Goal: Feedback & Contribution: Submit feedback/report problem

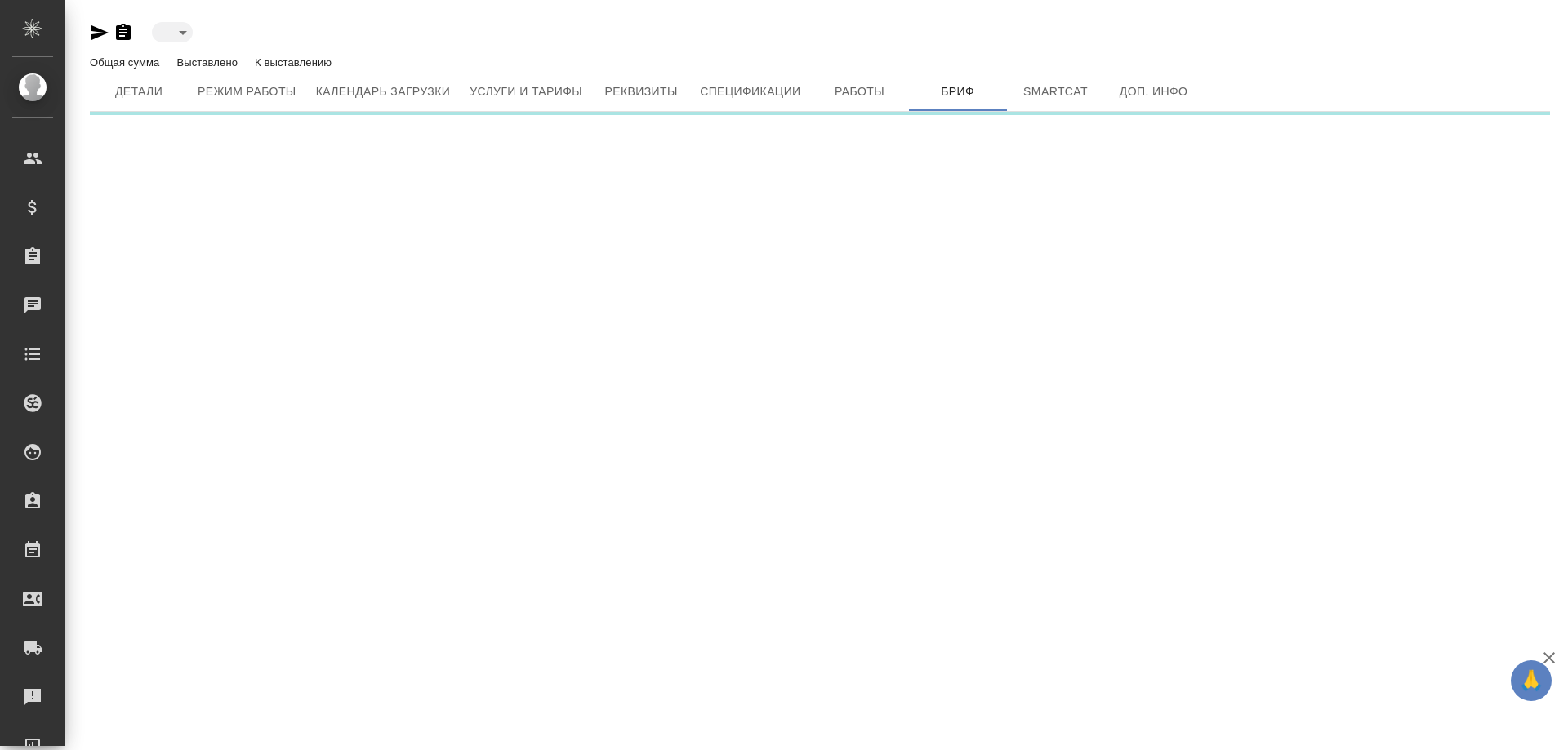
type input "active"
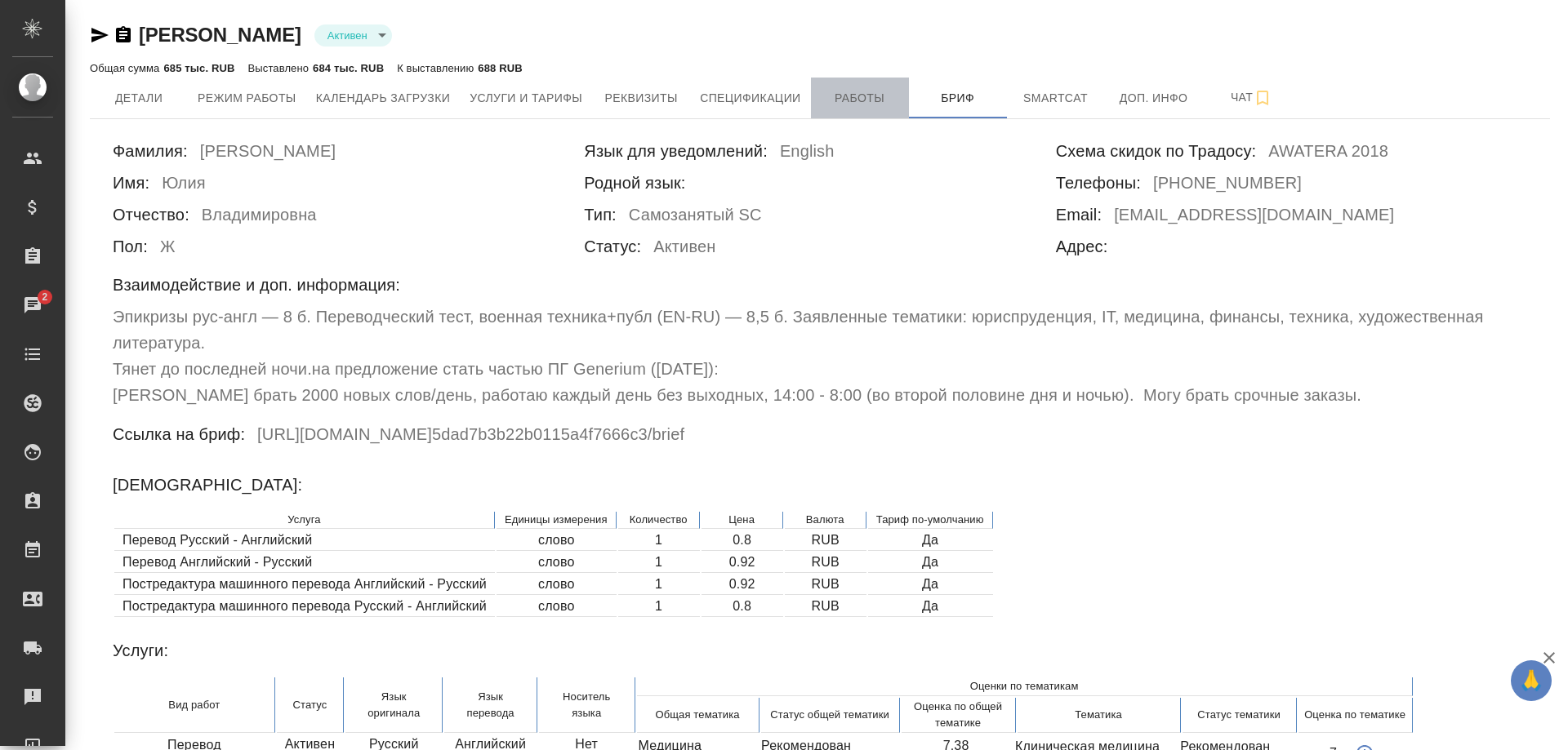
click at [842, 101] on span "Работы" at bounding box center [859, 98] width 78 height 20
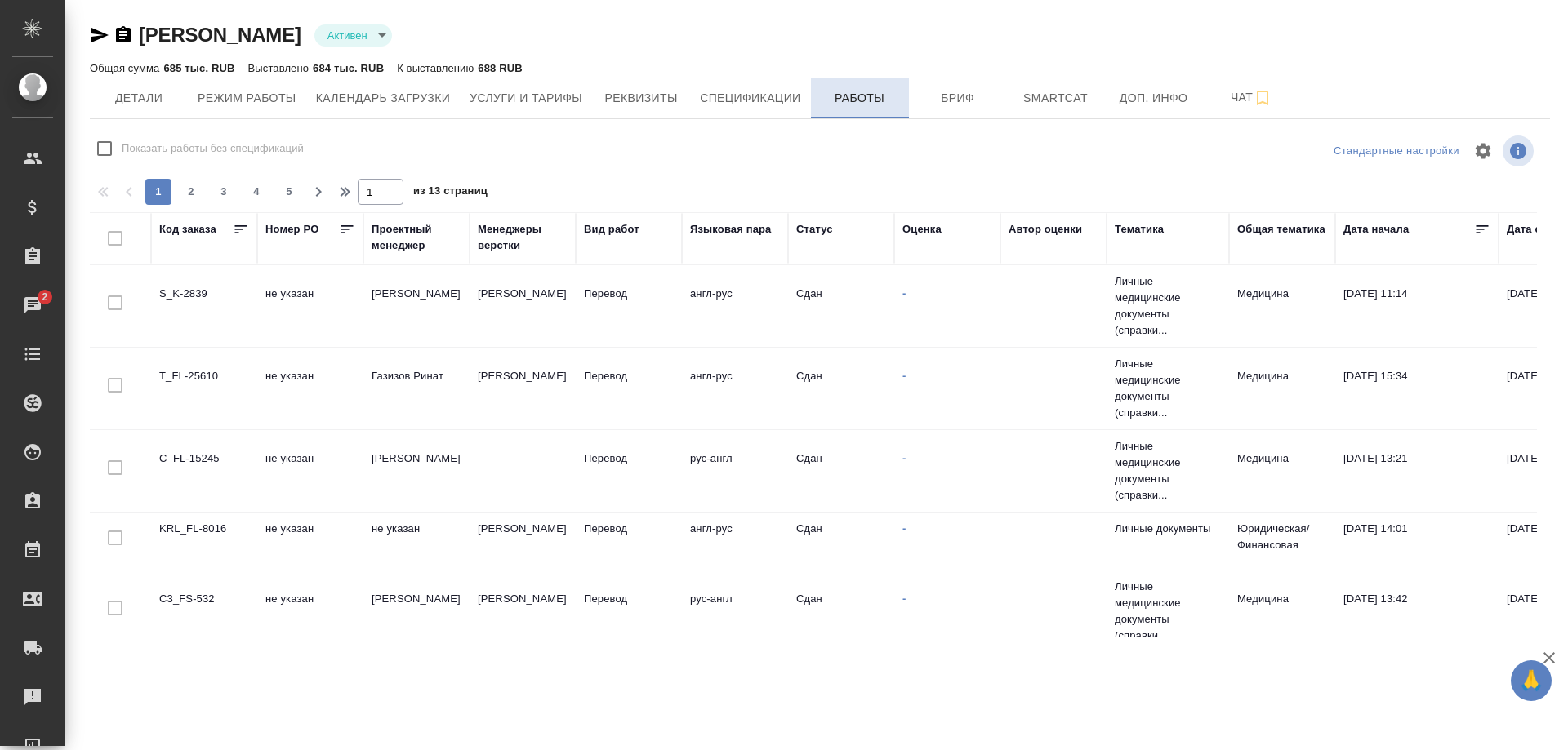
checkbox input "false"
click at [32, 557] on div "Работы" at bounding box center [12, 550] width 41 height 25
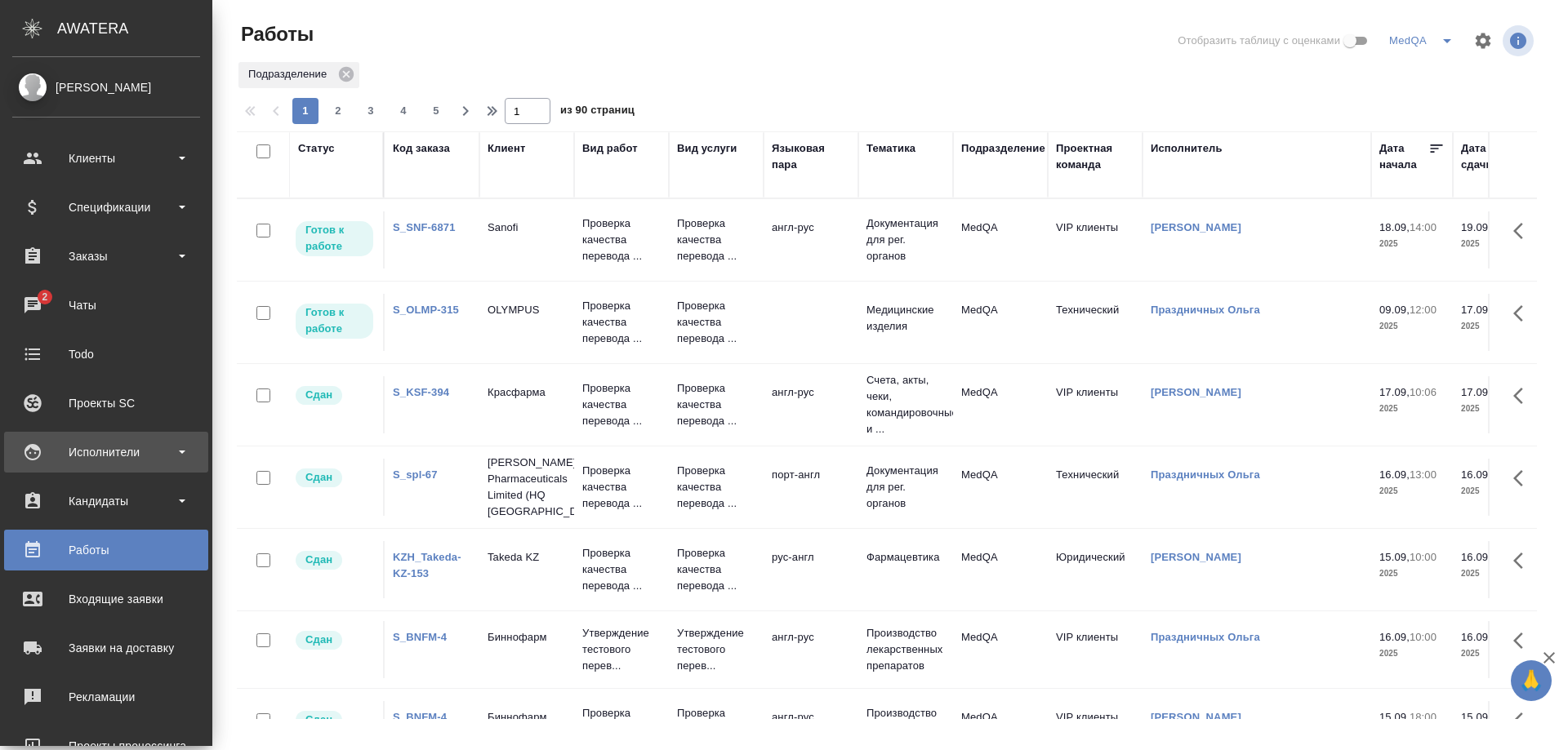
click at [93, 448] on div "Исполнители" at bounding box center [106, 452] width 188 height 25
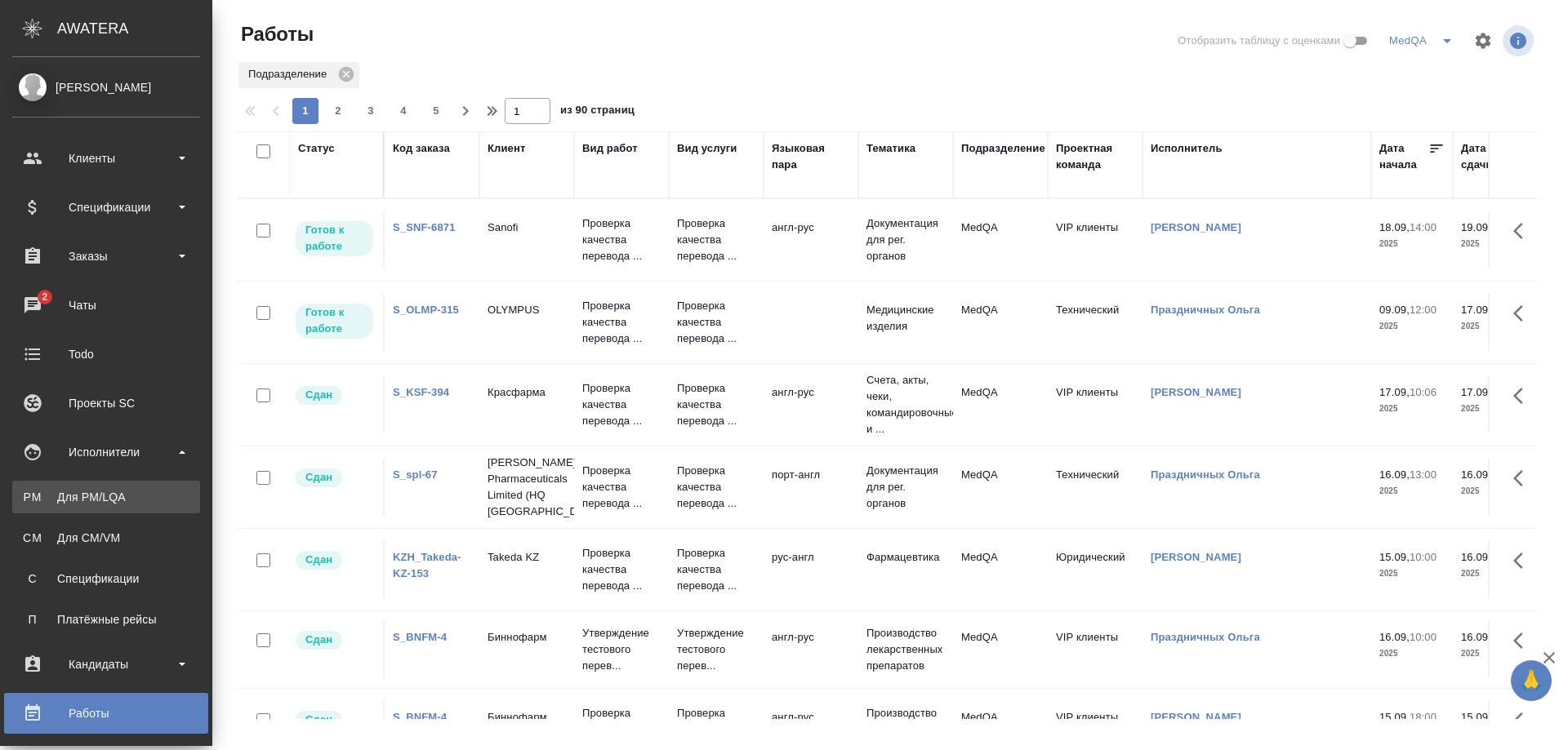
click at [78, 489] on div "Для PM/LQA" at bounding box center [106, 497] width 172 height 17
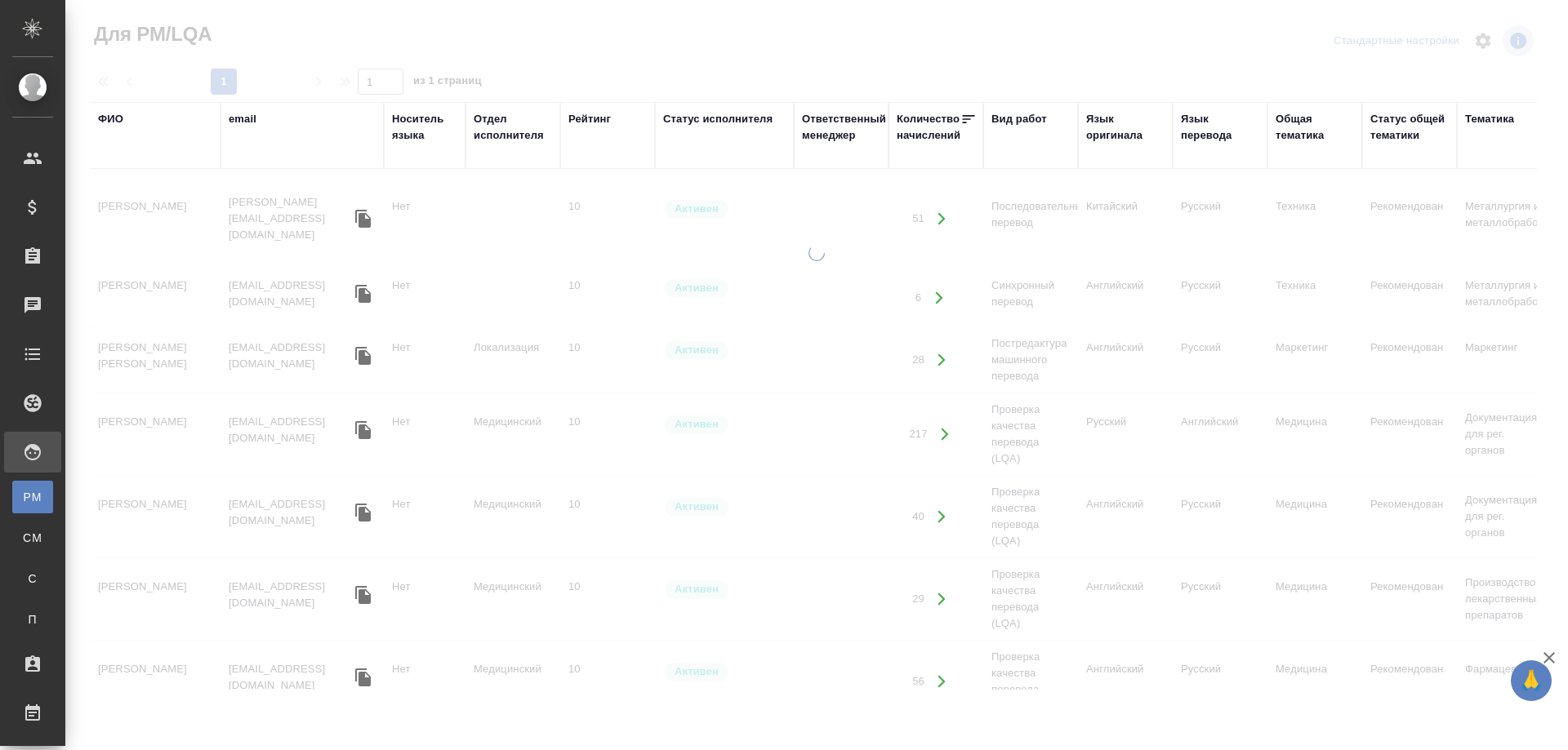
click at [105, 117] on div "ФИО" at bounding box center [110, 119] width 25 height 17
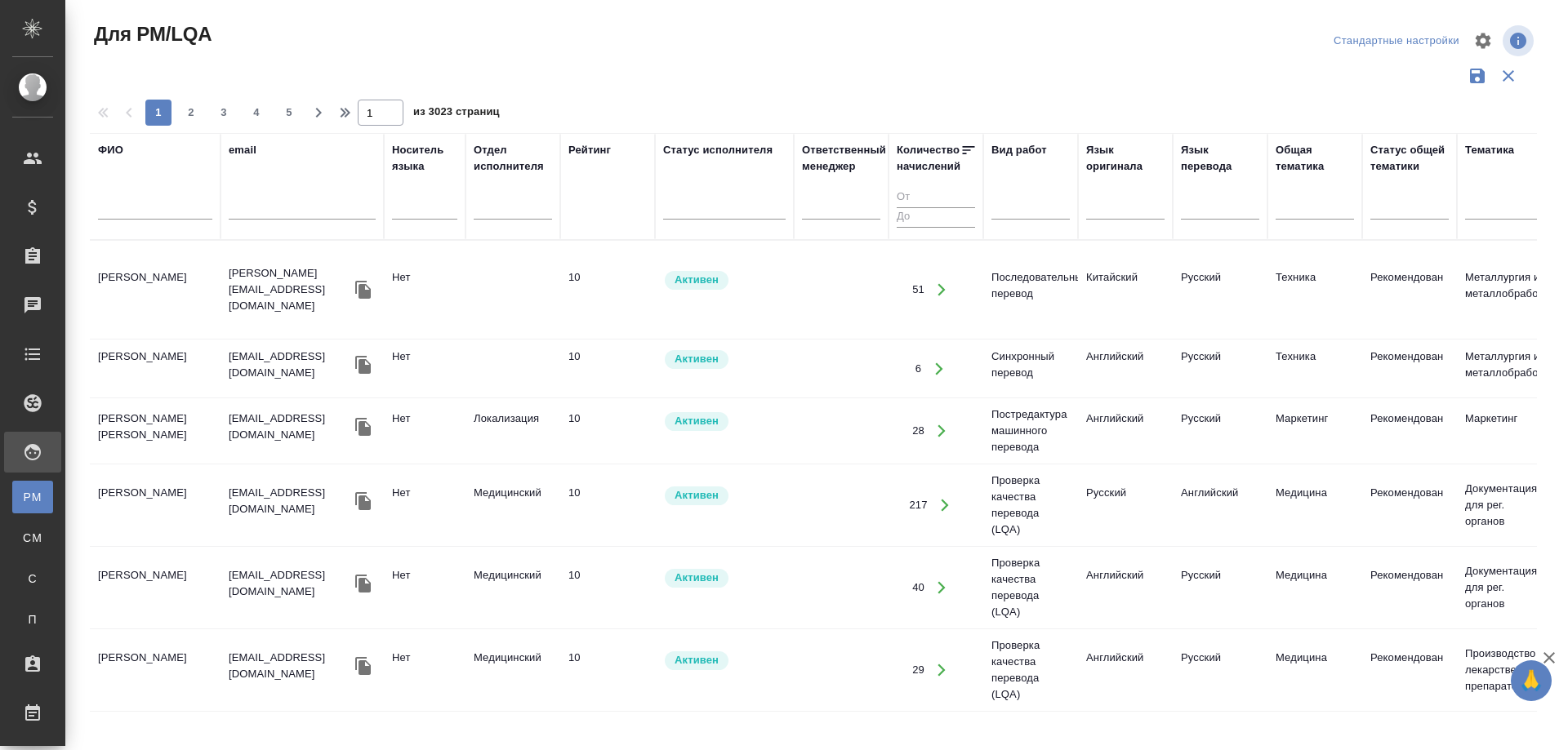
click at [125, 209] on input "text" at bounding box center [155, 209] width 114 height 20
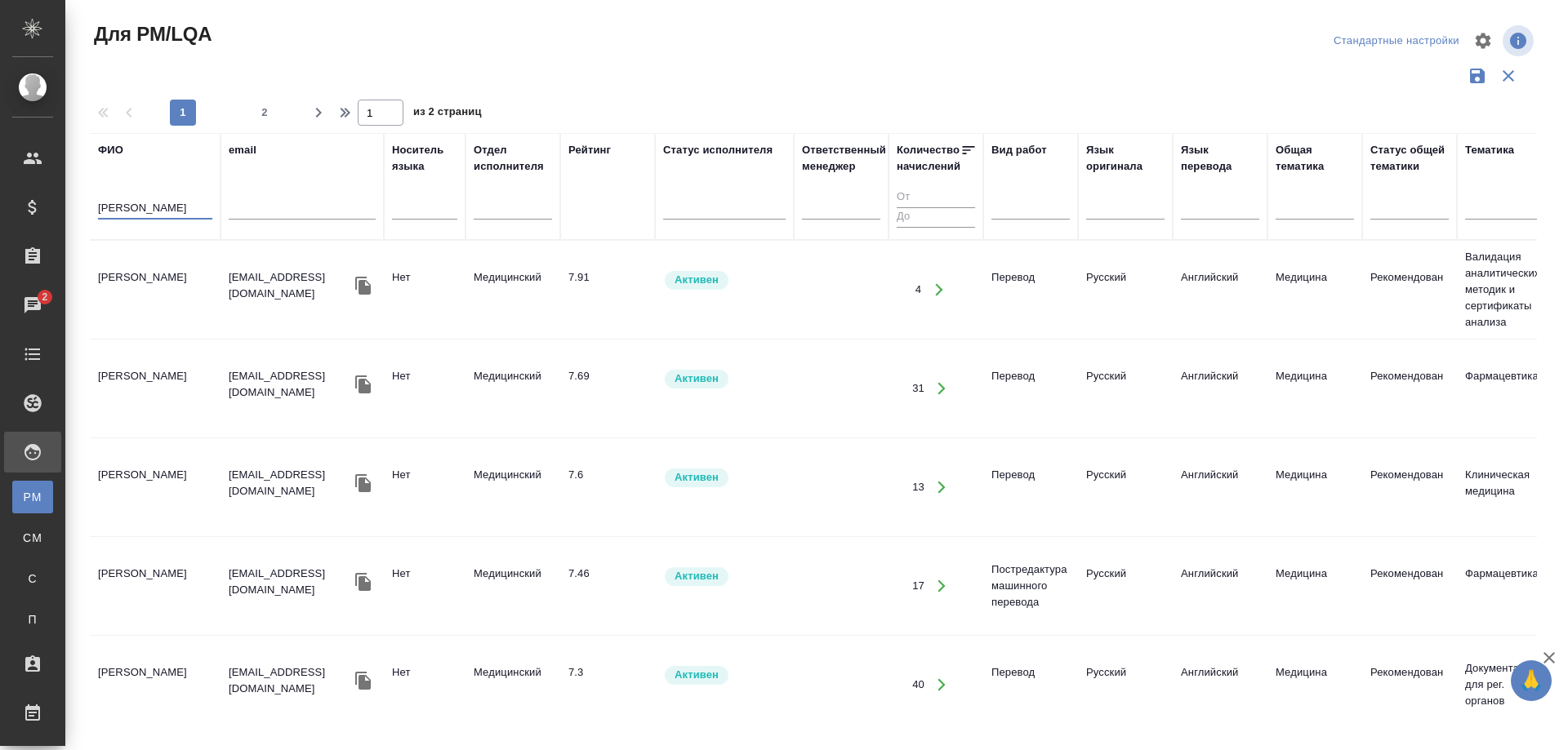
type input "Дубышкина"
click at [119, 282] on td "Дубышкина Надежда Александровна" at bounding box center [154, 289] width 131 height 57
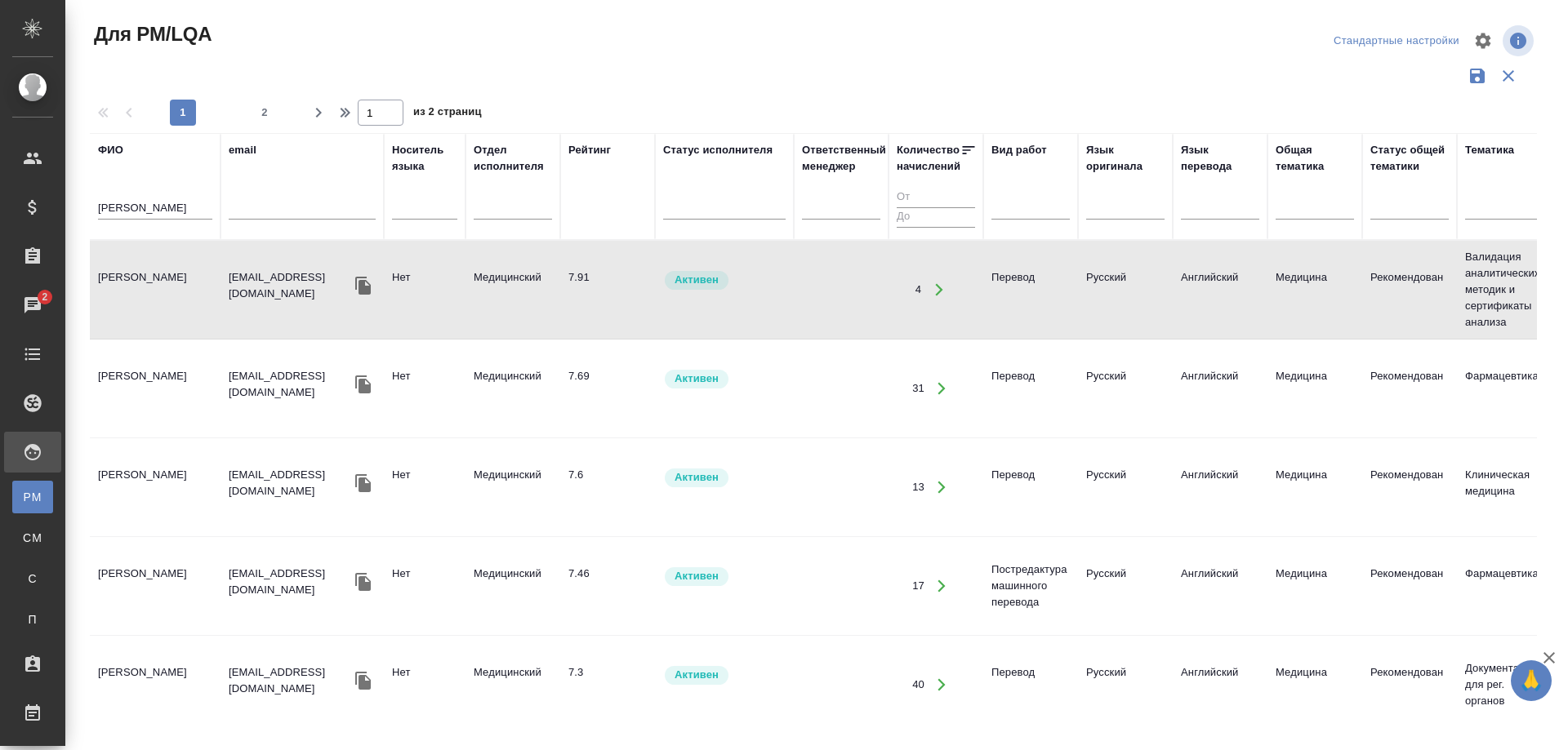
click at [119, 282] on td "Дубышкина Надежда Александровна" at bounding box center [154, 289] width 131 height 57
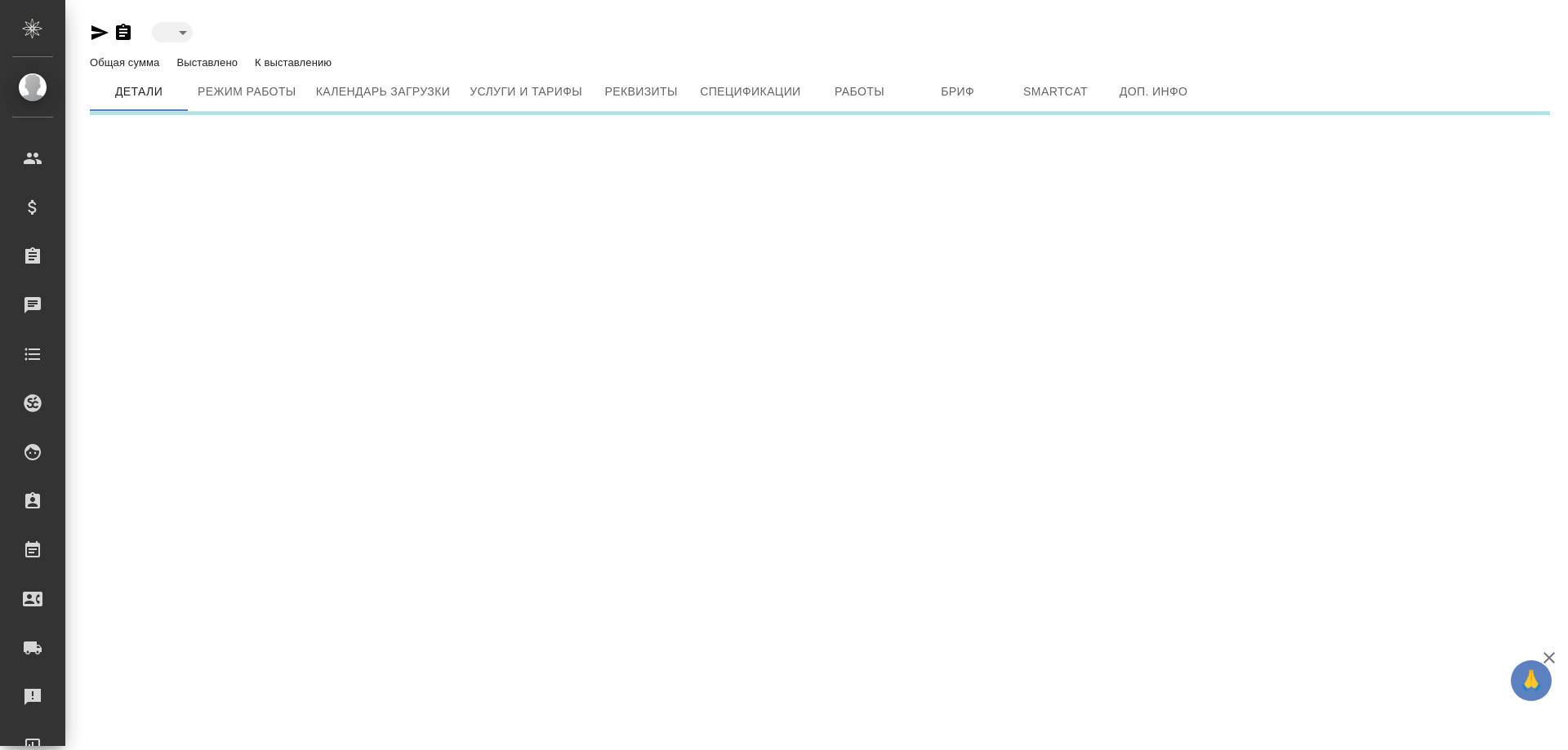
type input "active"
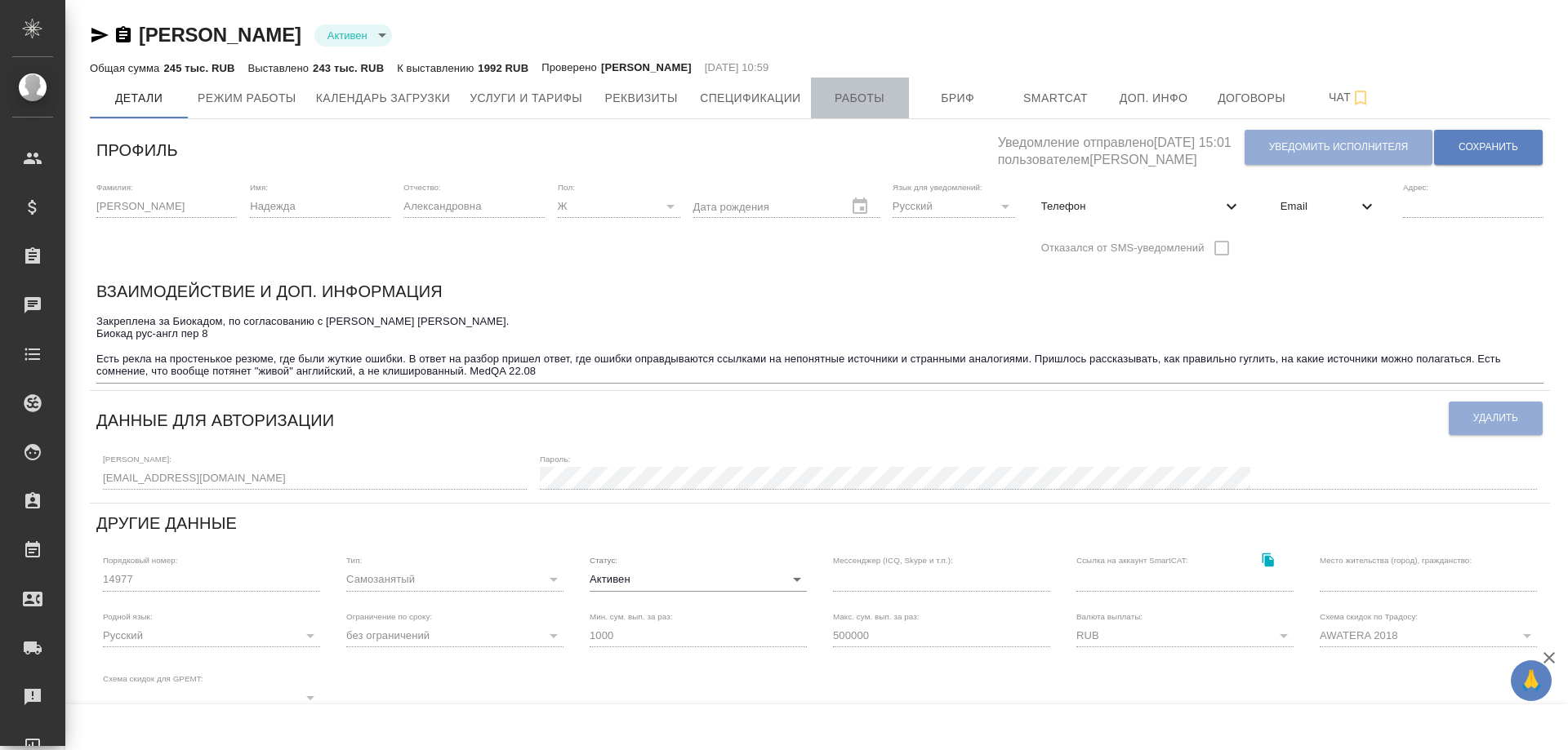
click at [873, 98] on span "Работы" at bounding box center [859, 98] width 78 height 20
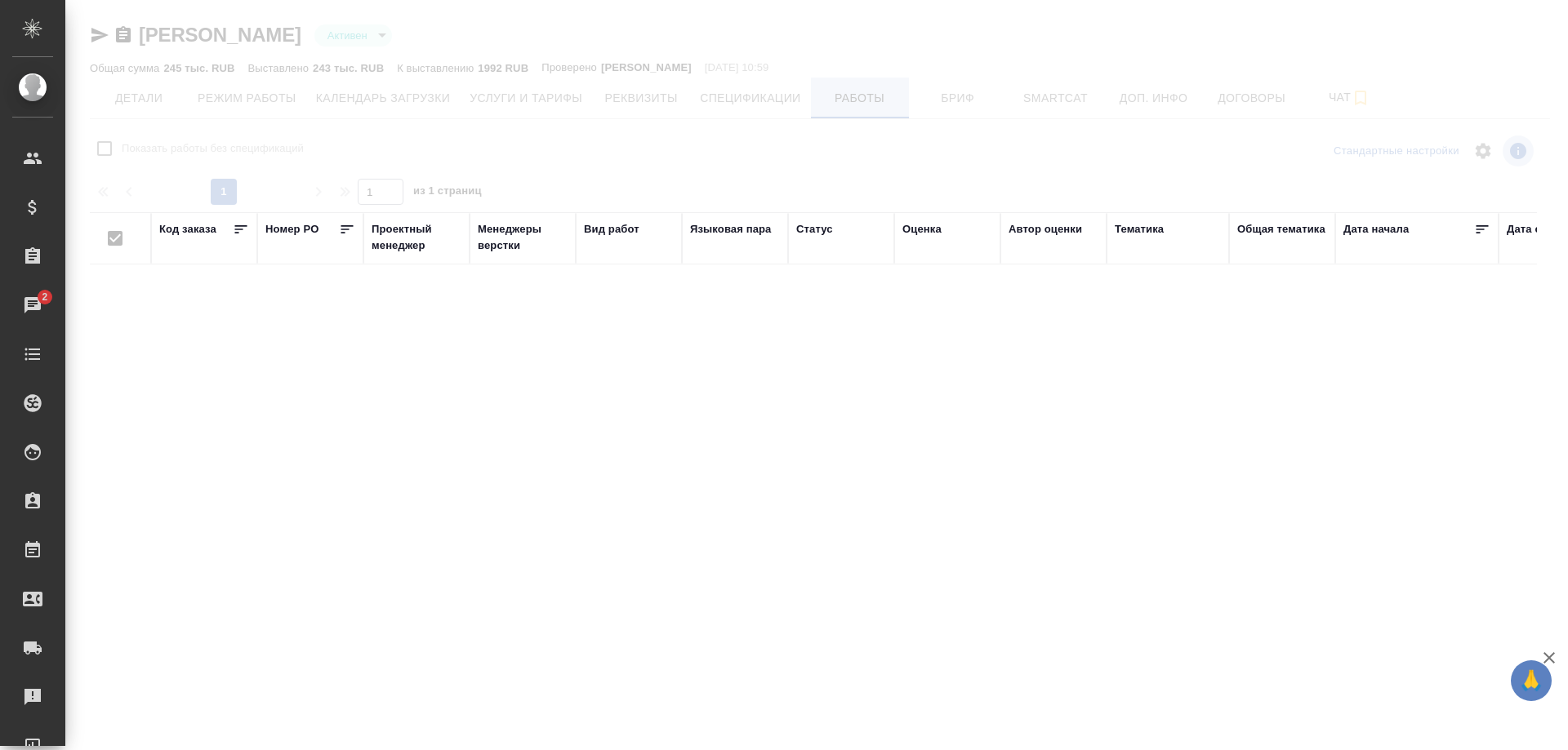
checkbox input "false"
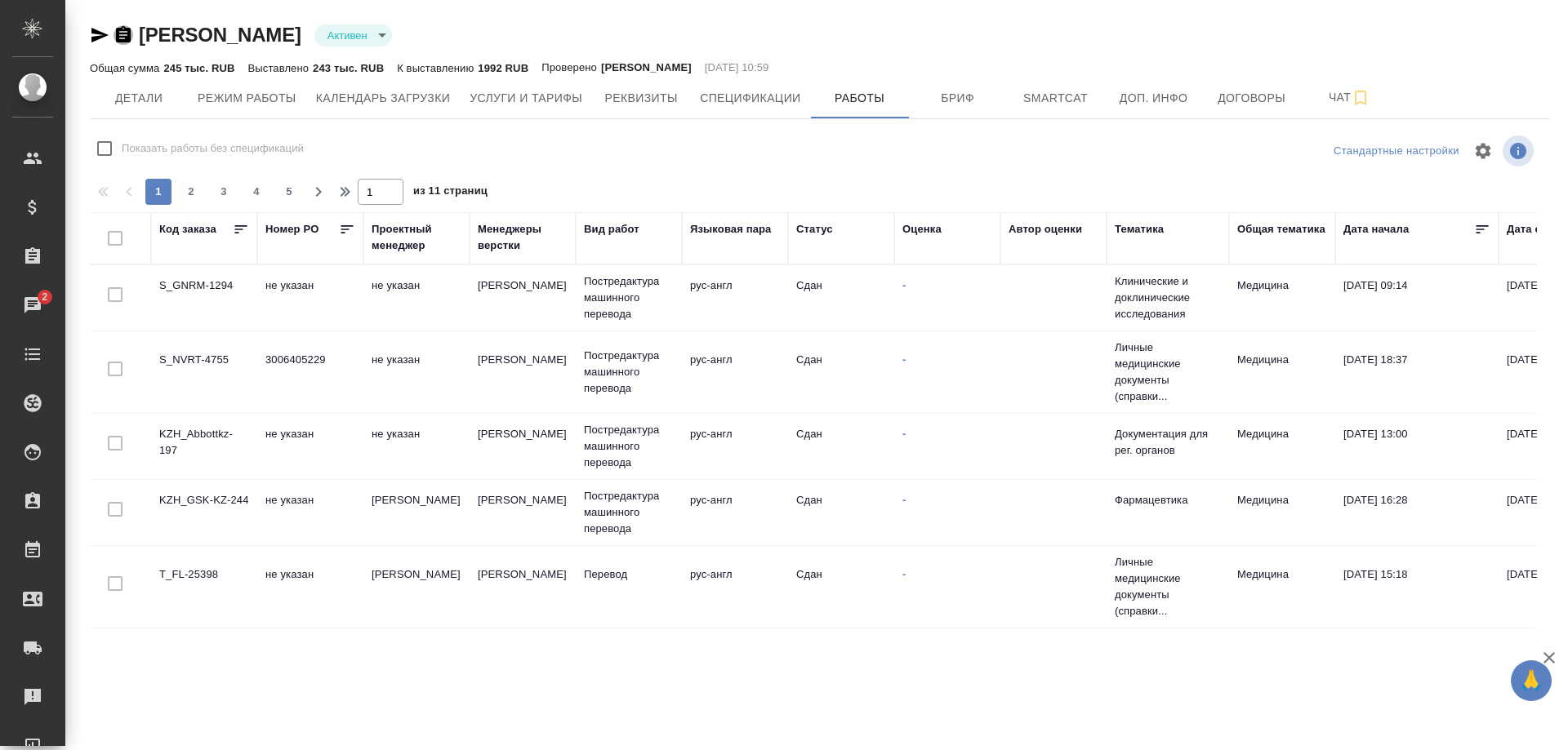
click at [117, 31] on icon "button" at bounding box center [123, 34] width 15 height 17
click at [121, 30] on icon "button" at bounding box center [123, 34] width 15 height 17
click at [94, 35] on icon "button" at bounding box center [99, 35] width 19 height 19
click at [121, 37] on icon "button" at bounding box center [123, 34] width 15 height 17
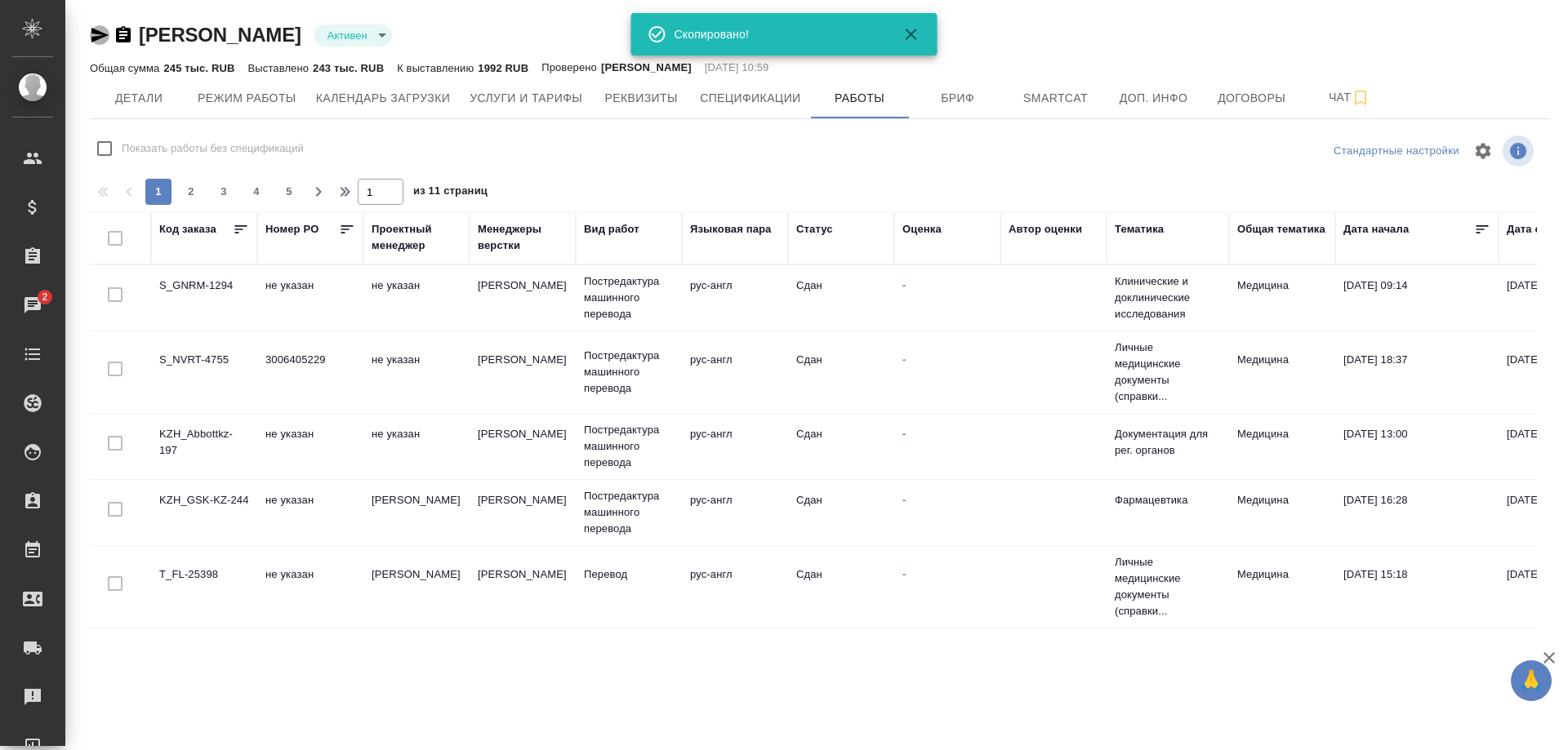
click at [98, 32] on icon "button" at bounding box center [100, 35] width 18 height 15
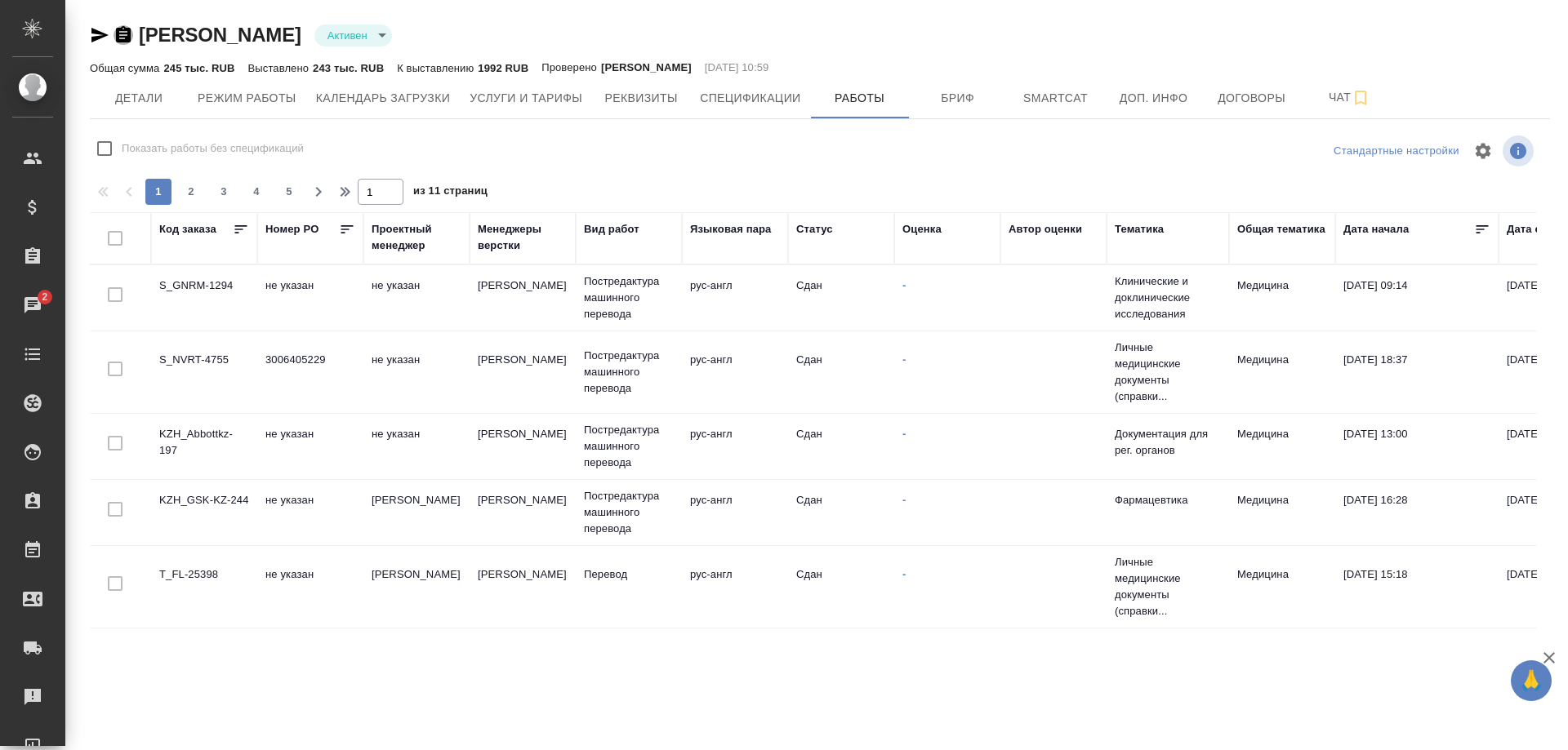
click at [120, 28] on icon "button" at bounding box center [123, 34] width 15 height 17
click at [124, 32] on icon "button" at bounding box center [123, 35] width 19 height 19
click at [133, 95] on span "Детали" at bounding box center [138, 98] width 78 height 20
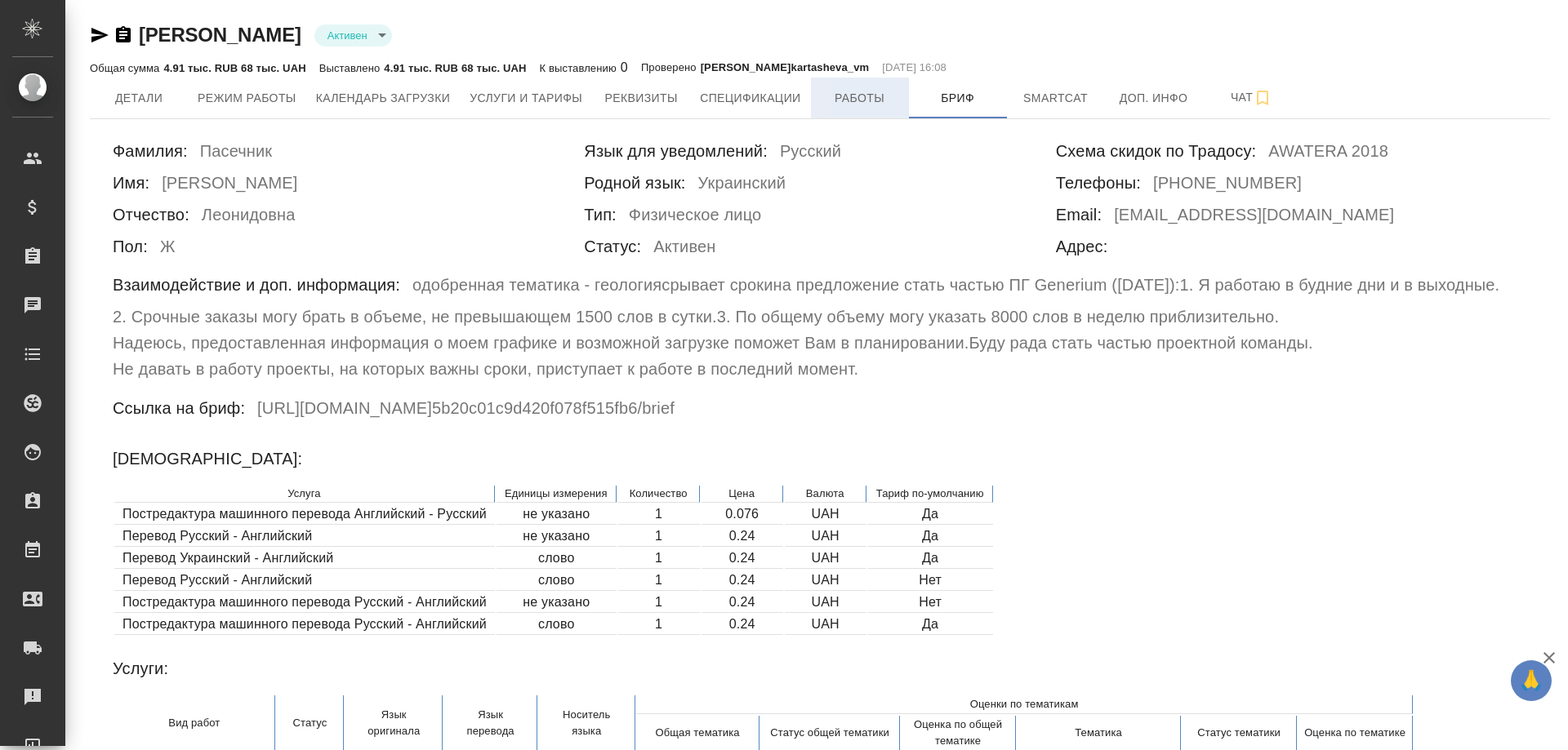
click at [859, 101] on span "Работы" at bounding box center [859, 98] width 78 height 20
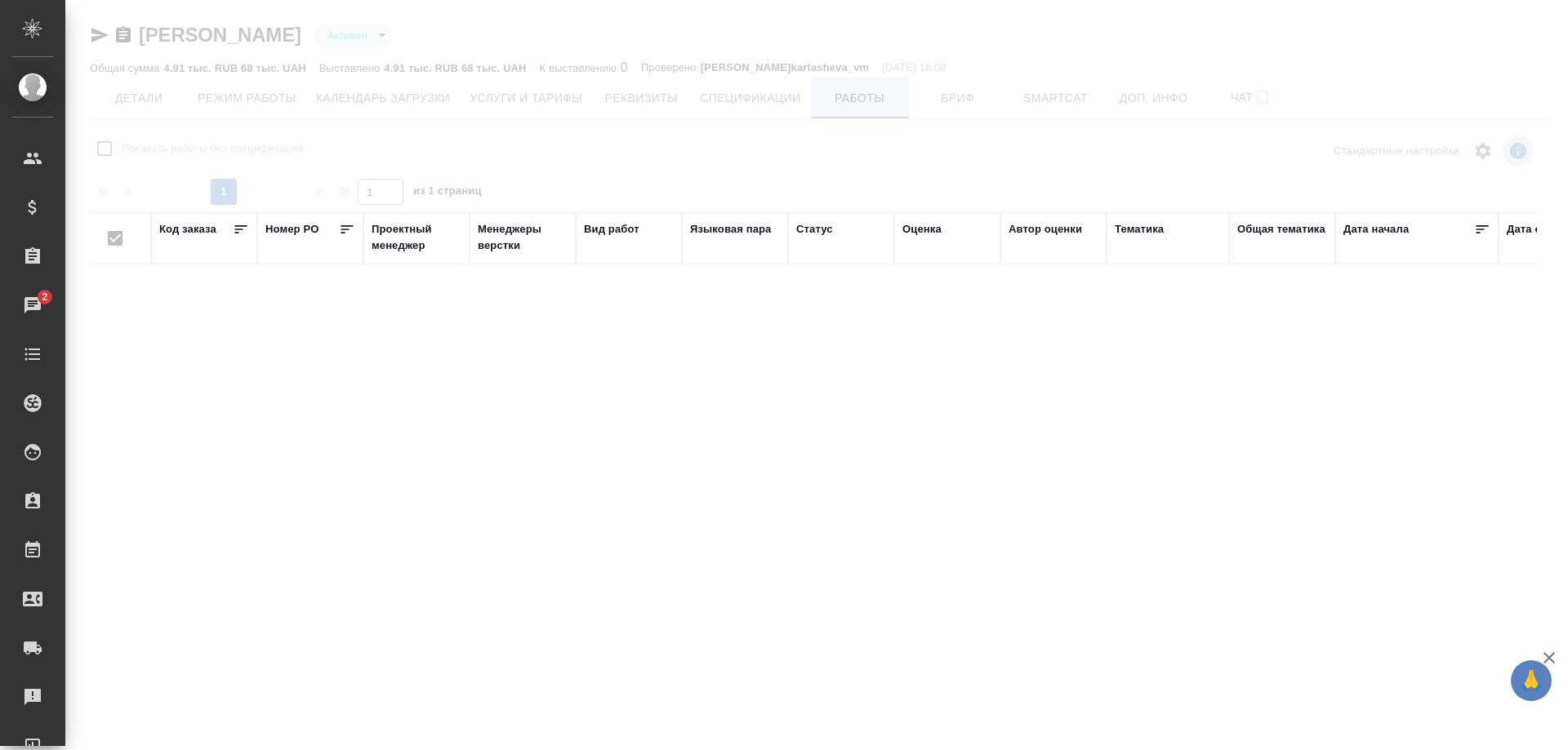
checkbox input "false"
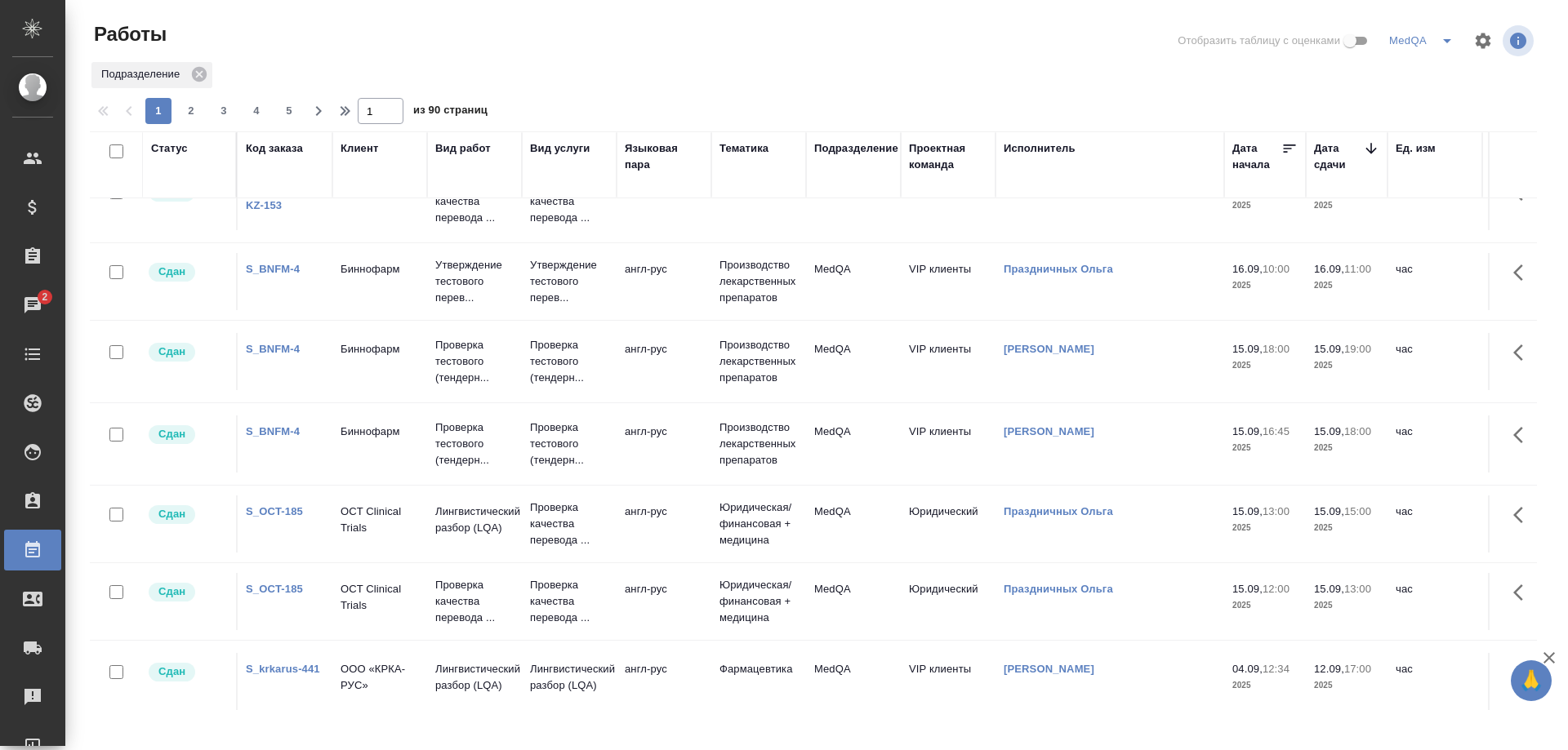
scroll to position [408, 0]
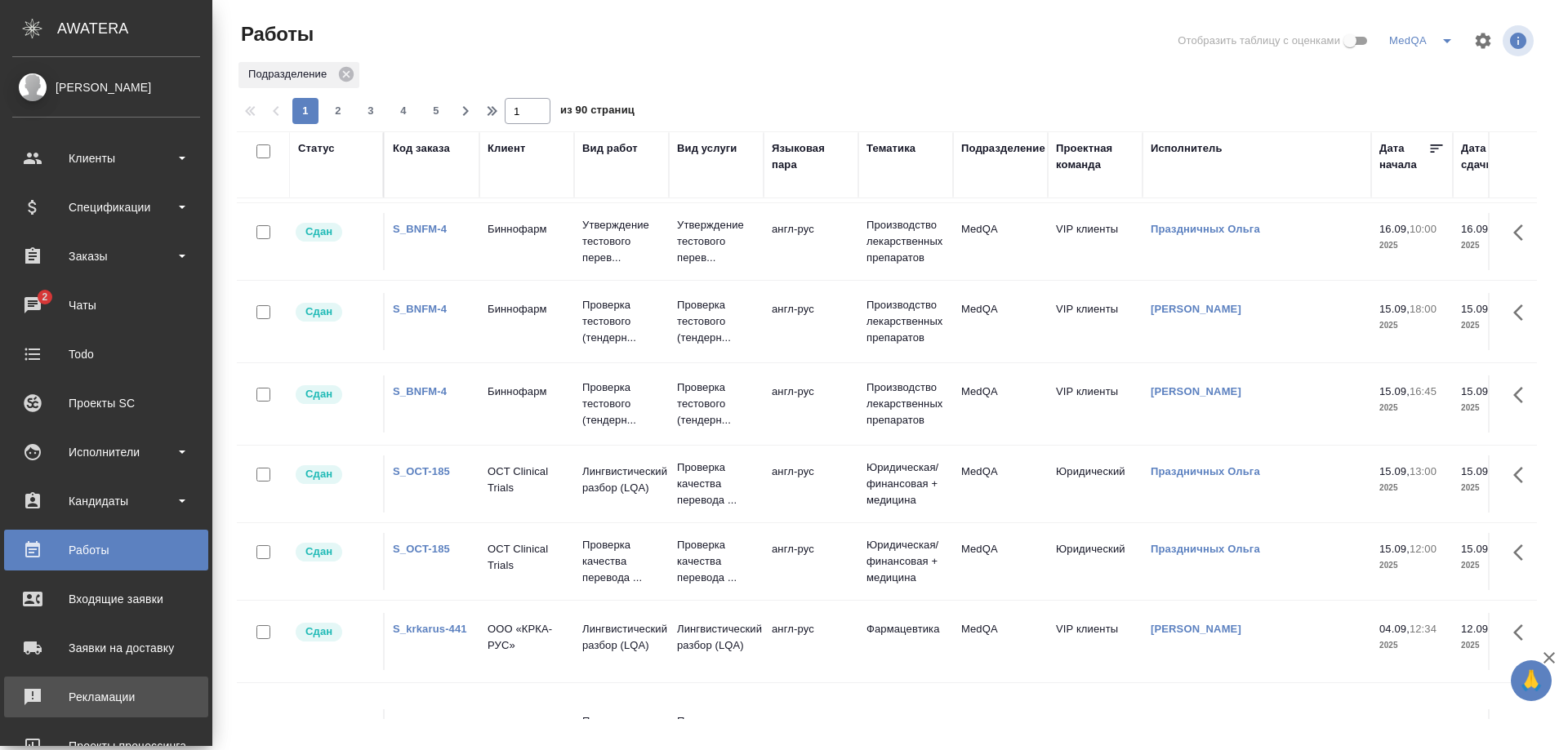
click at [63, 697] on div "Рекламации" at bounding box center [106, 697] width 188 height 25
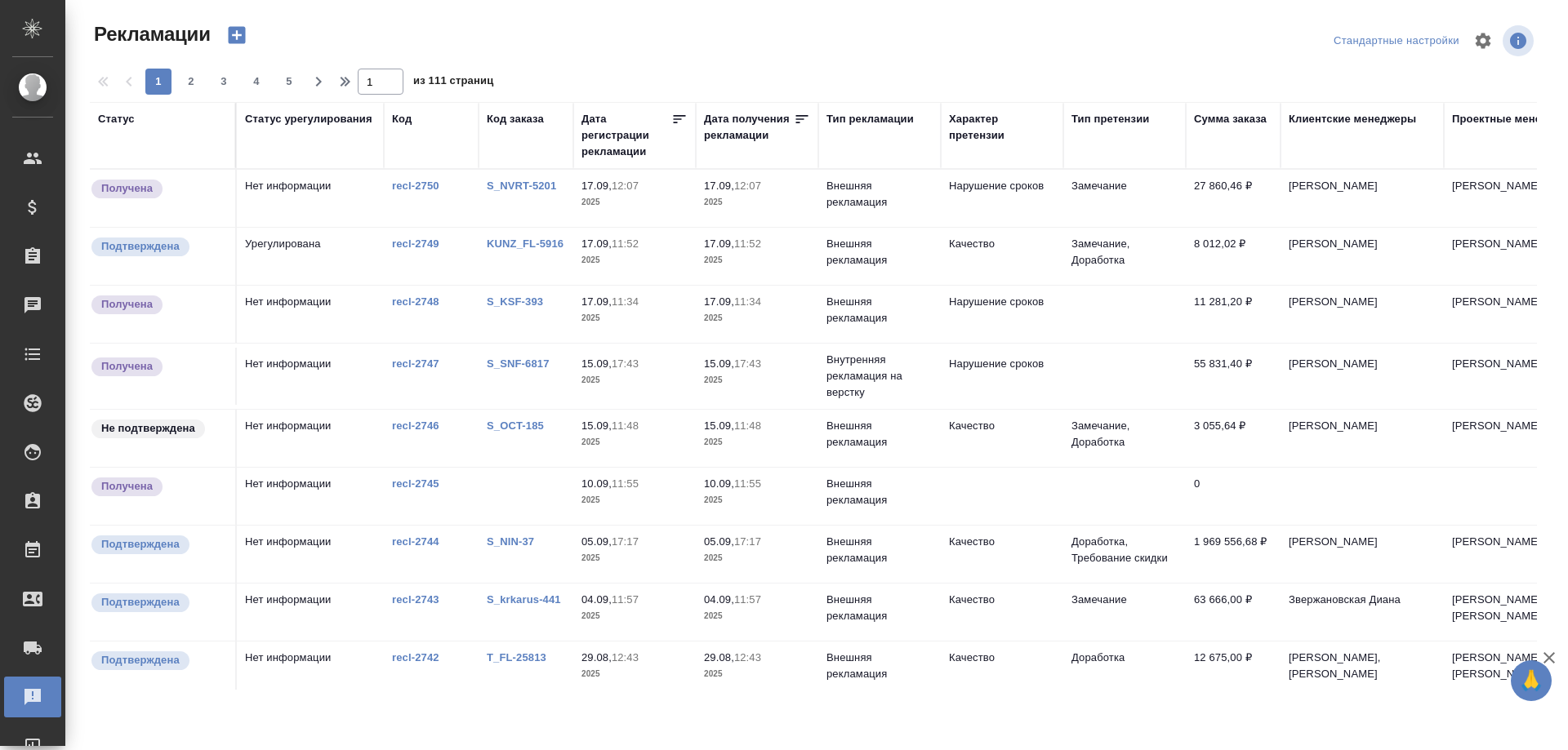
click at [525, 358] on link "S_SNF-6817" at bounding box center [518, 364] width 63 height 12
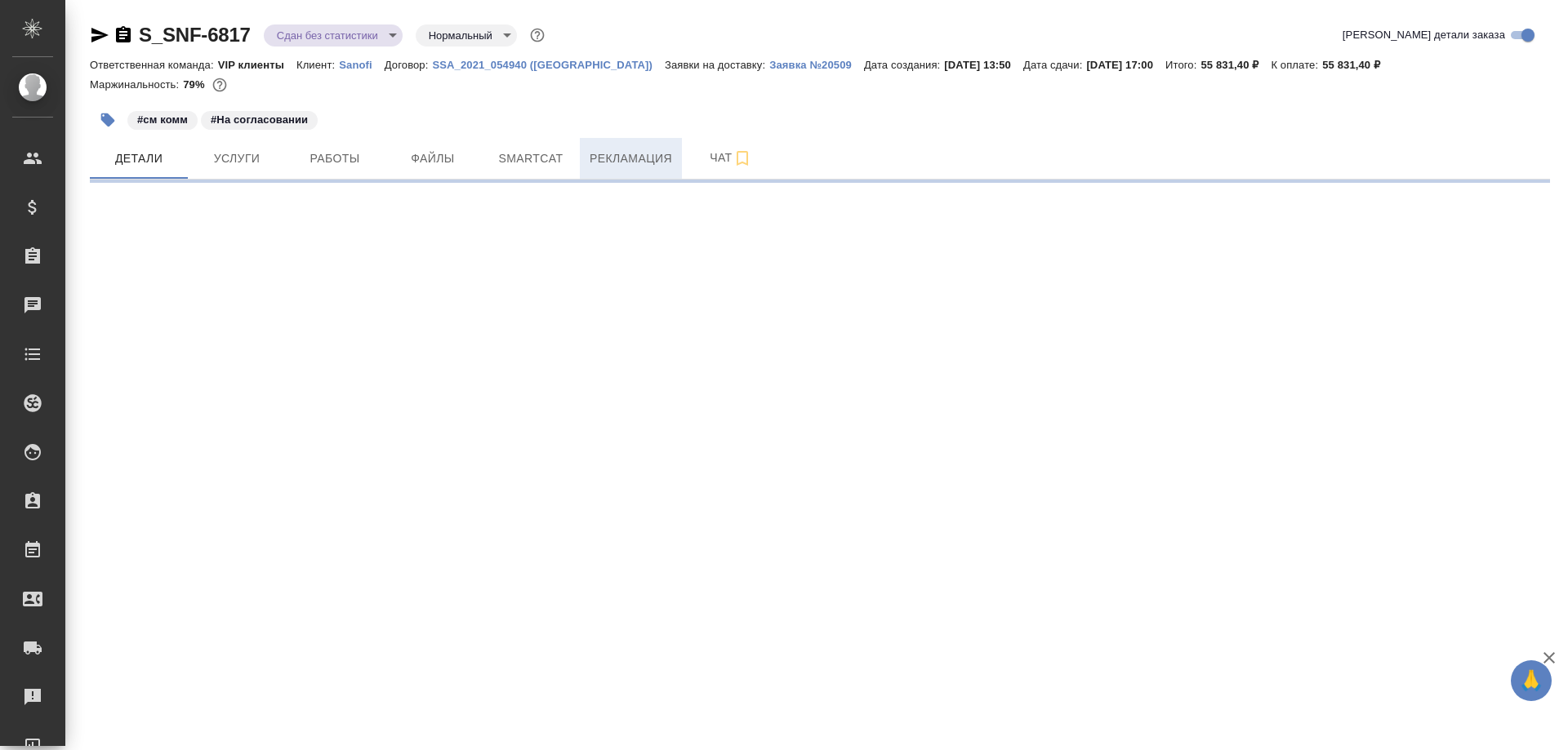
select select "RU"
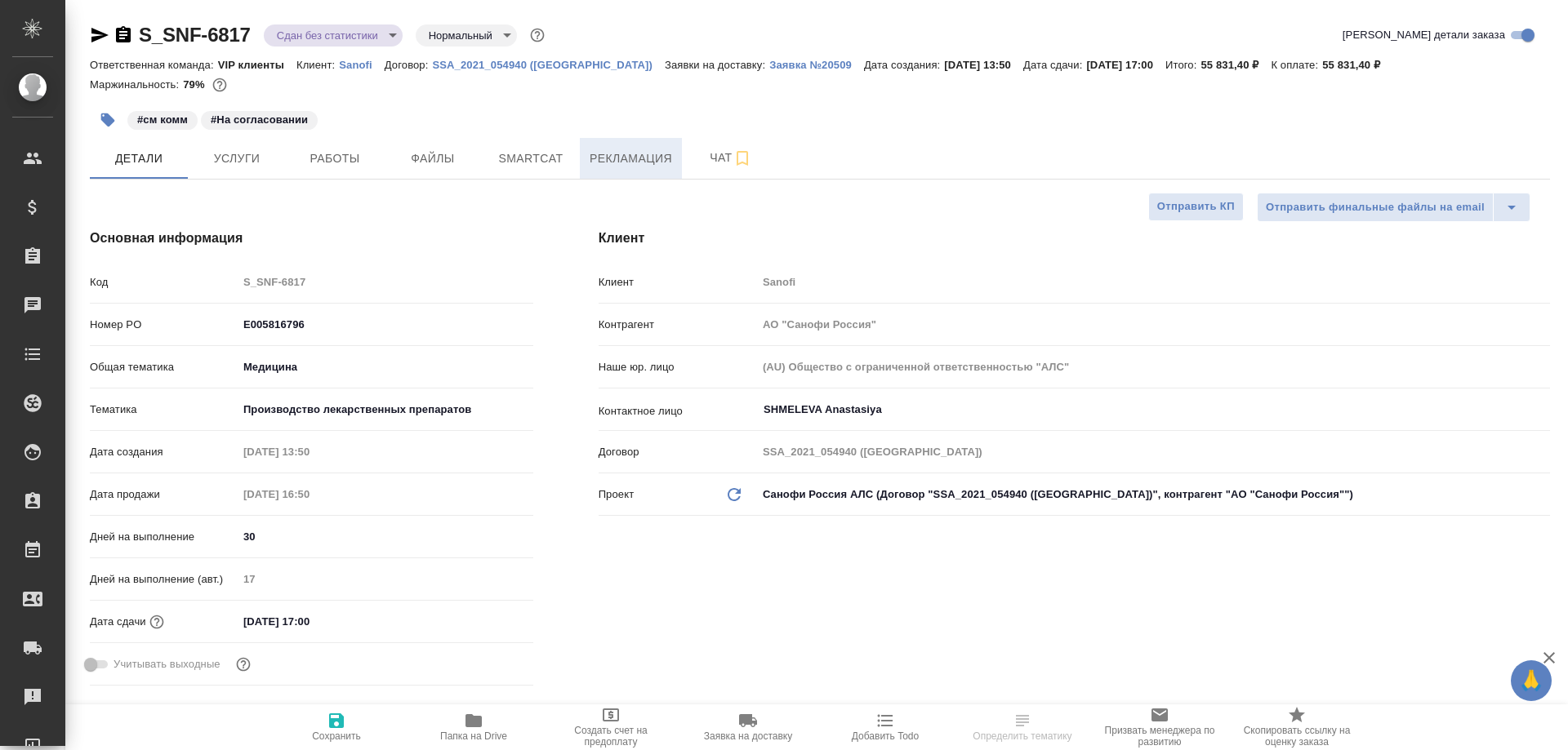
click at [614, 158] on span "Рекламация" at bounding box center [631, 159] width 82 height 20
type textarea "x"
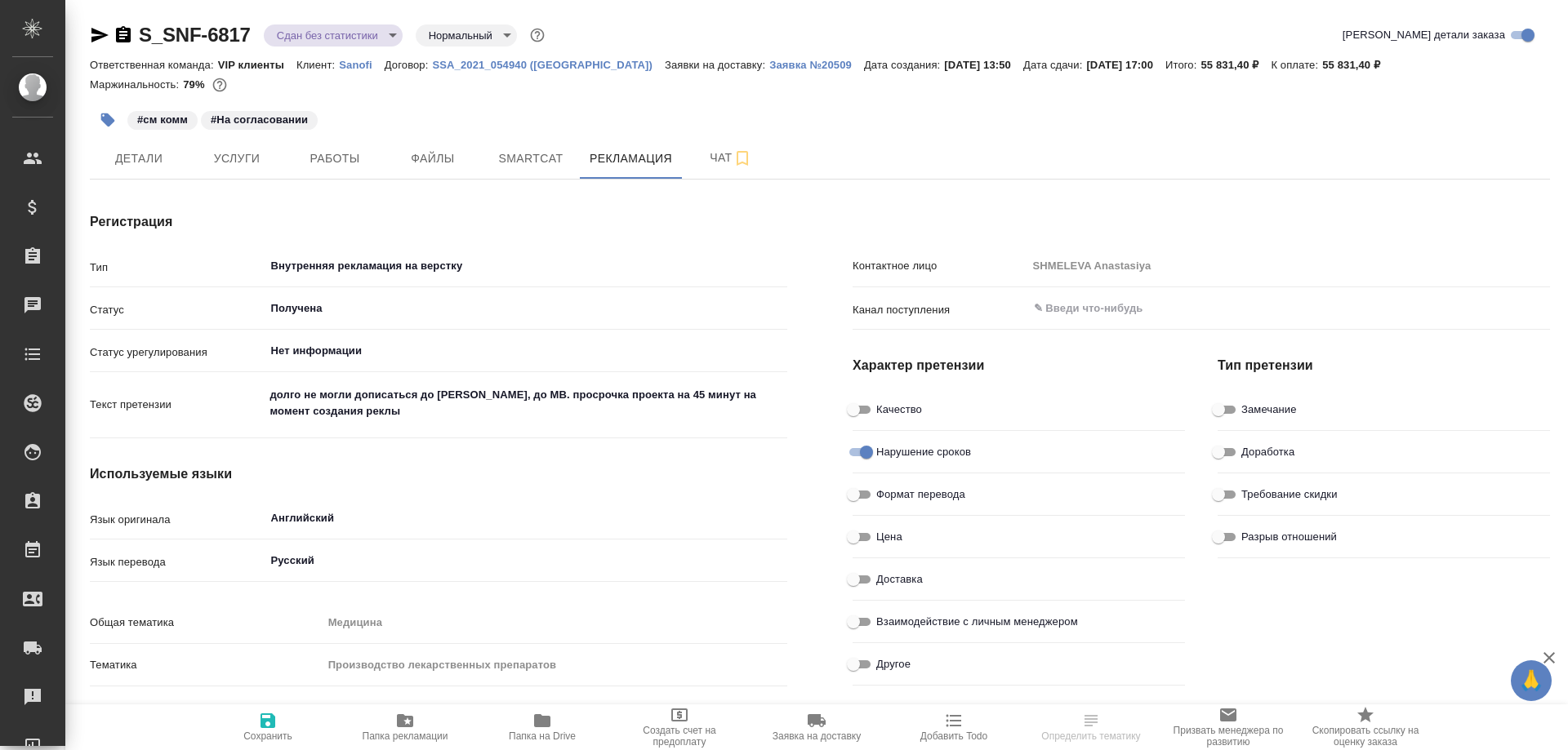
type textarea "x"
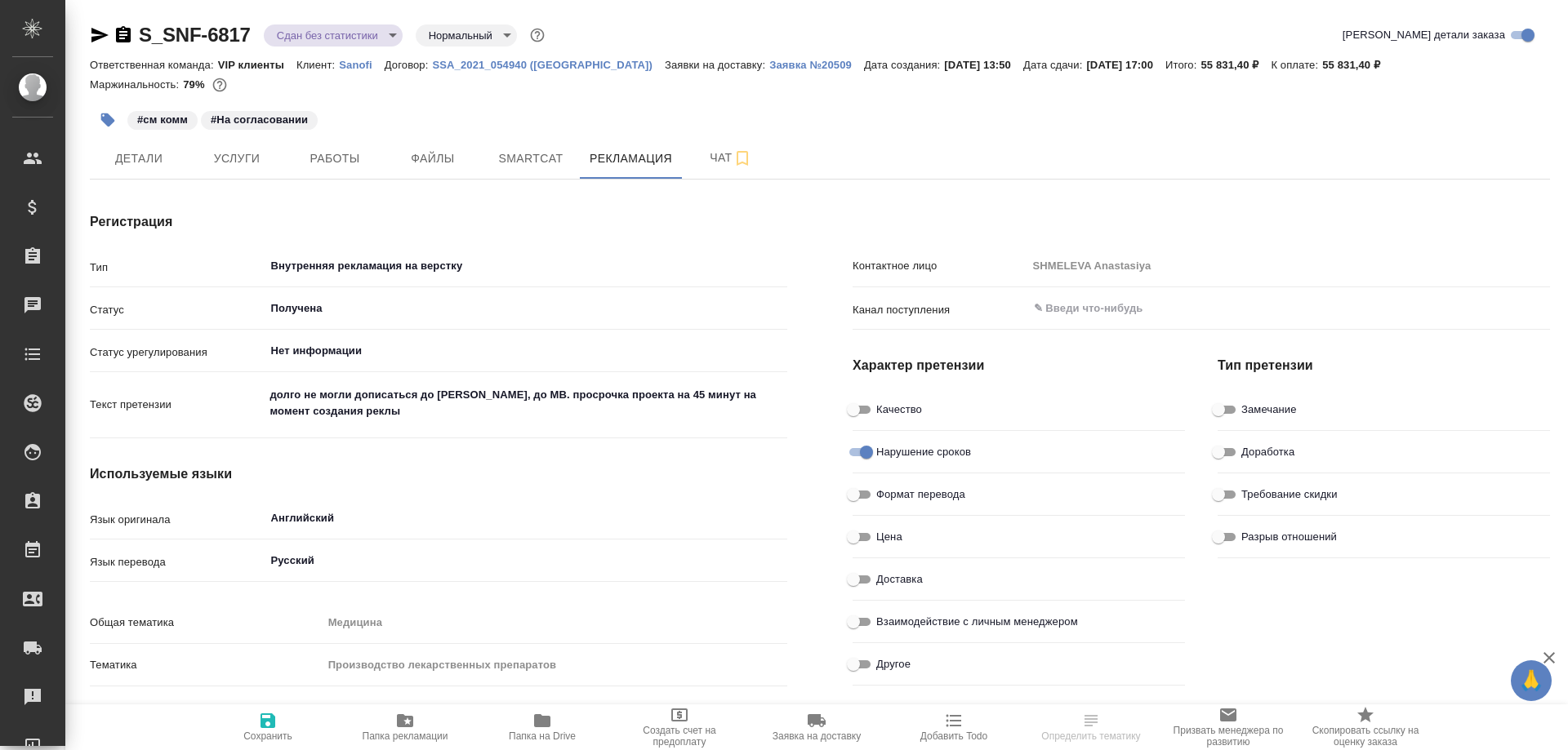
type input "Крамник Артём"
type textarea "x"
type input "Крамник Артём"
type textarea "x"
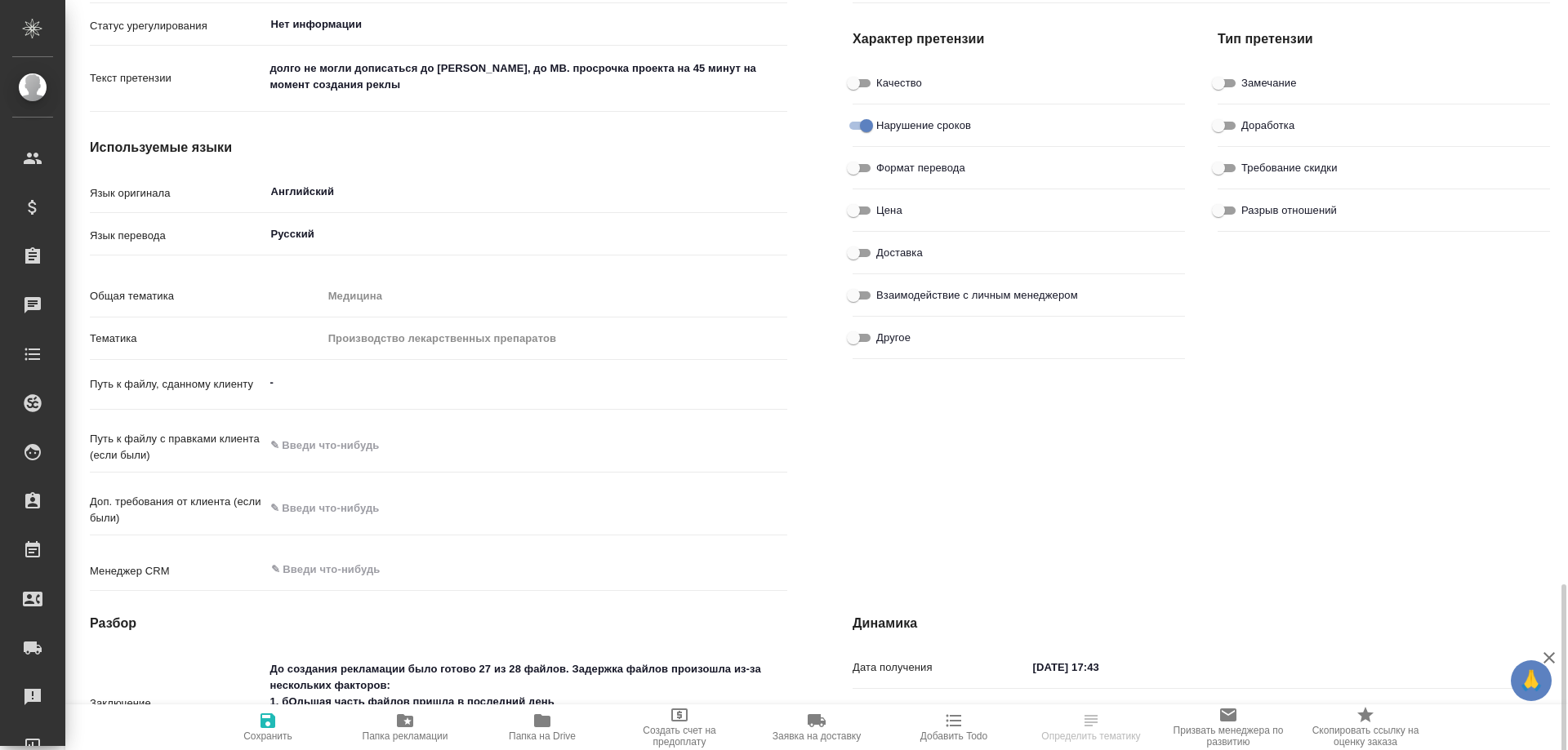
scroll to position [734, 0]
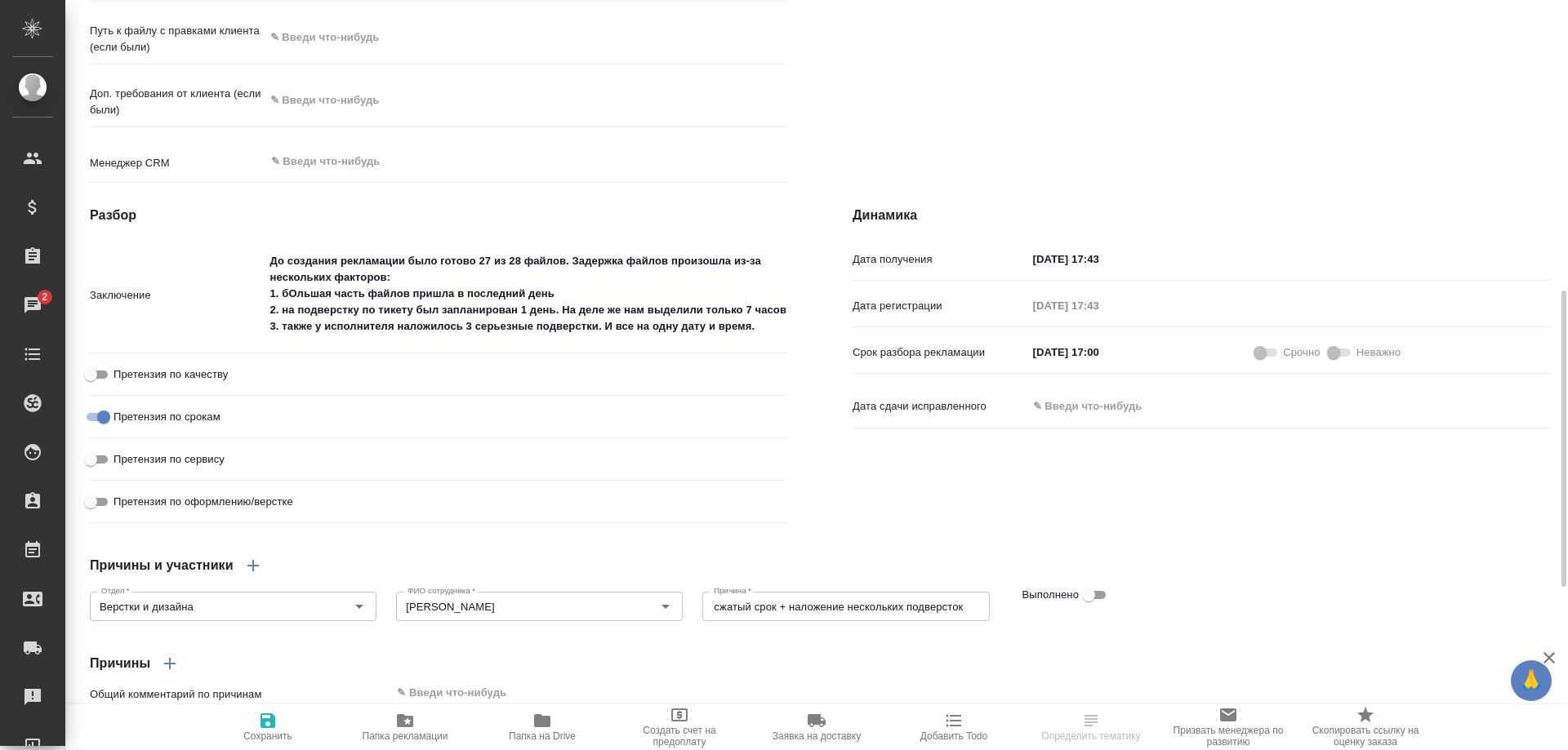
type textarea "x"
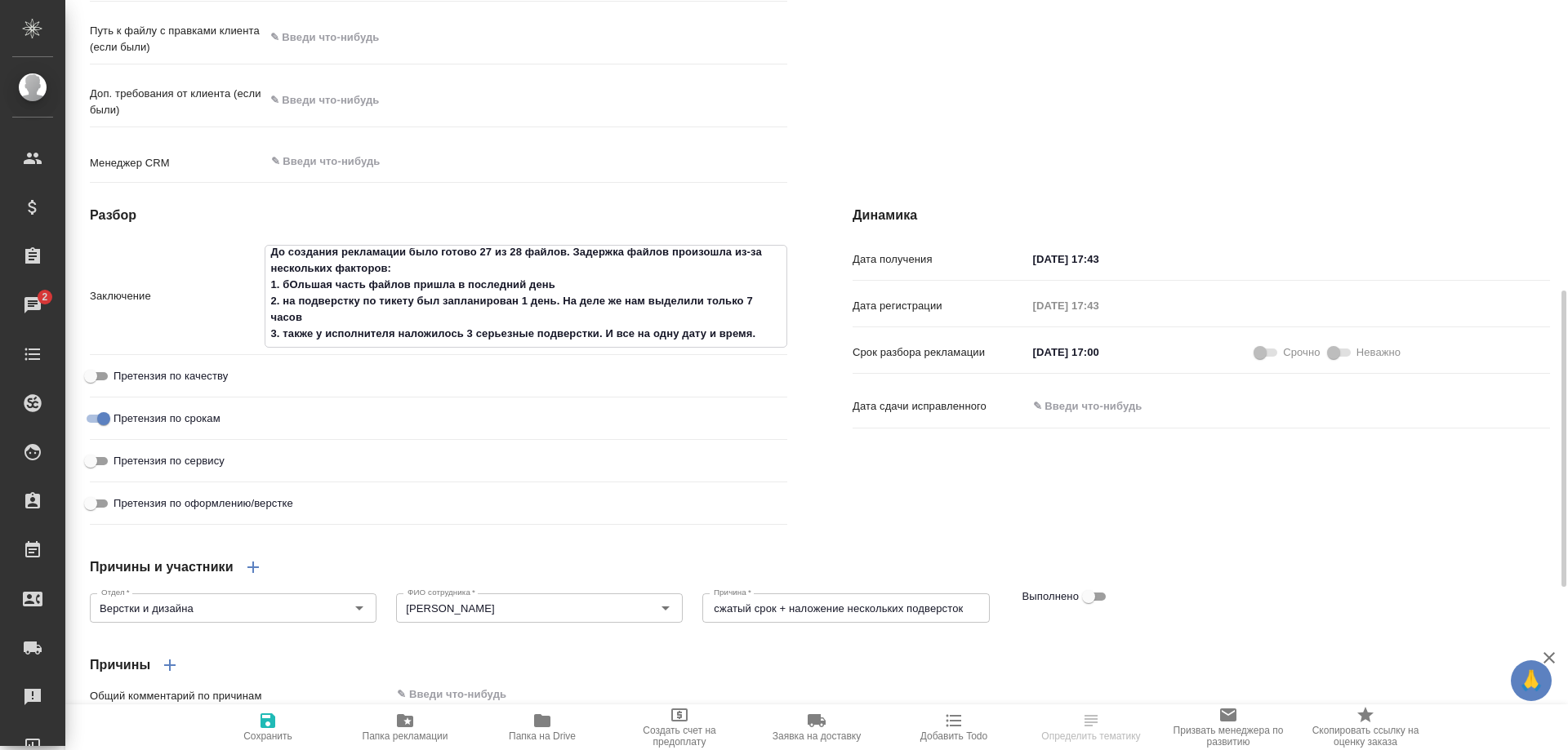
drag, startPoint x: 778, startPoint y: 322, endPoint x: 785, endPoint y: 353, distance: 31.8
click at [785, 341] on textarea "До создания рекламации было готово 27 из 28 файлов. Задержка файлов произошла и…" at bounding box center [526, 294] width 521 height 93
type textarea "x"
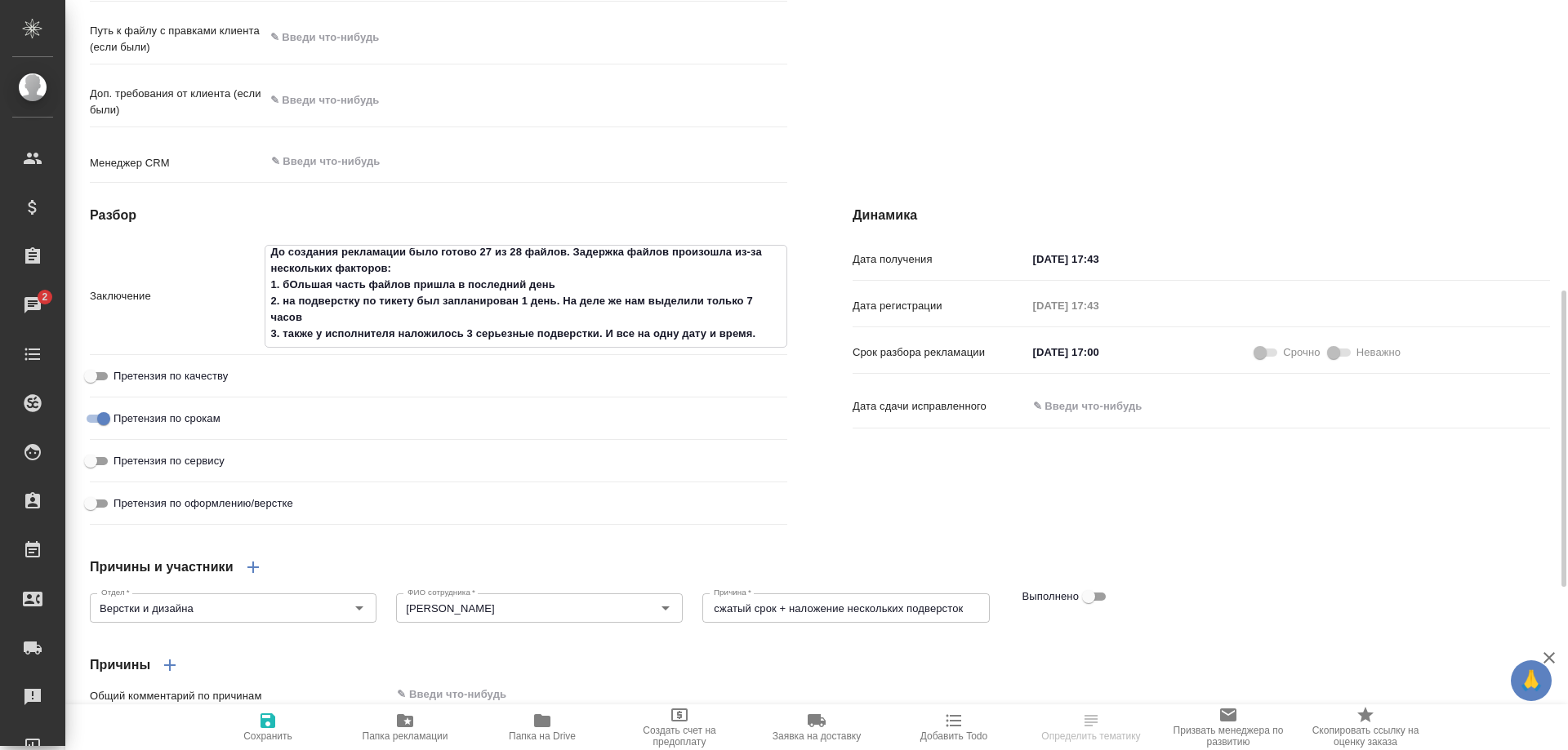
type textarea "x"
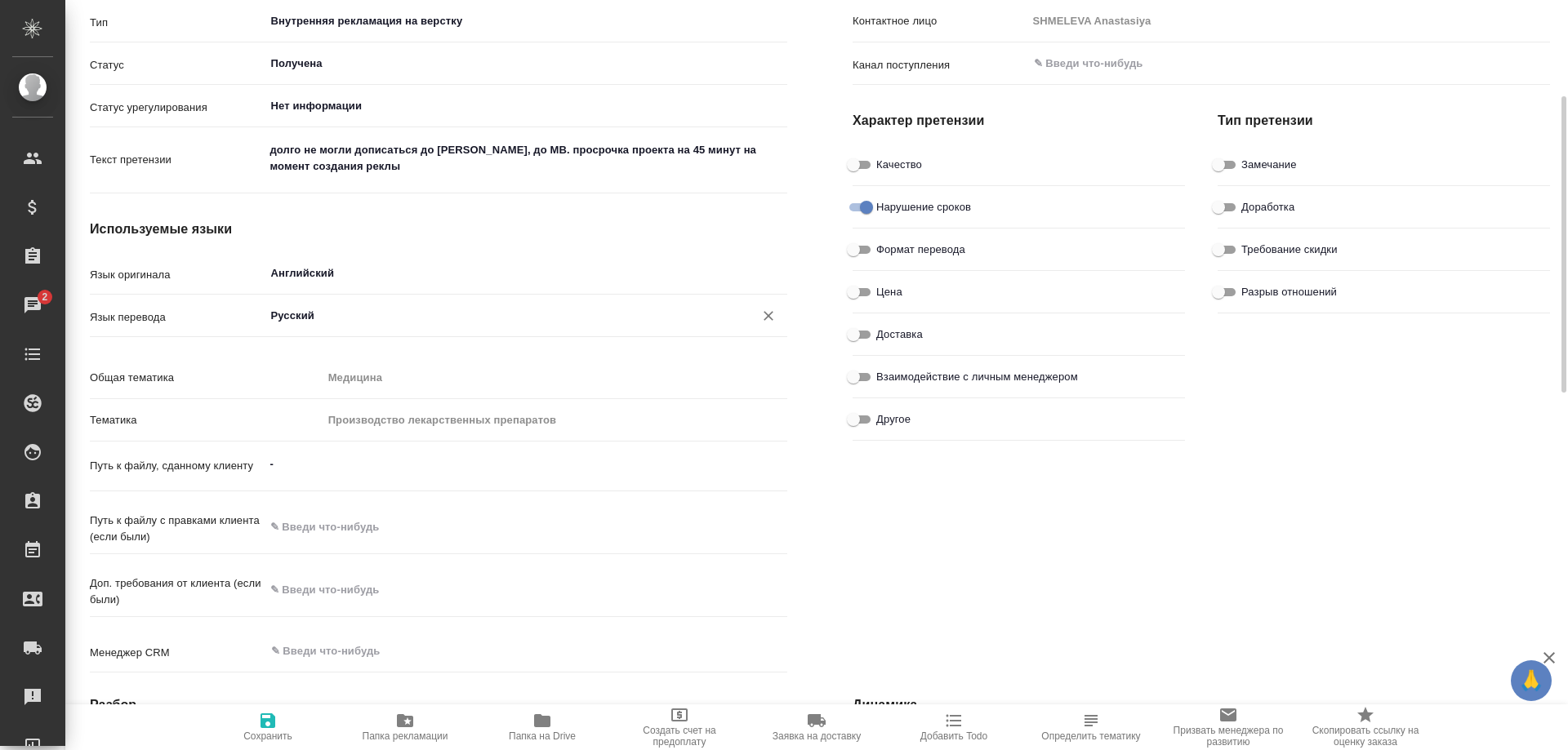
scroll to position [0, 0]
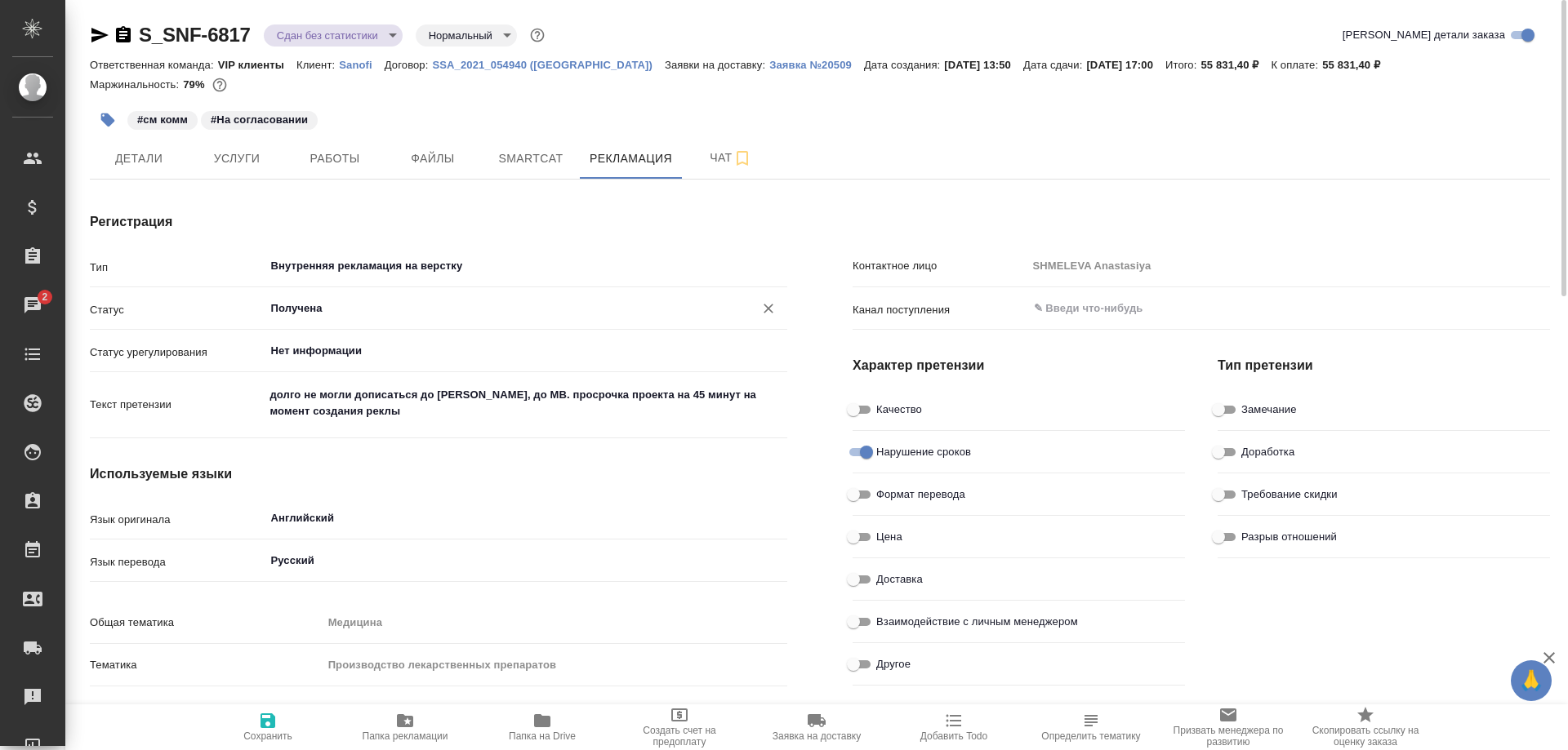
type textarea "x"
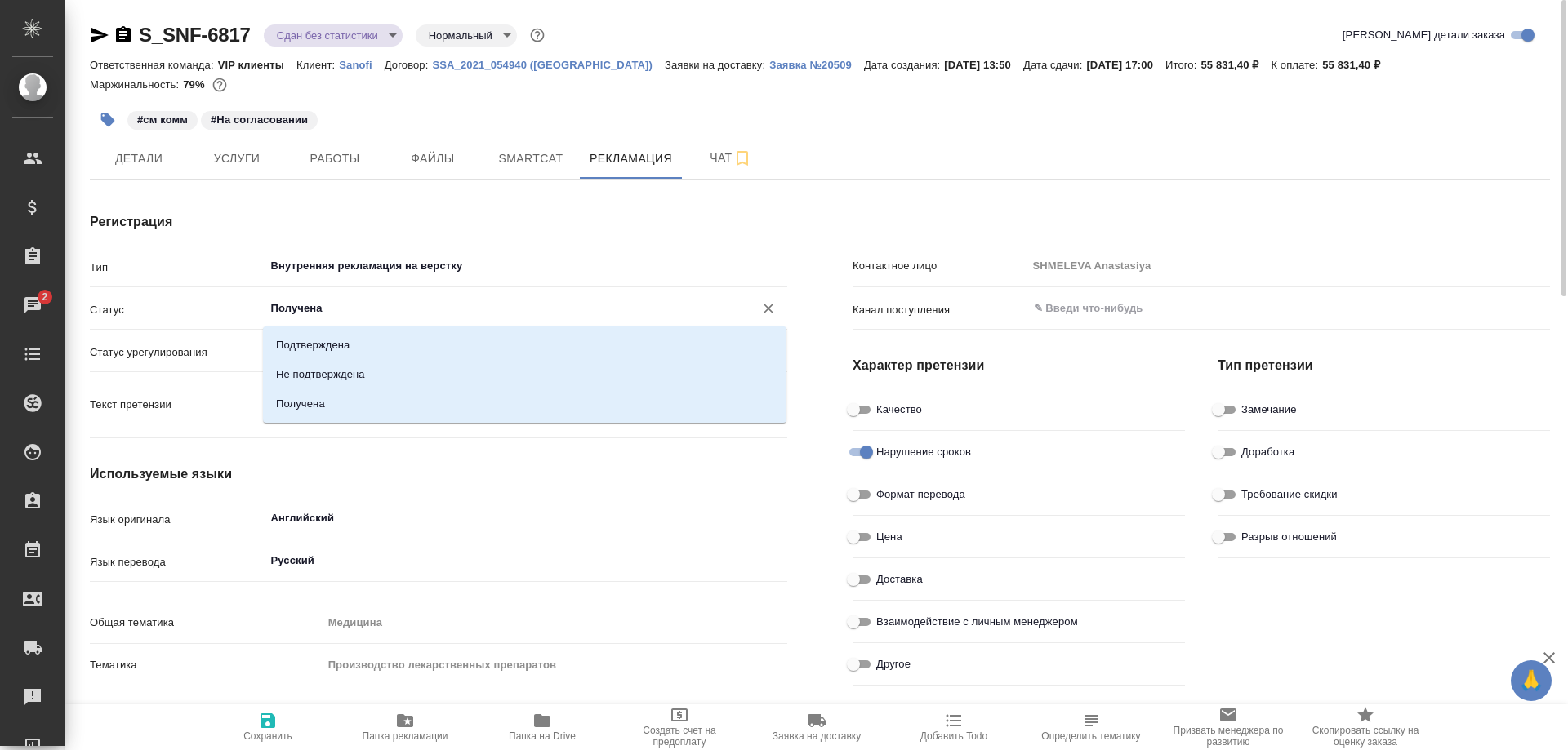
click at [497, 310] on input "Получена" at bounding box center [499, 308] width 459 height 19
click at [452, 345] on li "Подтверждена" at bounding box center [524, 345] width 523 height 30
type input "Подтверждена"
type textarea "x"
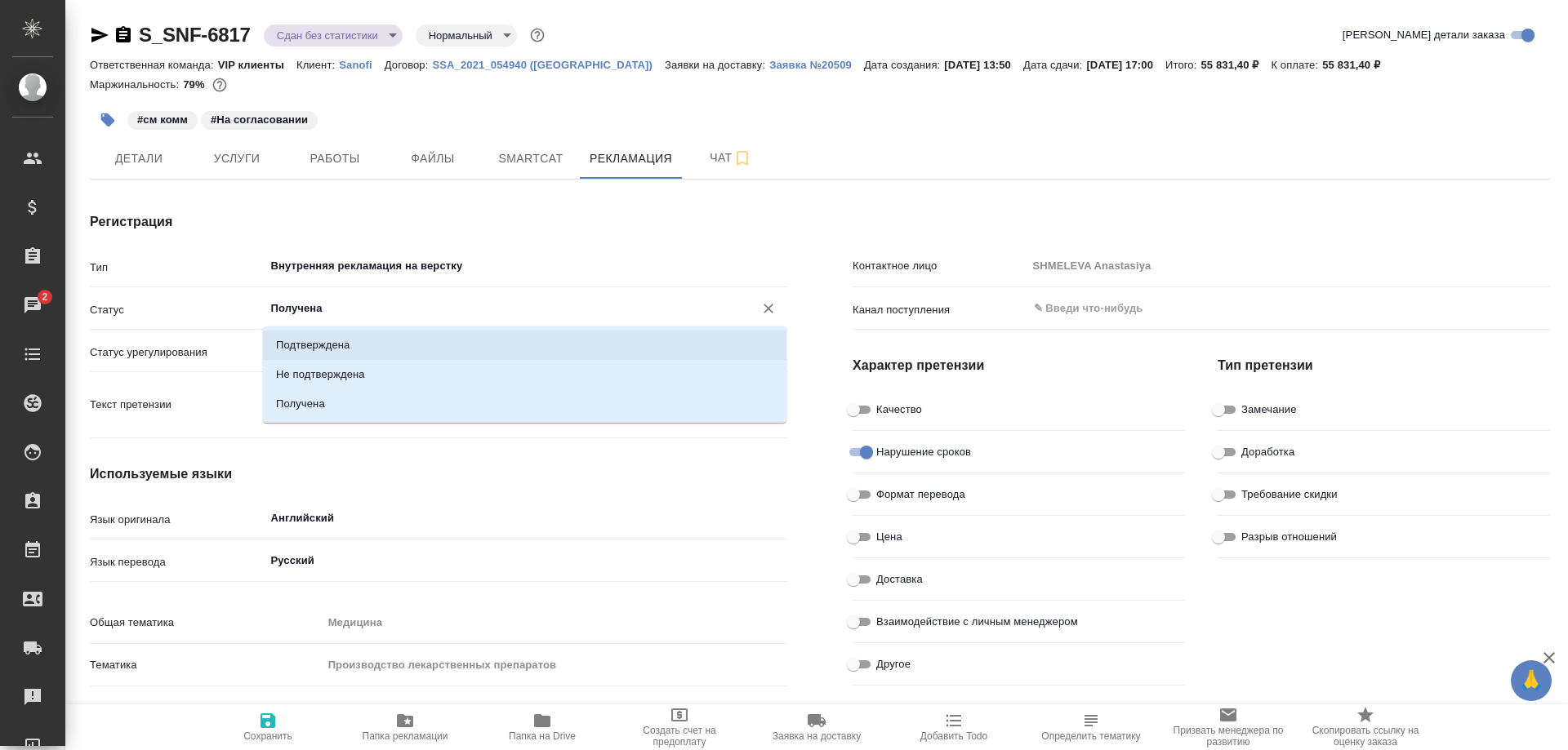
type textarea "x"
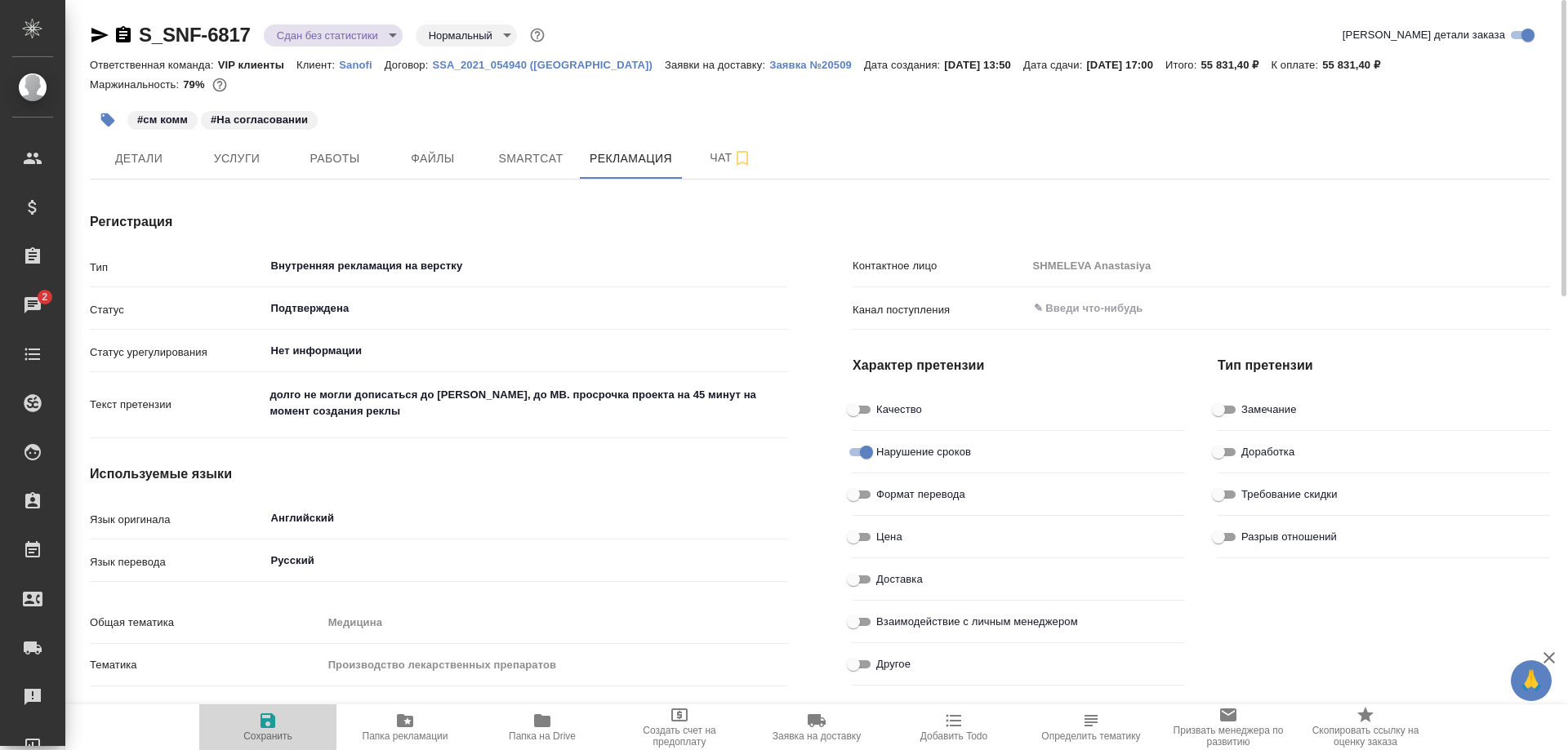
click at [270, 721] on icon "button" at bounding box center [267, 720] width 15 height 15
type textarea "x"
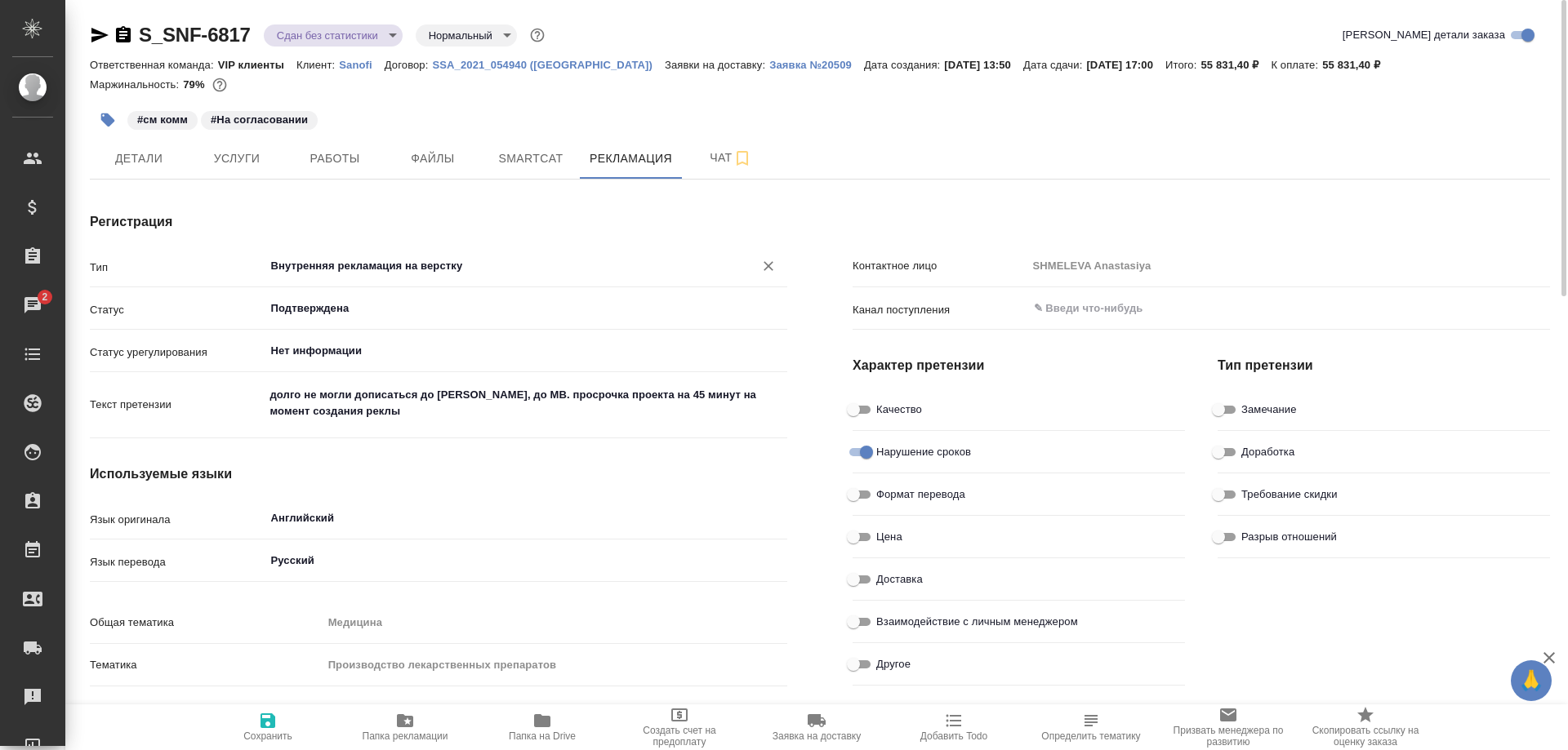
type textarea "x"
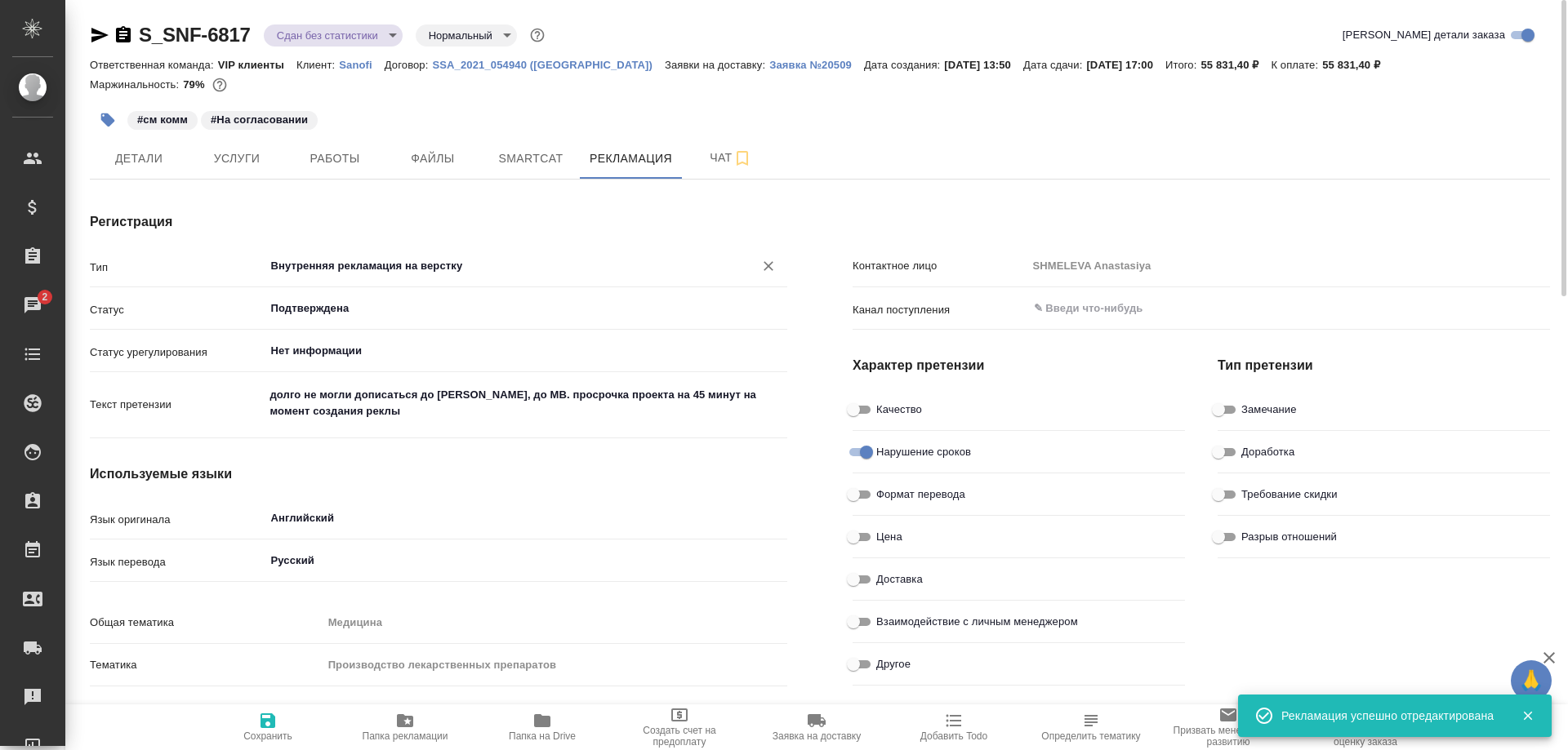
type textarea "x"
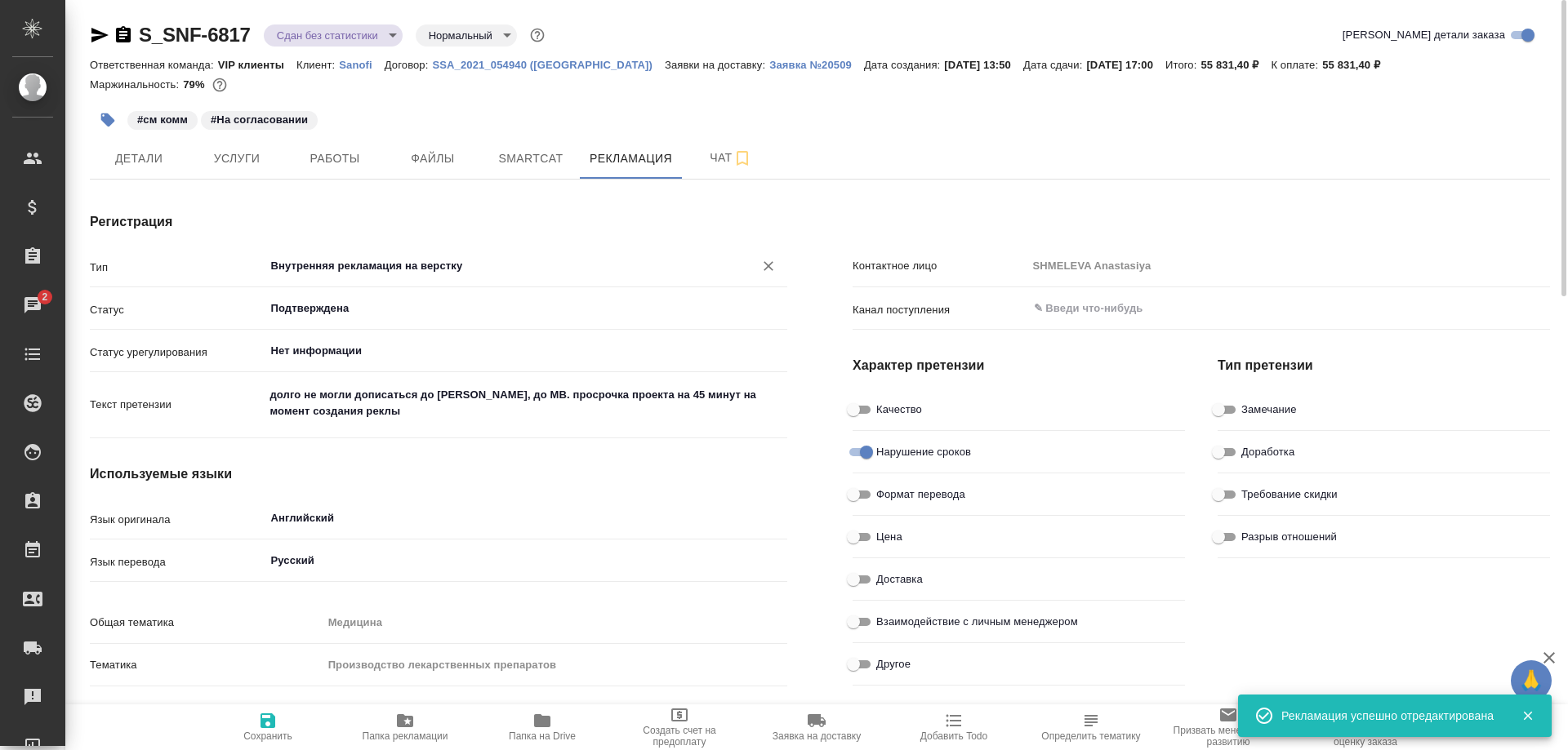
type textarea "x"
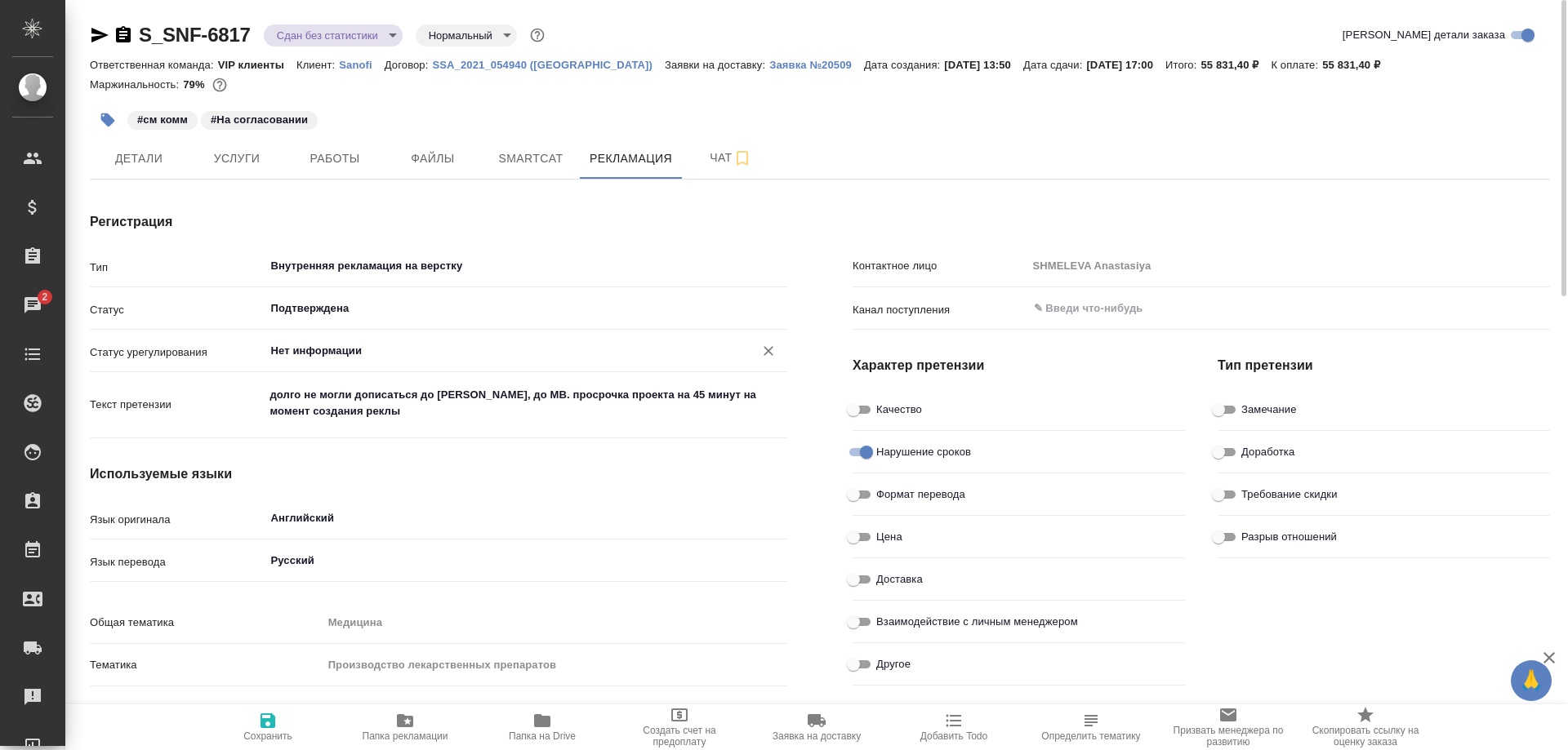
click at [499, 356] on input "Нет информации" at bounding box center [499, 350] width 459 height 19
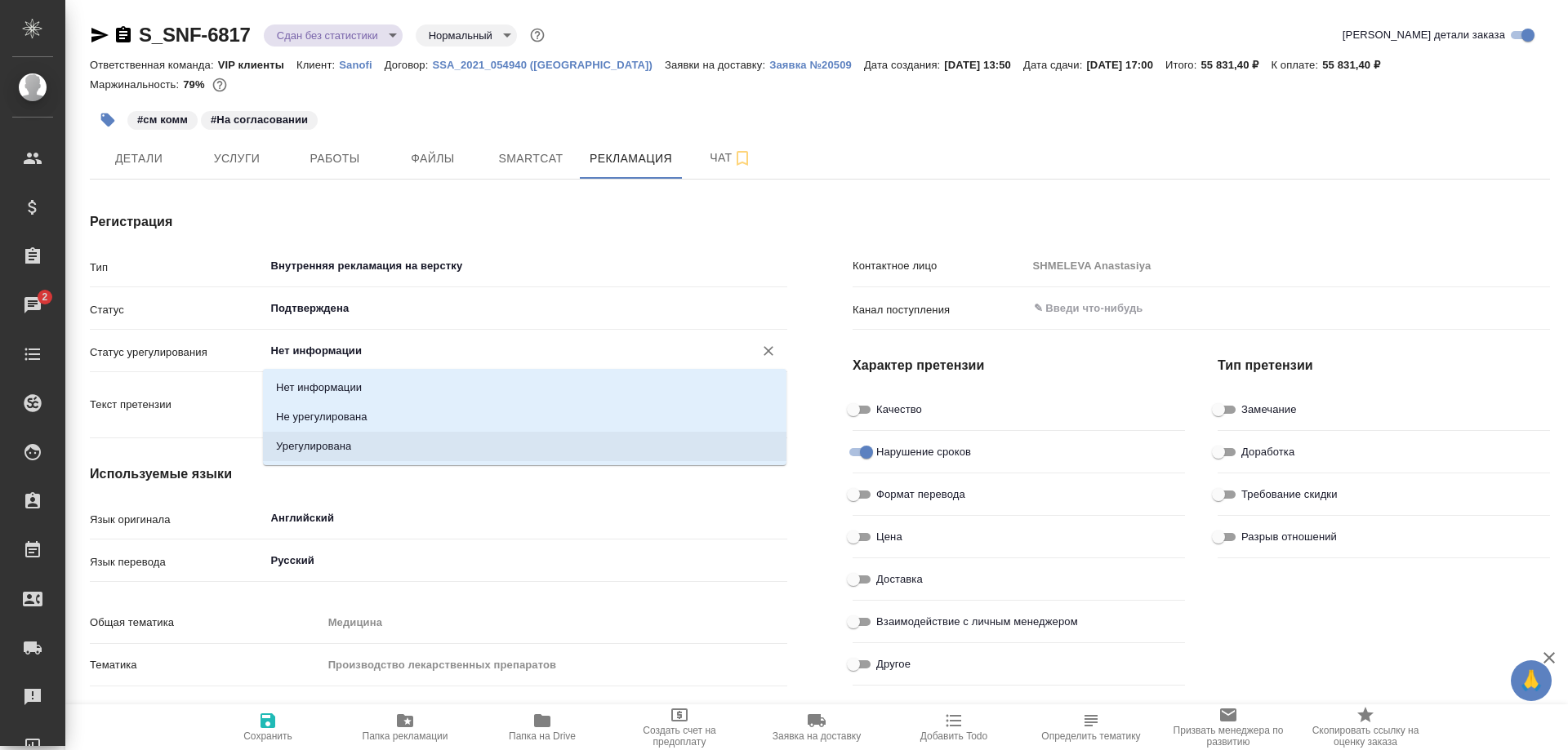
click at [425, 443] on li "Урегулирована" at bounding box center [524, 447] width 523 height 30
type input "Урегулирована"
type textarea "x"
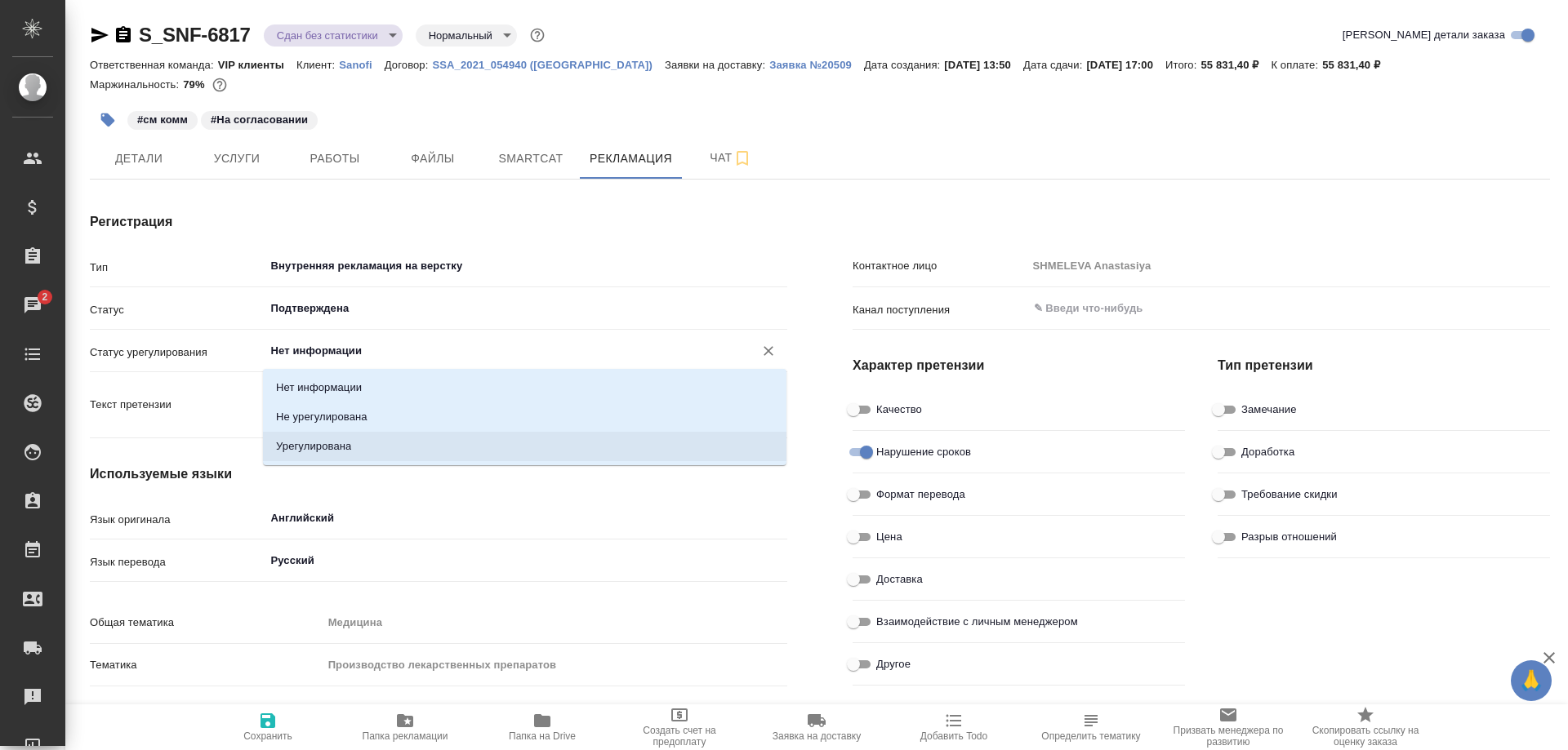
type textarea "x"
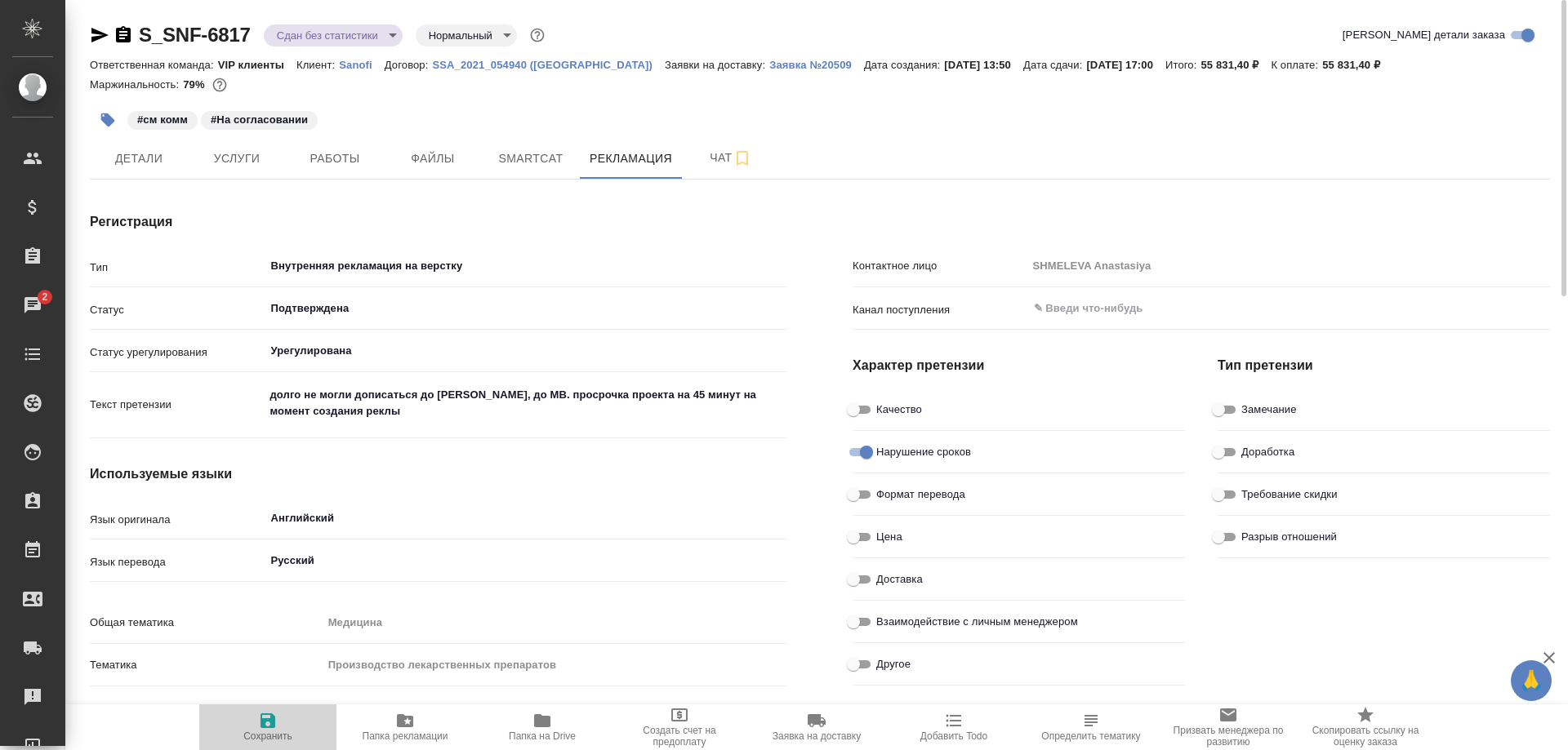
click at [267, 733] on span "Сохранить" at bounding box center [268, 736] width 49 height 11
type textarea "x"
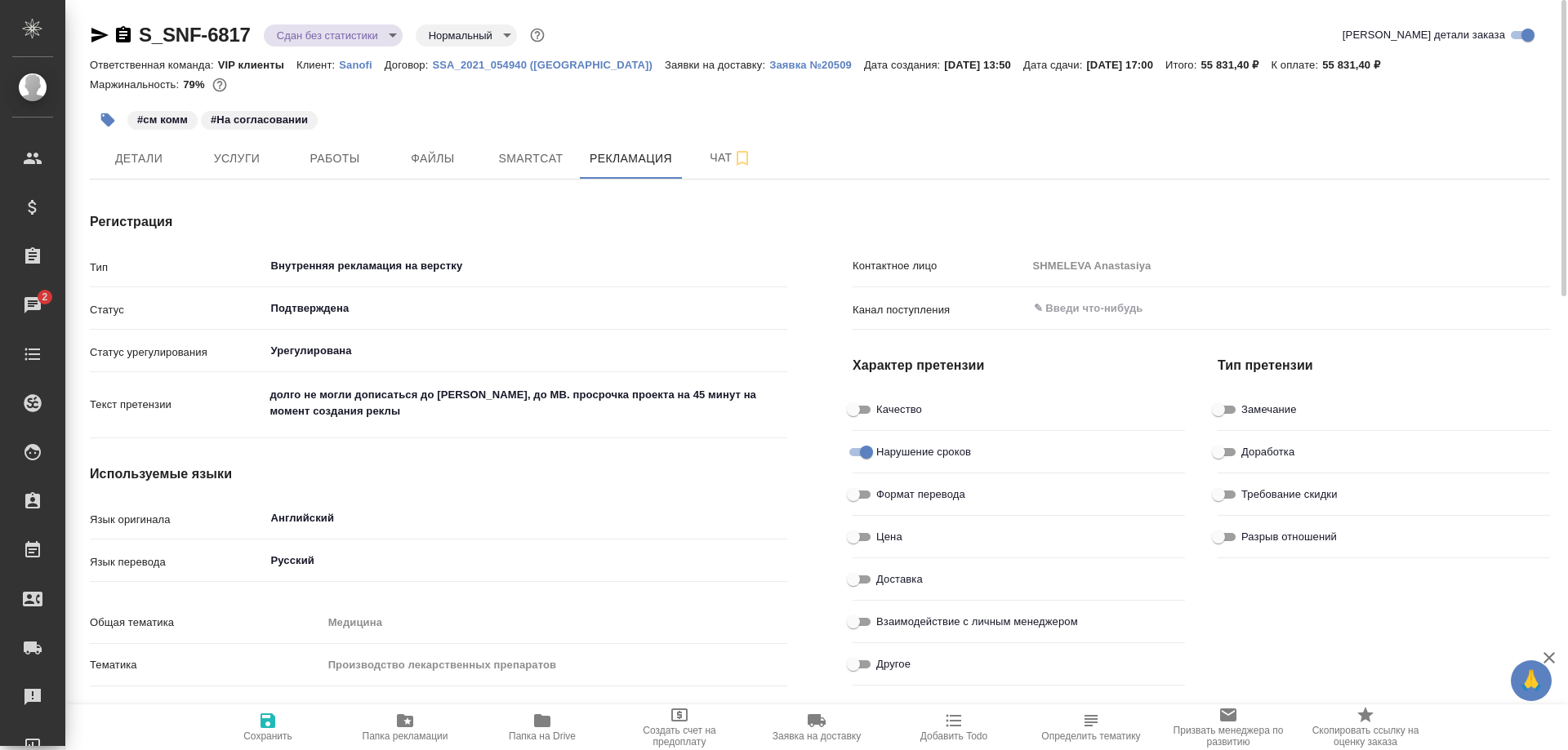
type textarea "x"
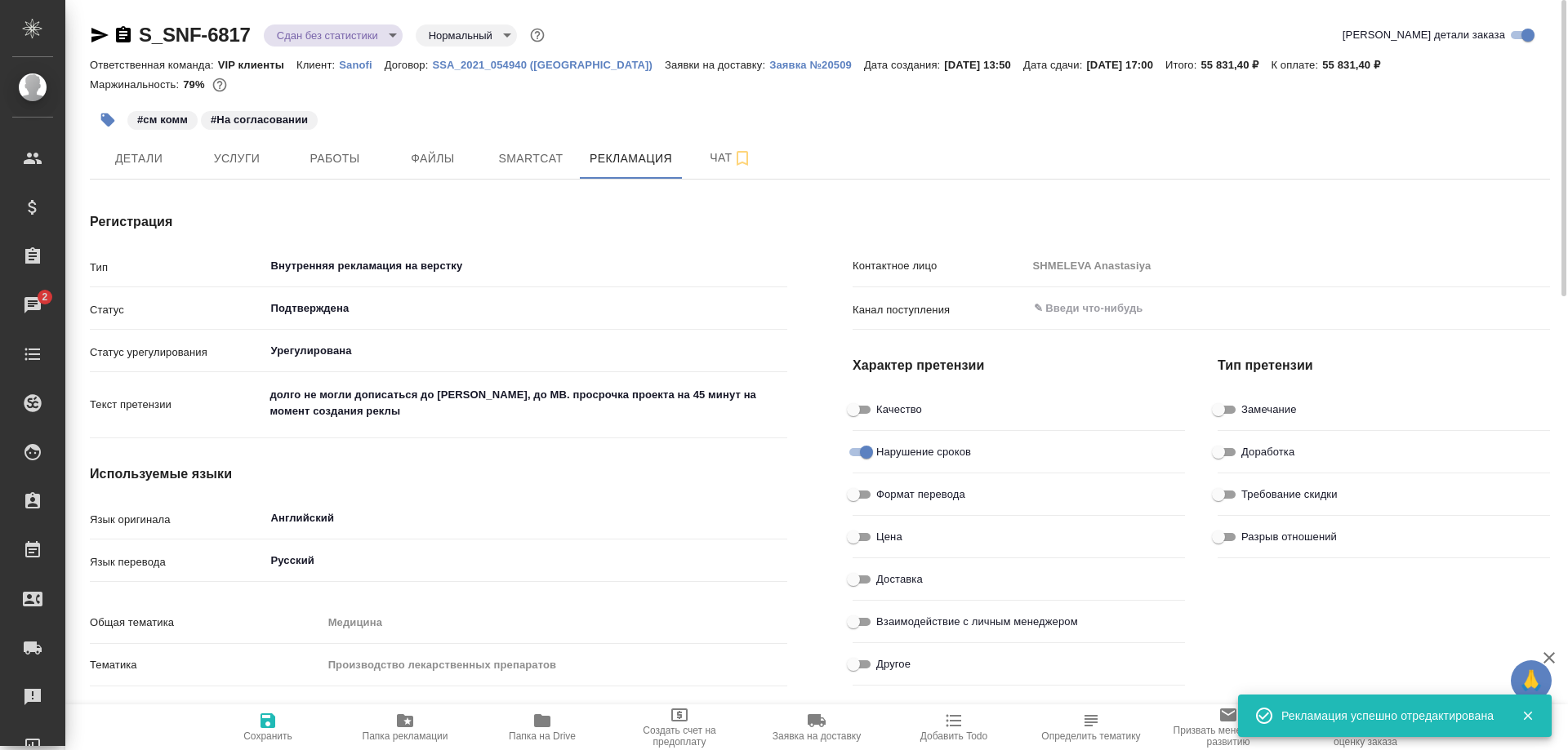
type textarea "x"
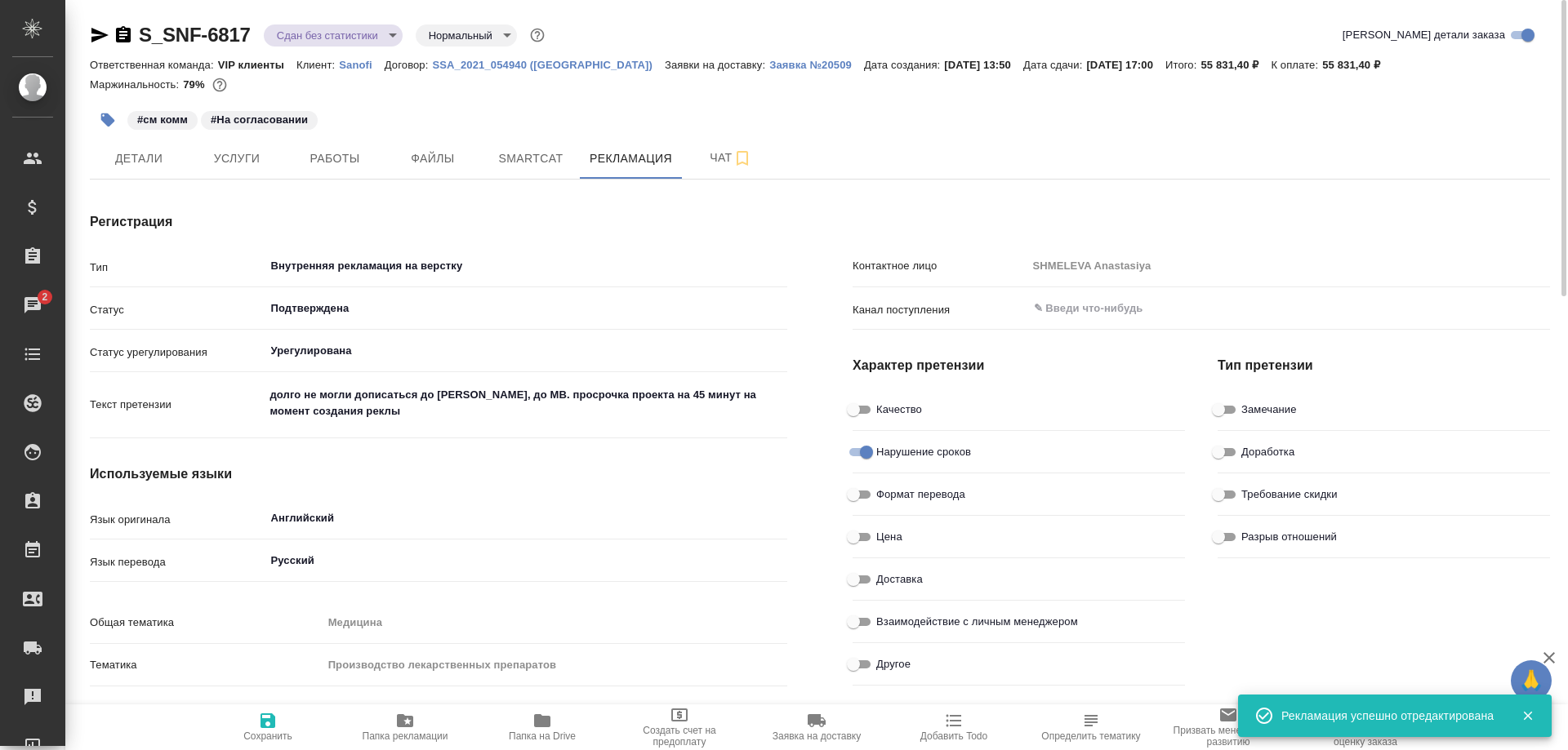
type textarea "x"
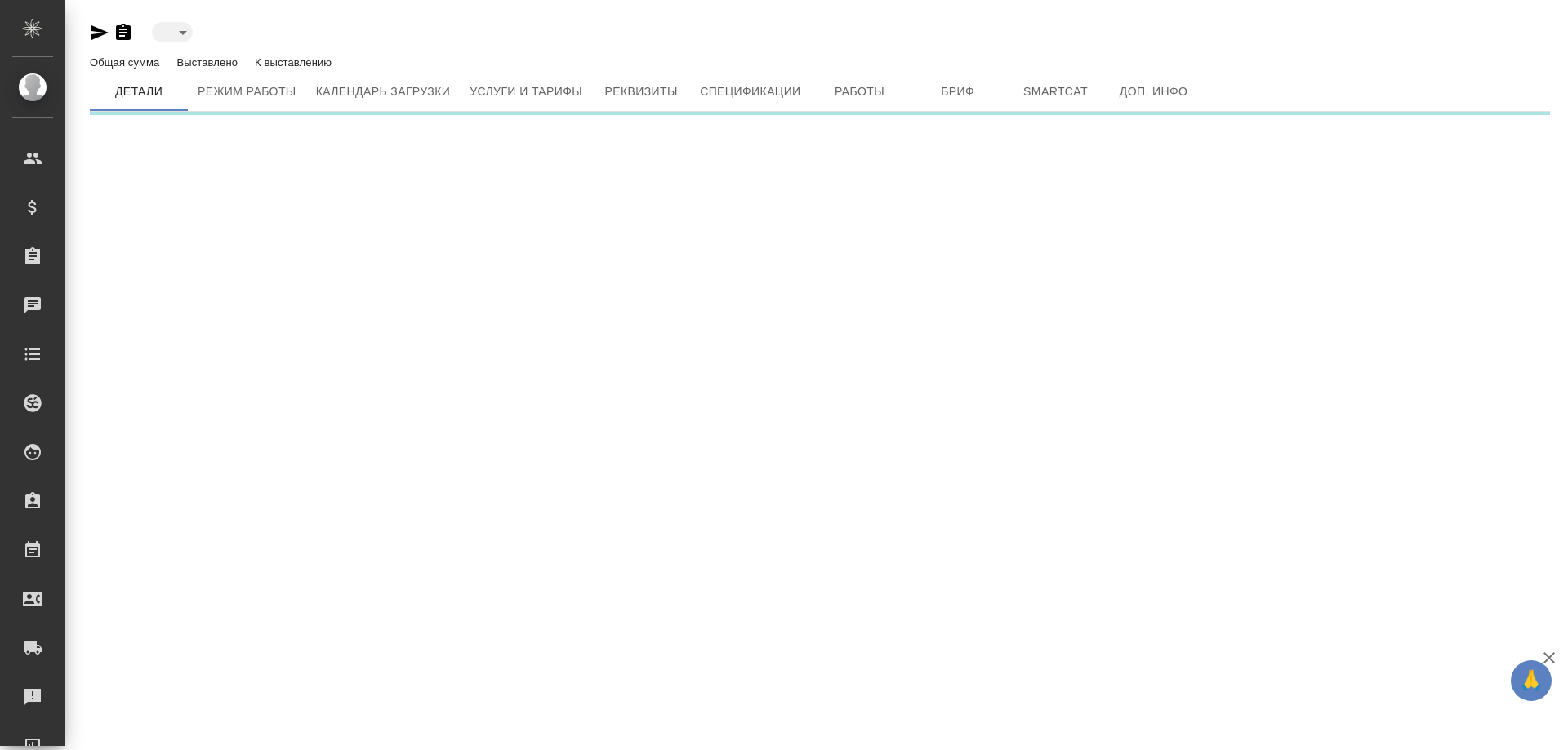
type input "inactive"
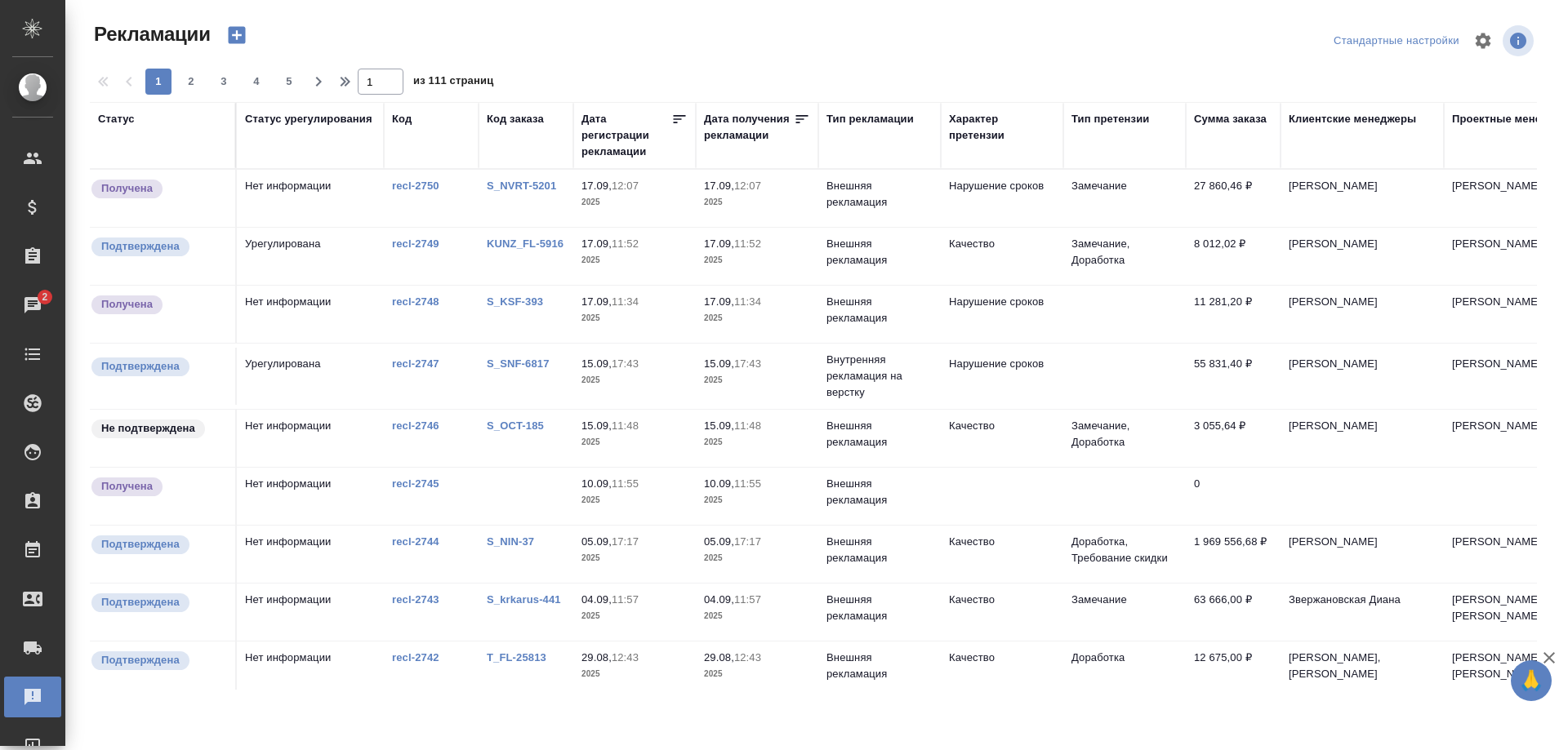
click at [514, 298] on link "S_KSF-393" at bounding box center [514, 301] width 56 height 12
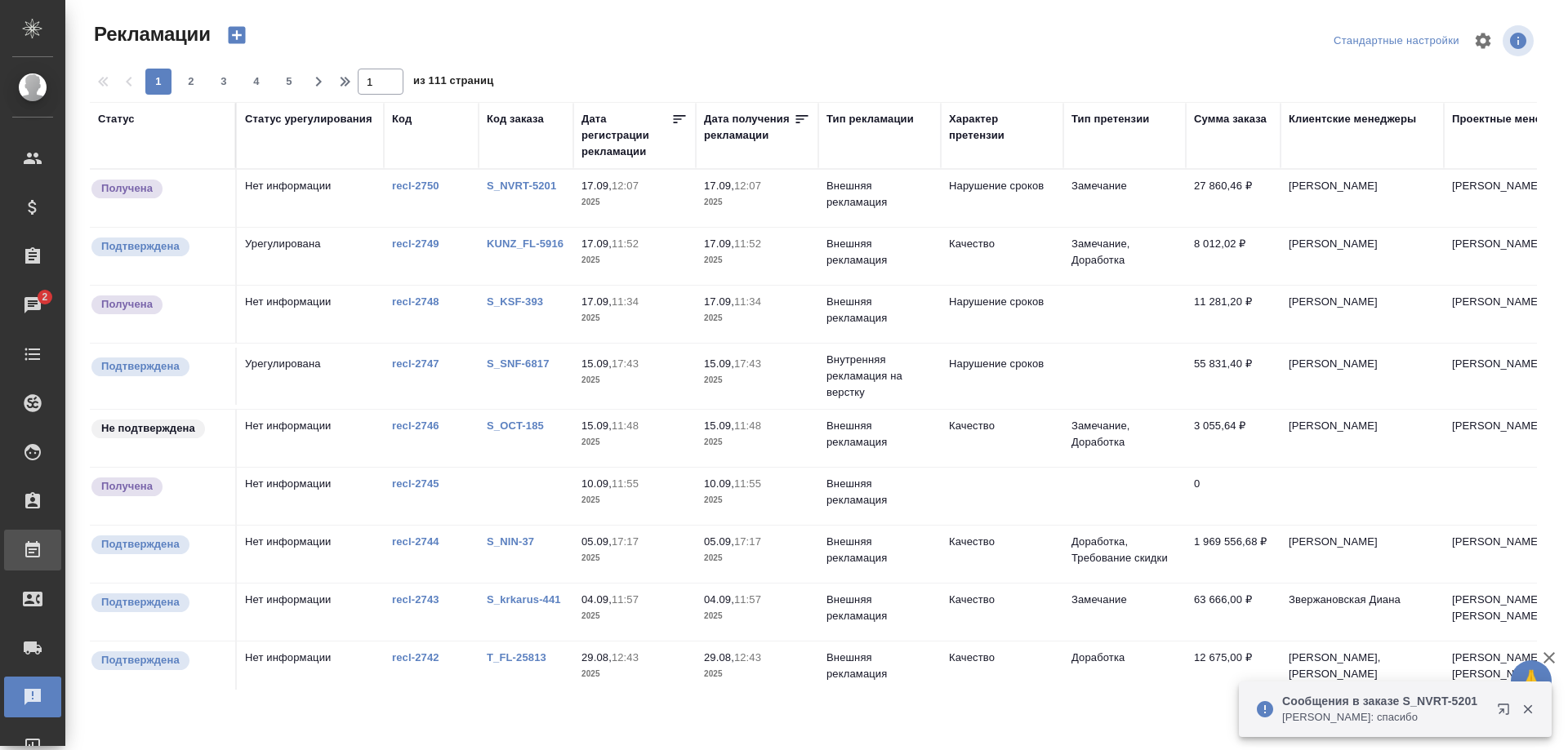
click at [32, 555] on div "Работы" at bounding box center [12, 550] width 41 height 25
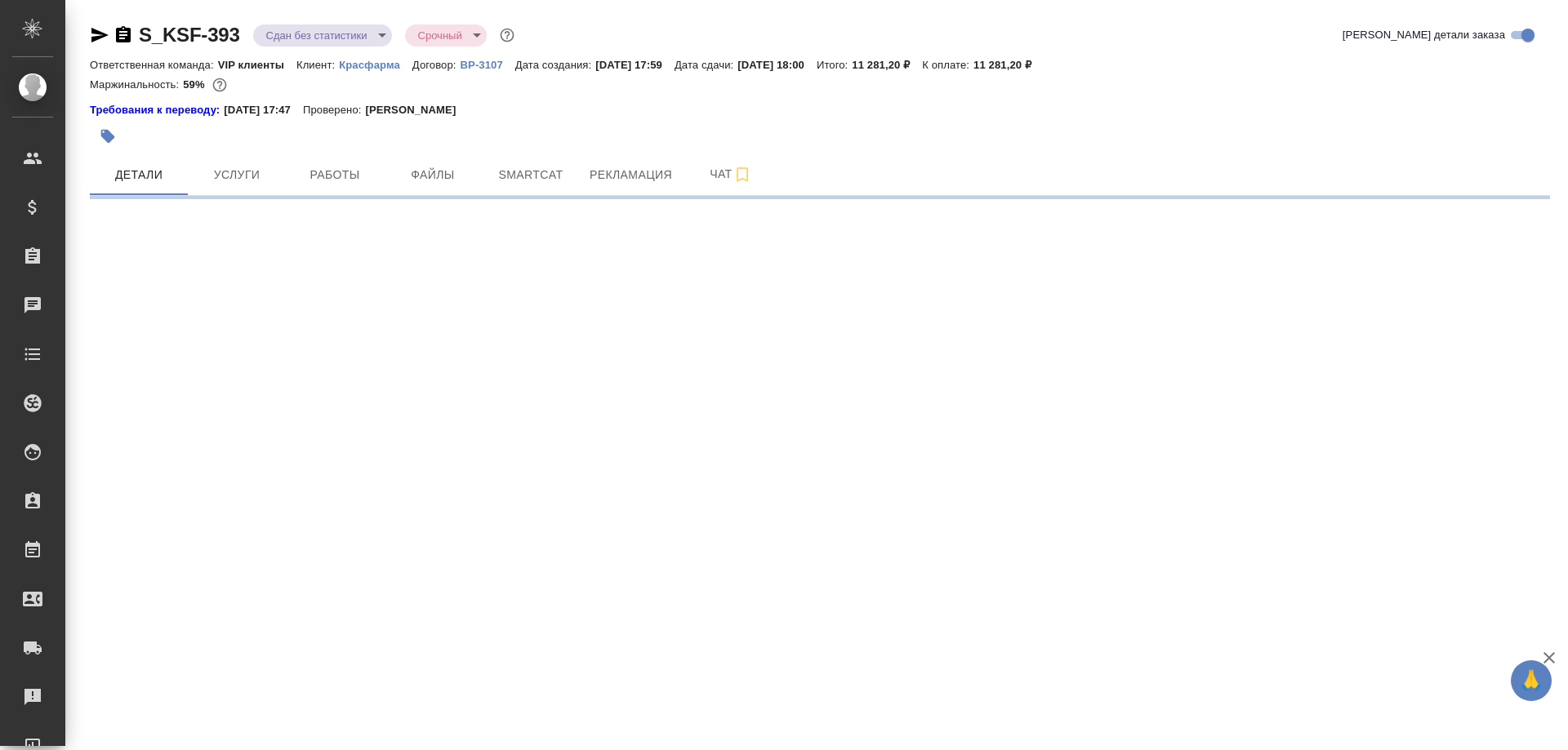
select select "RU"
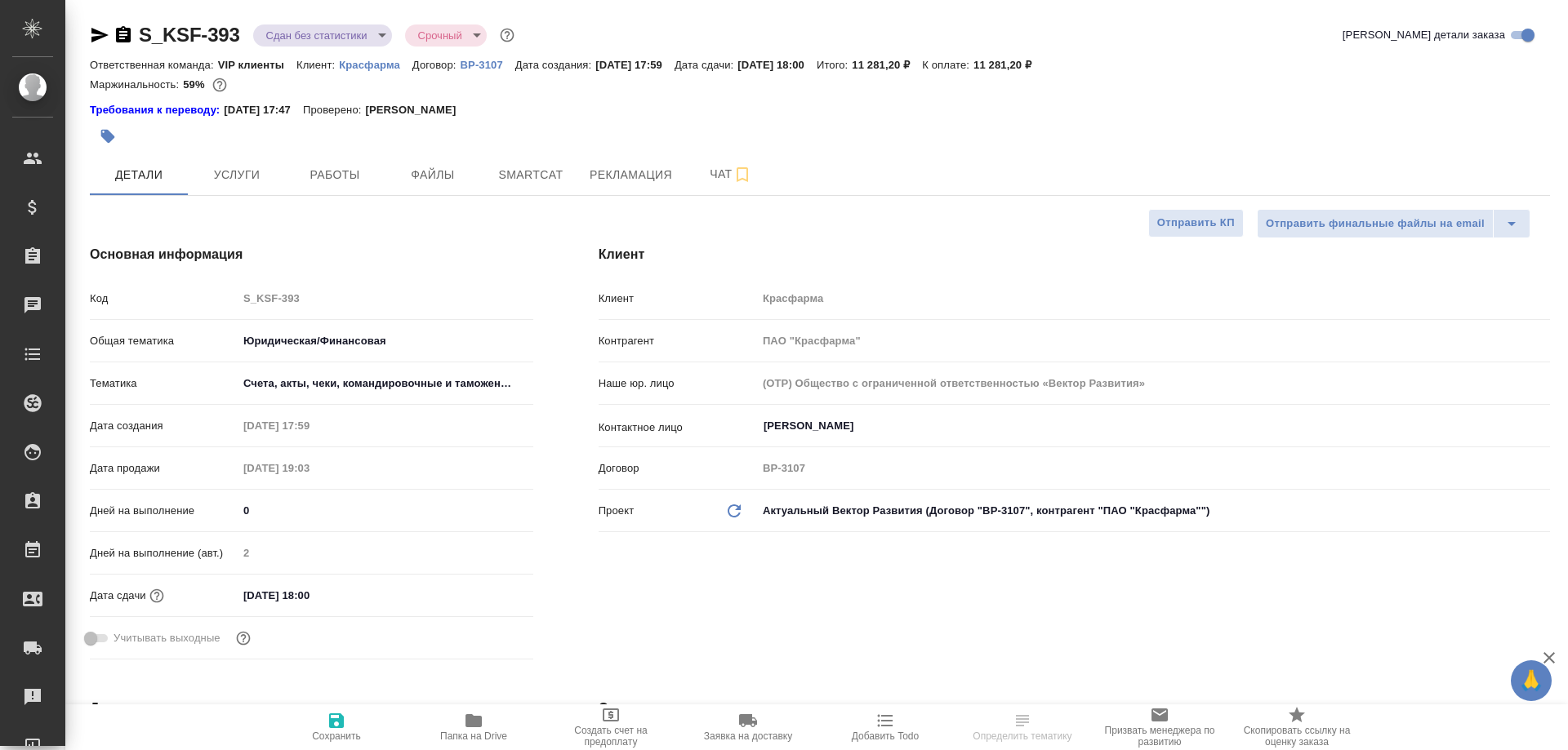
type textarea "x"
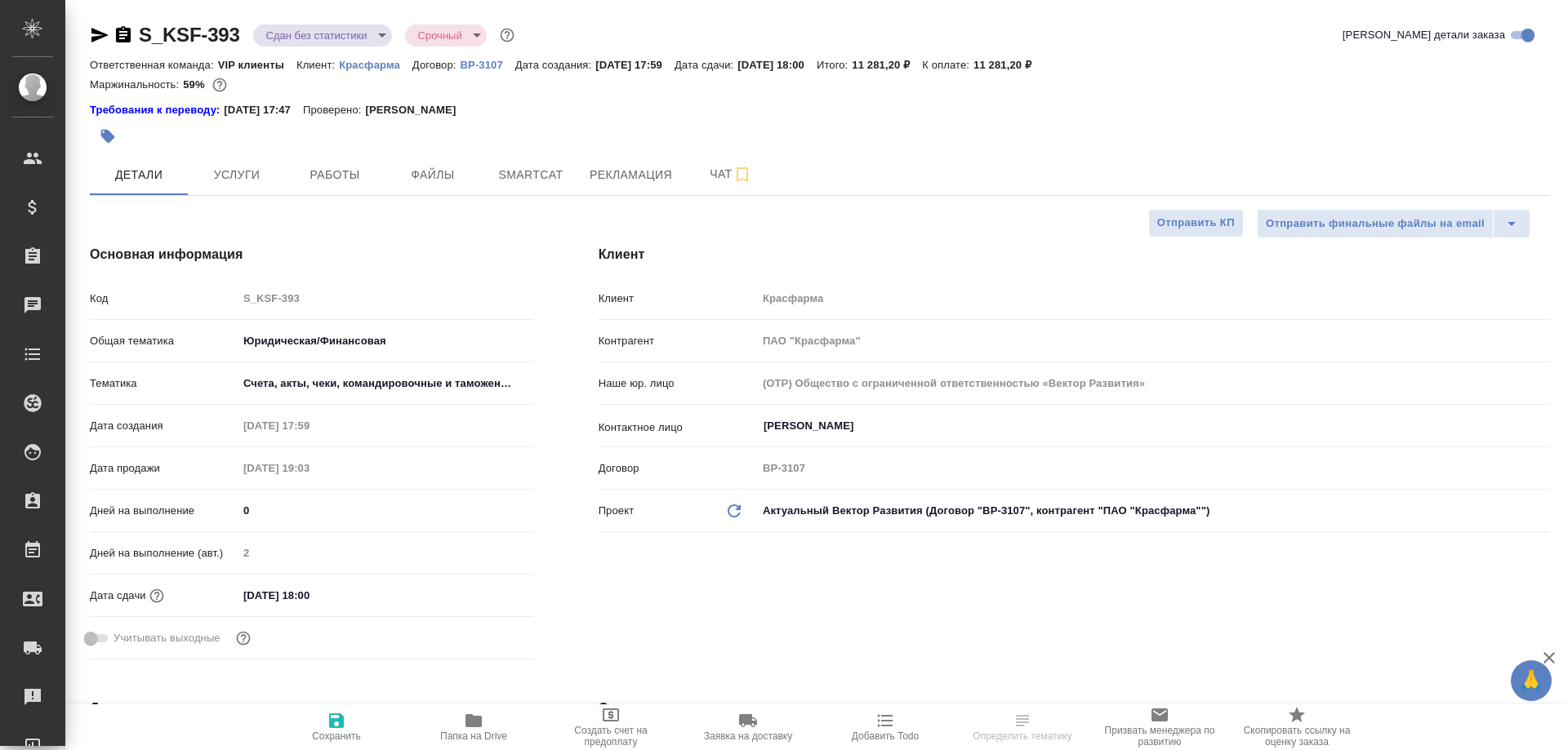
type textarea "x"
click at [653, 172] on span "Рекламация" at bounding box center [631, 174] width 82 height 20
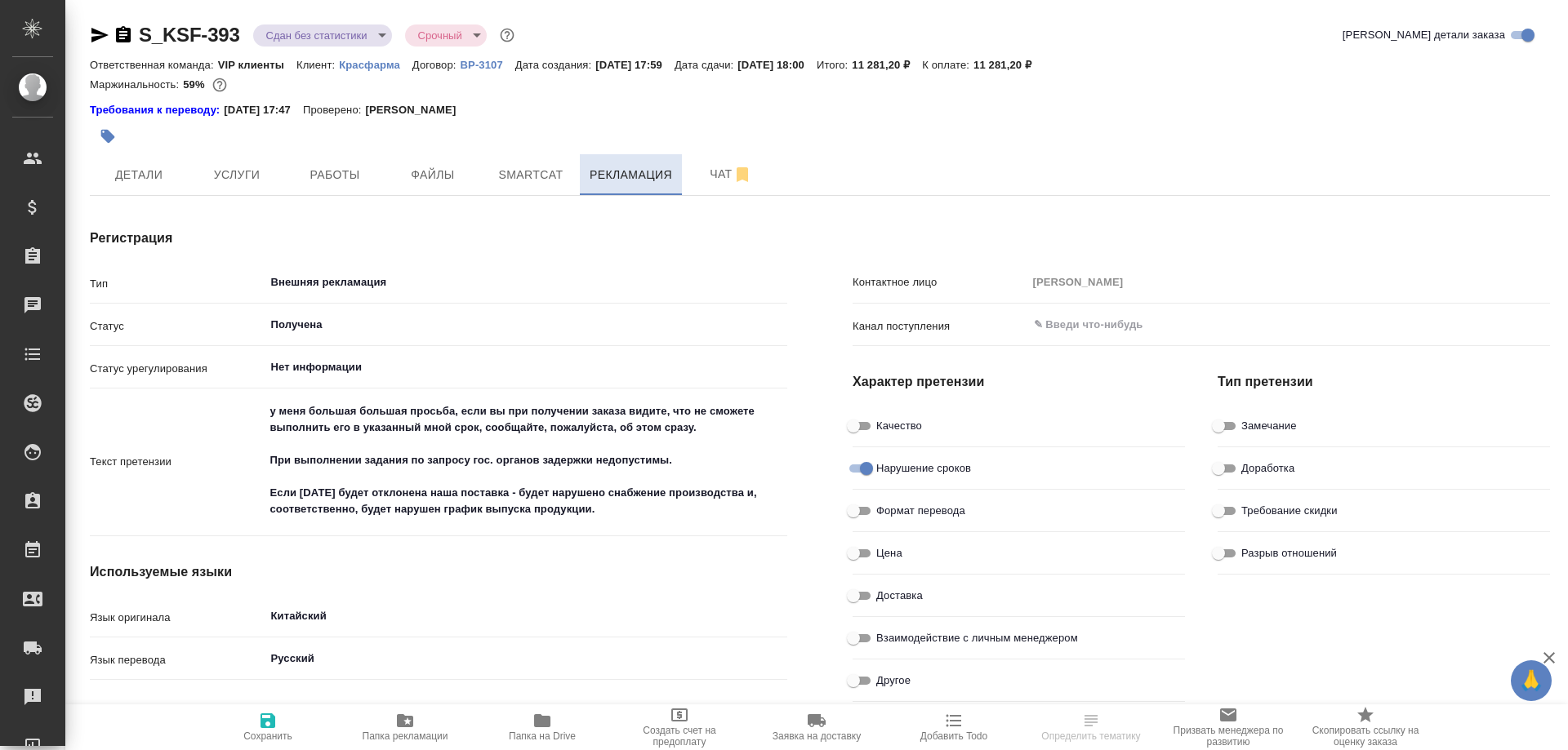
type textarea "x"
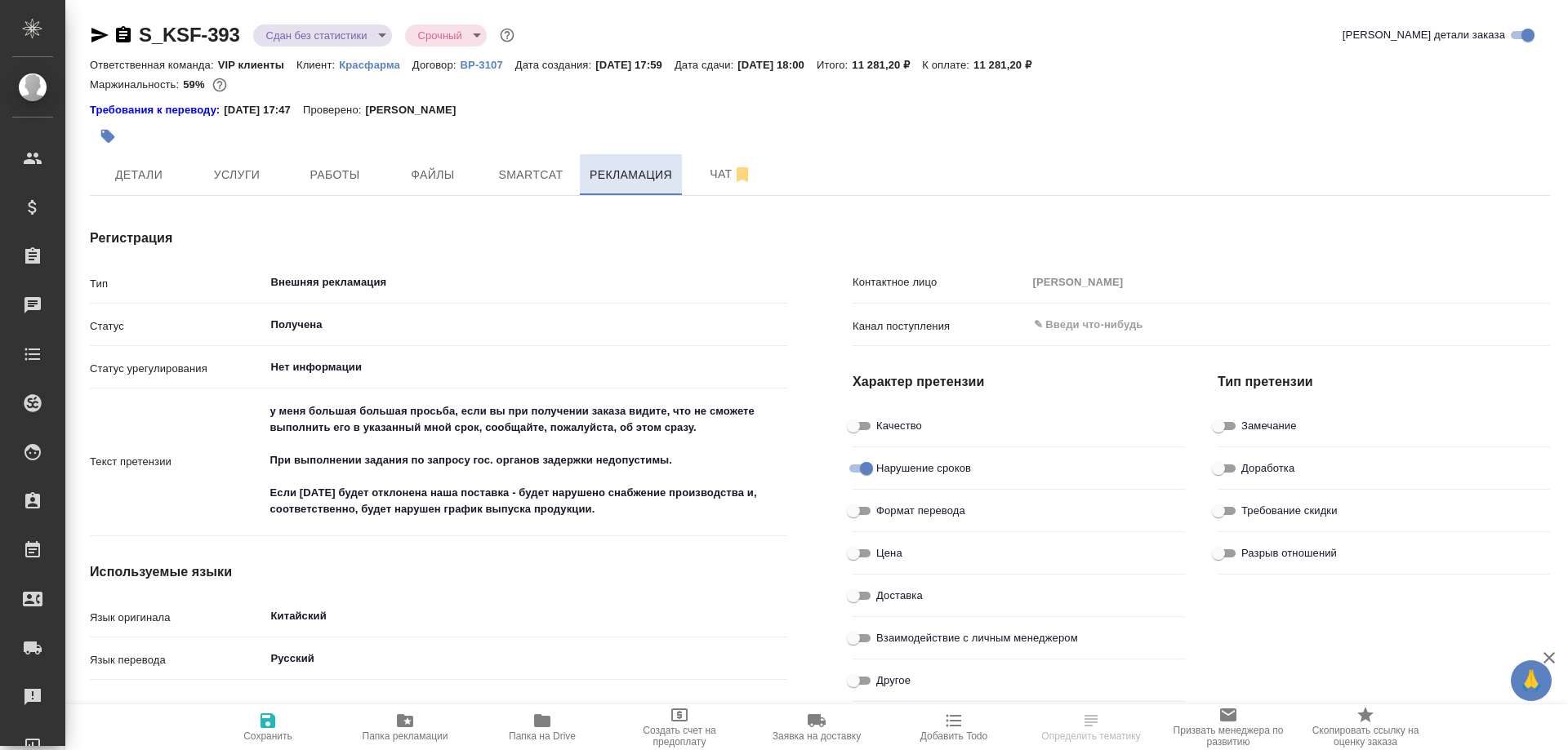
type textarea "x"
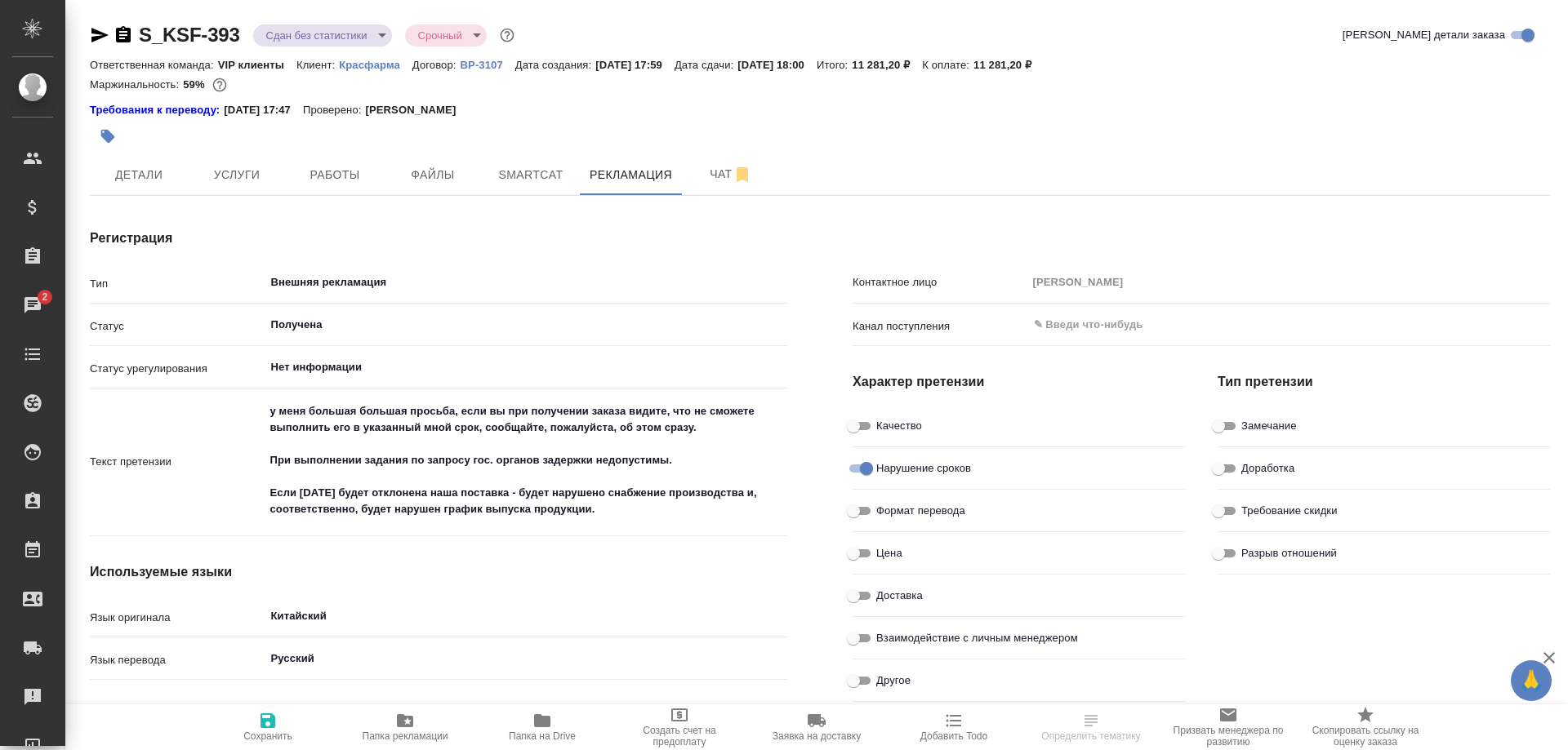
type textarea "x"
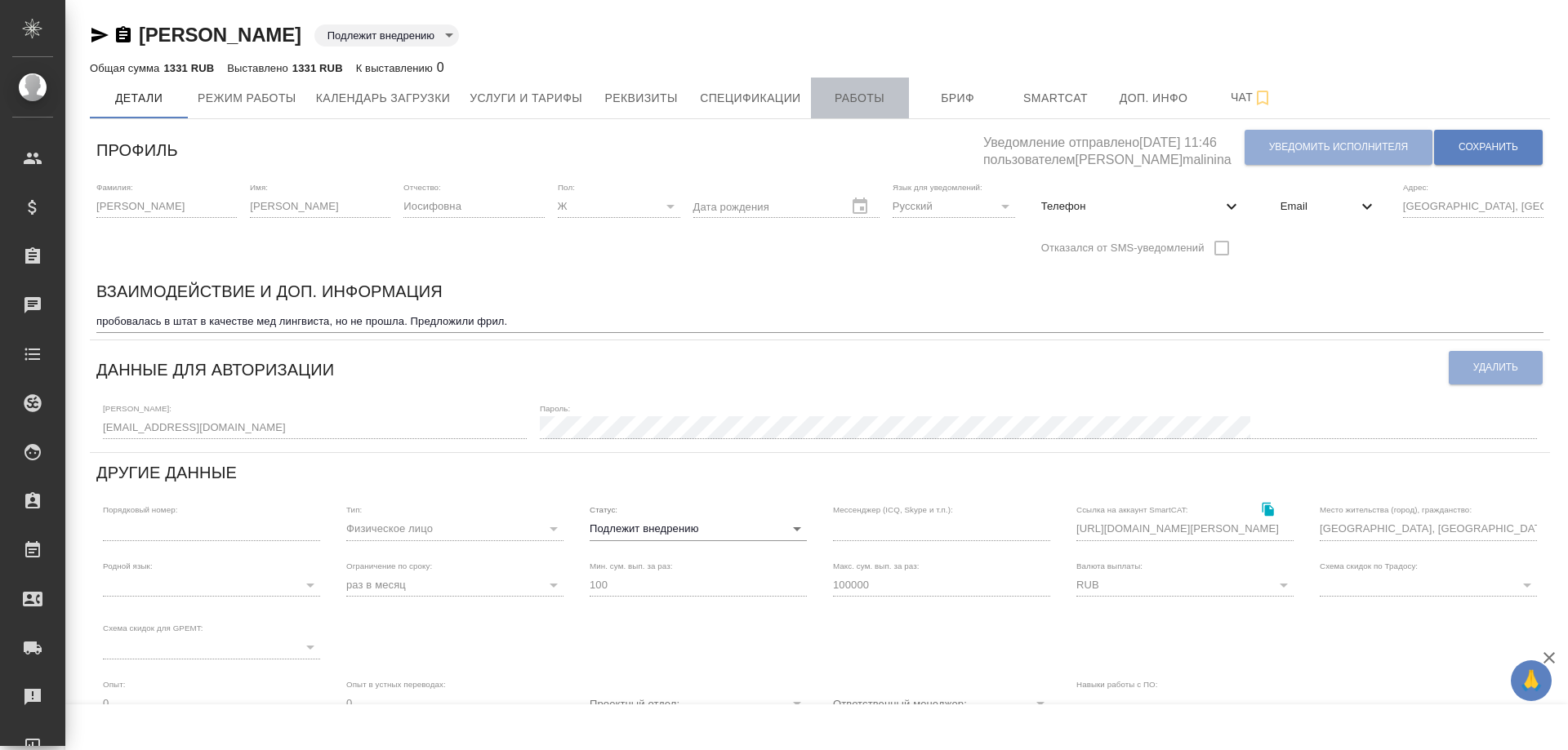
click at [848, 94] on span "Работы" at bounding box center [859, 98] width 78 height 20
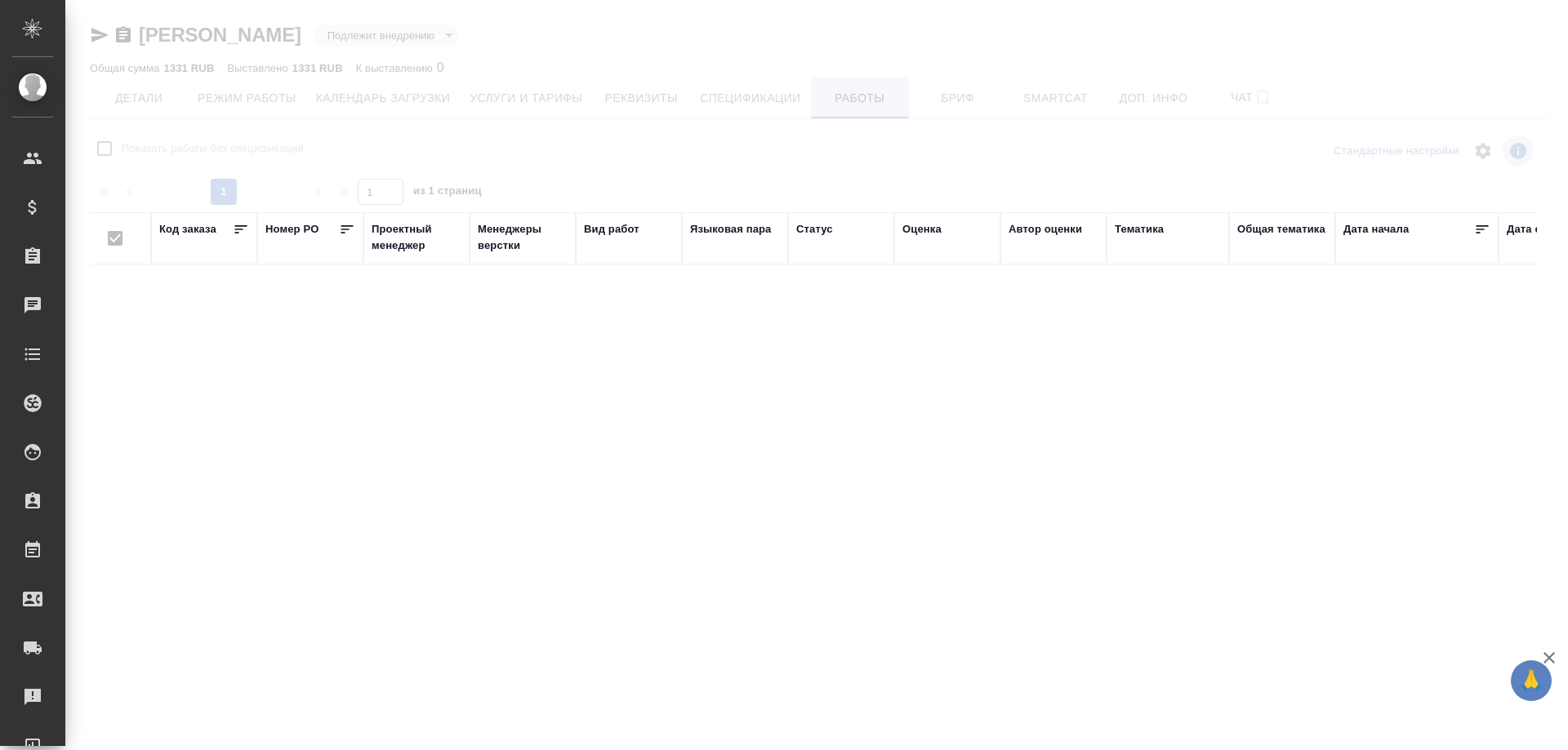
checkbox input "false"
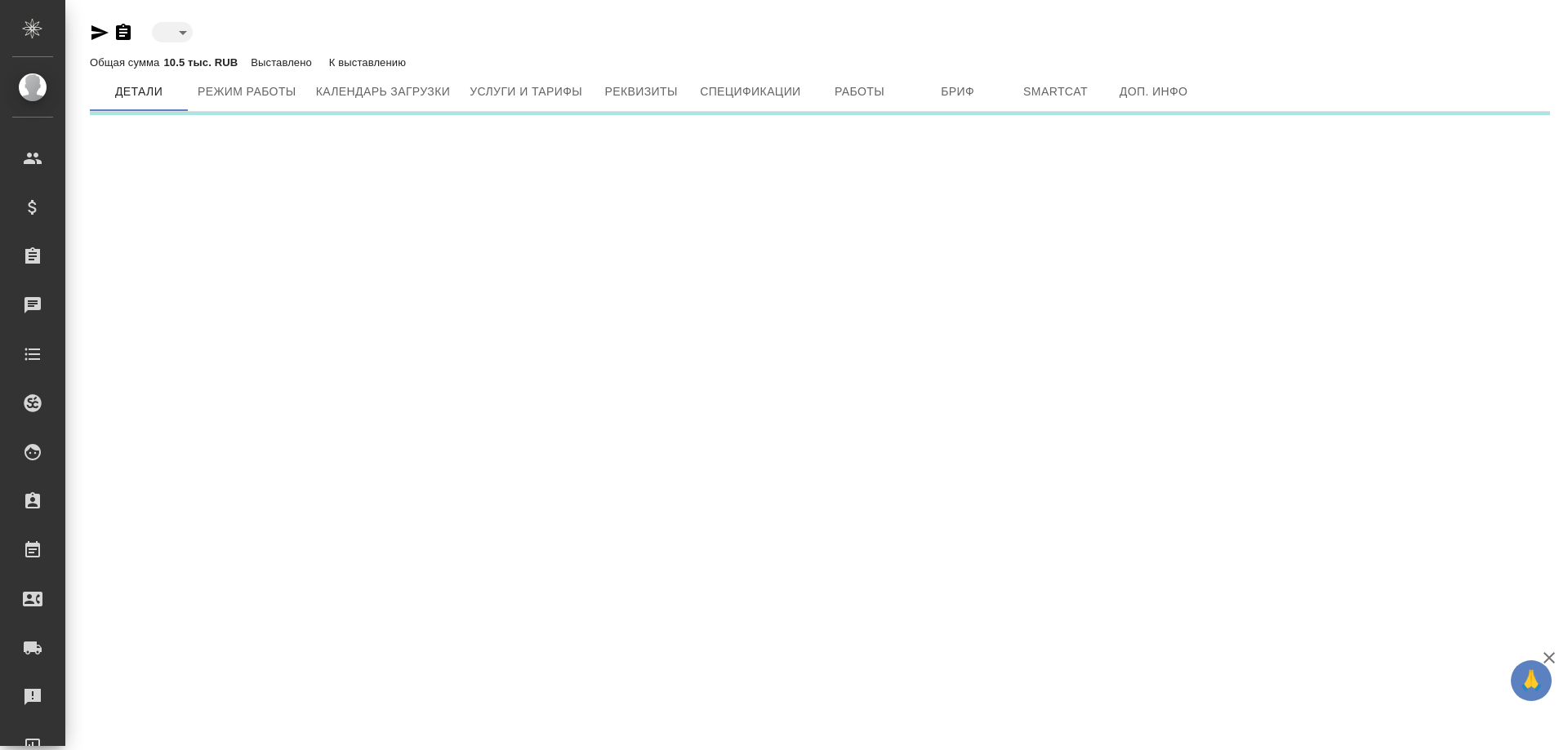
type input "toBeImplemented"
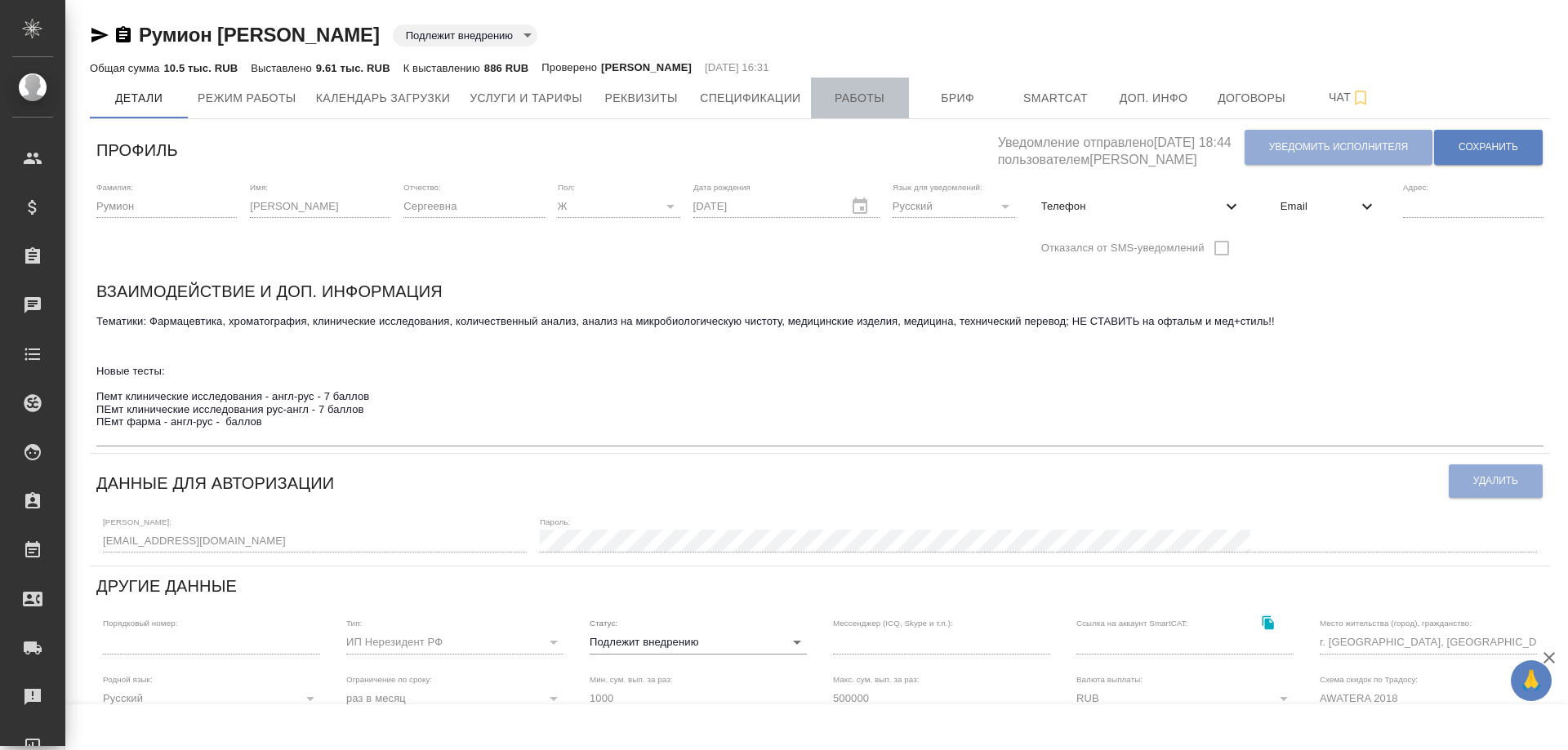
click at [857, 102] on span "Работы" at bounding box center [859, 98] width 78 height 20
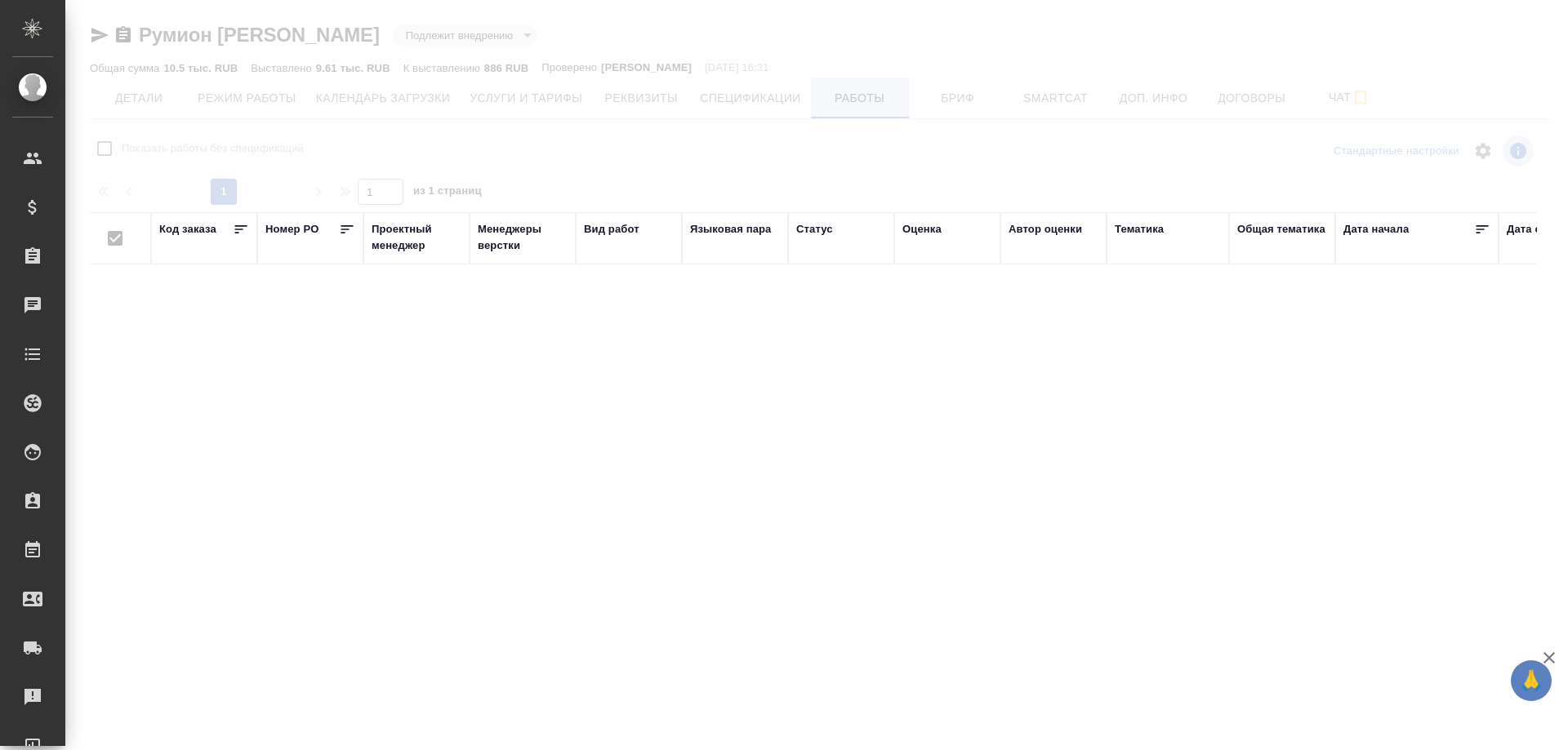
checkbox input "false"
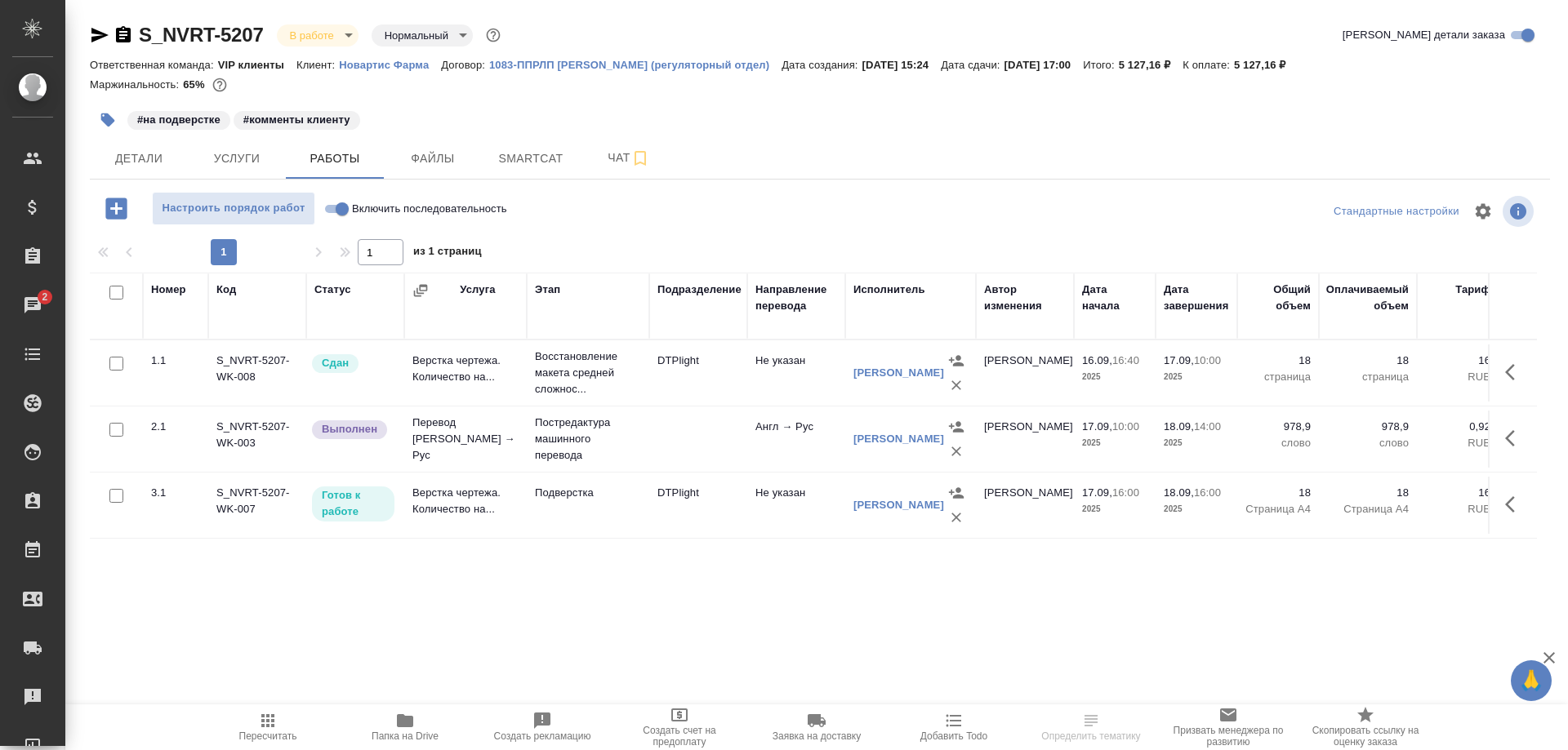
click at [442, 435] on td "Перевод [PERSON_NAME] → Рус" at bounding box center [465, 439] width 123 height 66
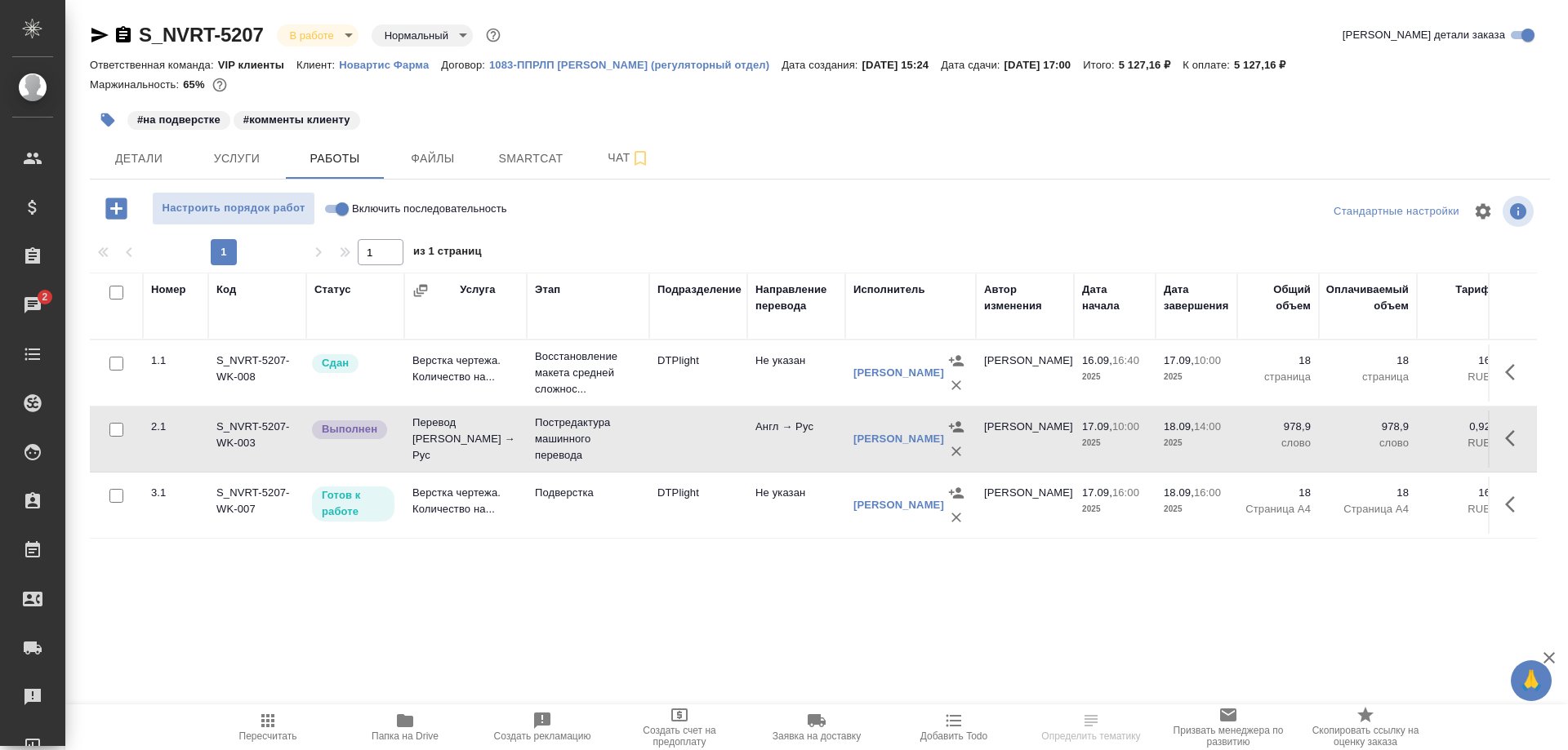
click at [442, 435] on td "Перевод [PERSON_NAME] → Рус" at bounding box center [465, 439] width 123 height 66
click at [442, 435] on td "Перевод Стандарт Англ → Рус" at bounding box center [465, 439] width 123 height 66
click at [116, 35] on icon "button" at bounding box center [123, 34] width 15 height 17
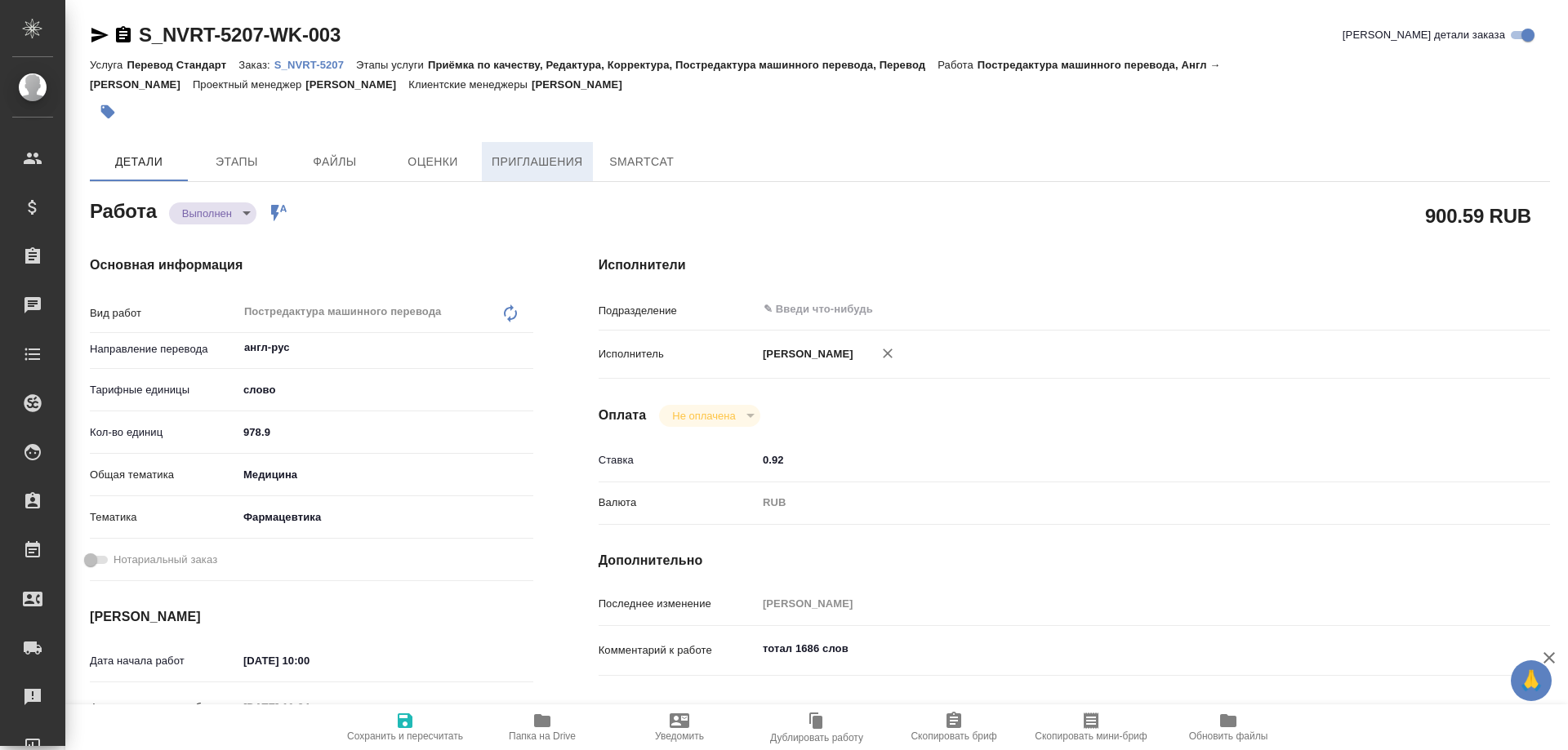
type textarea "x"
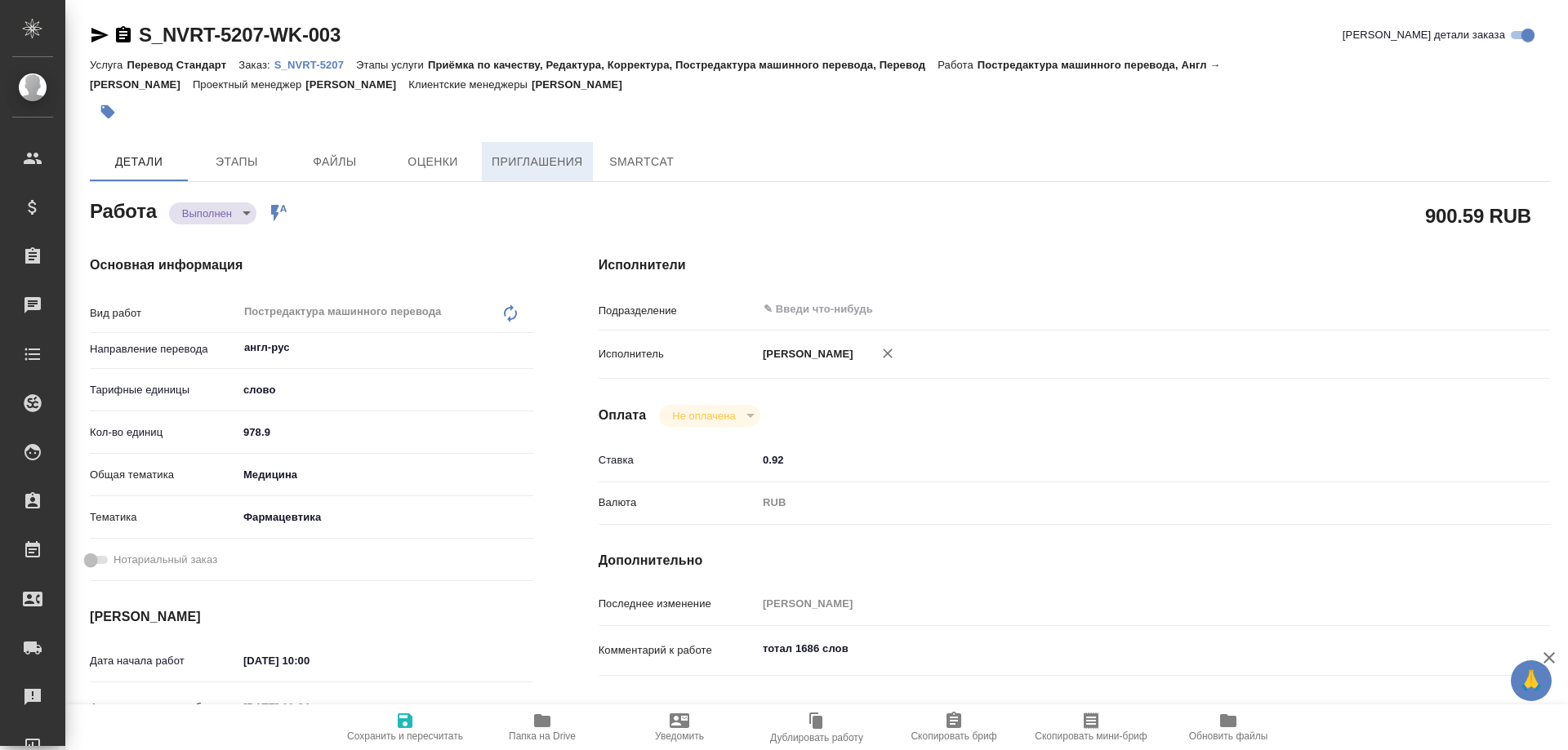
type textarea "x"
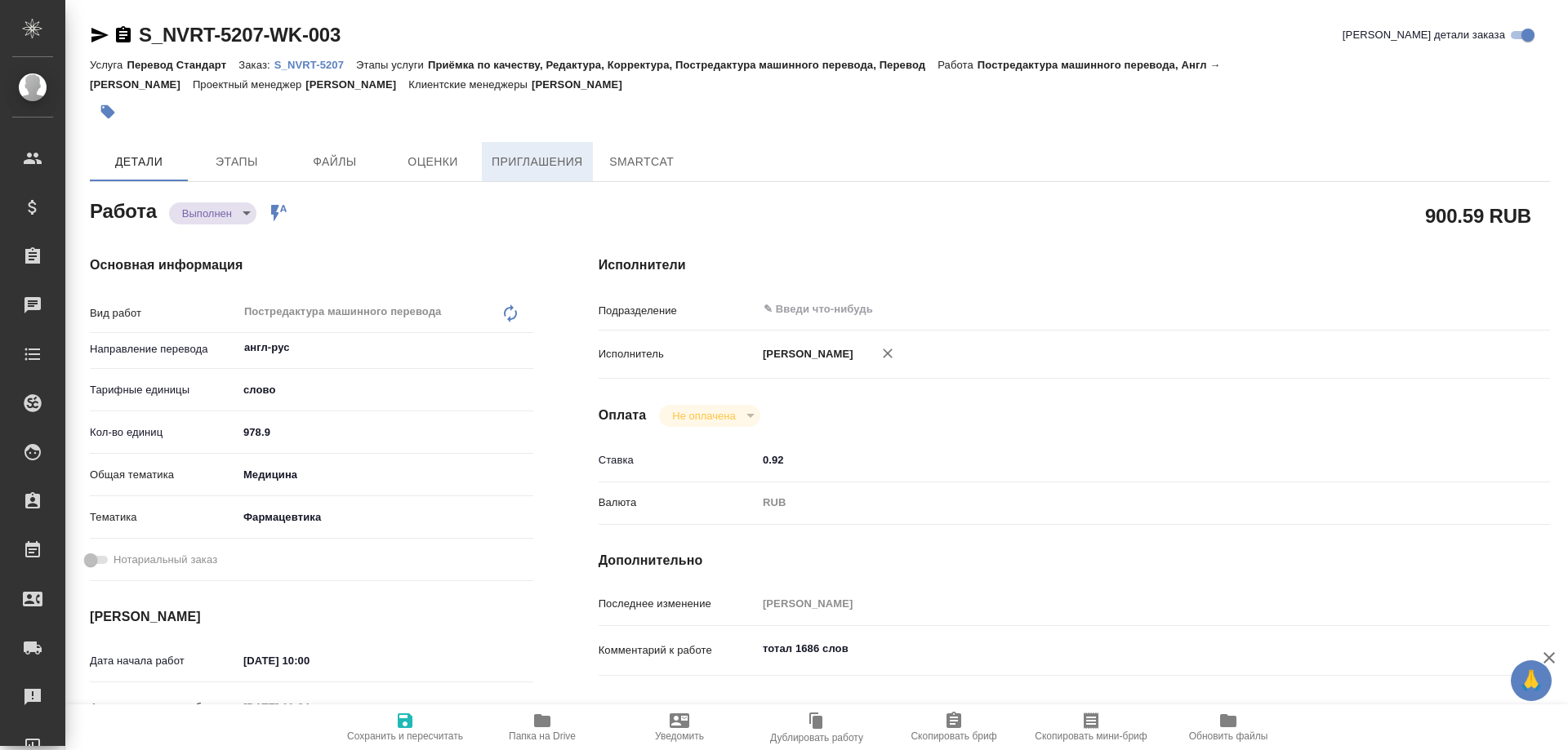
click at [505, 167] on span "Приглашения" at bounding box center [537, 161] width 91 height 20
type textarea "x"
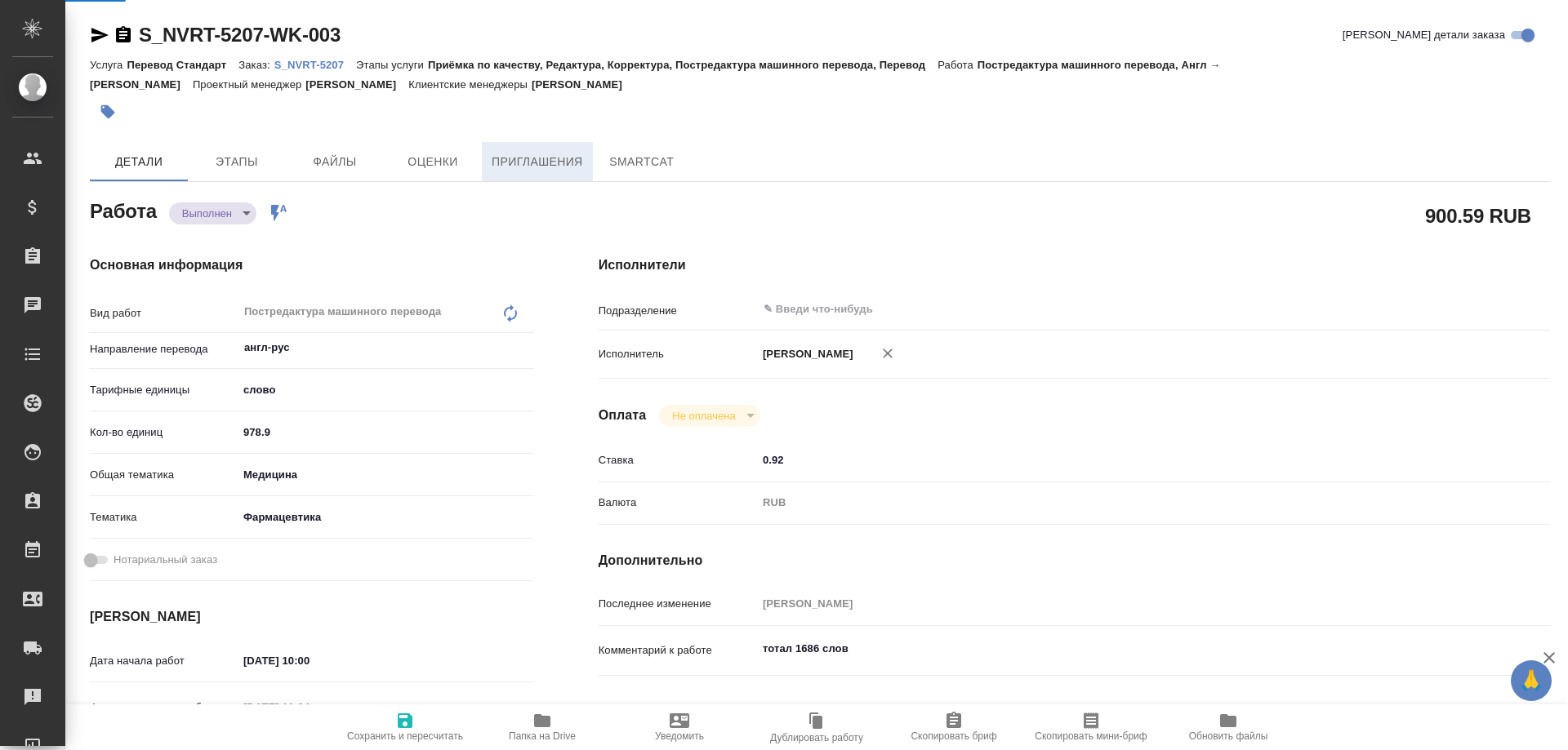
type textarea "x"
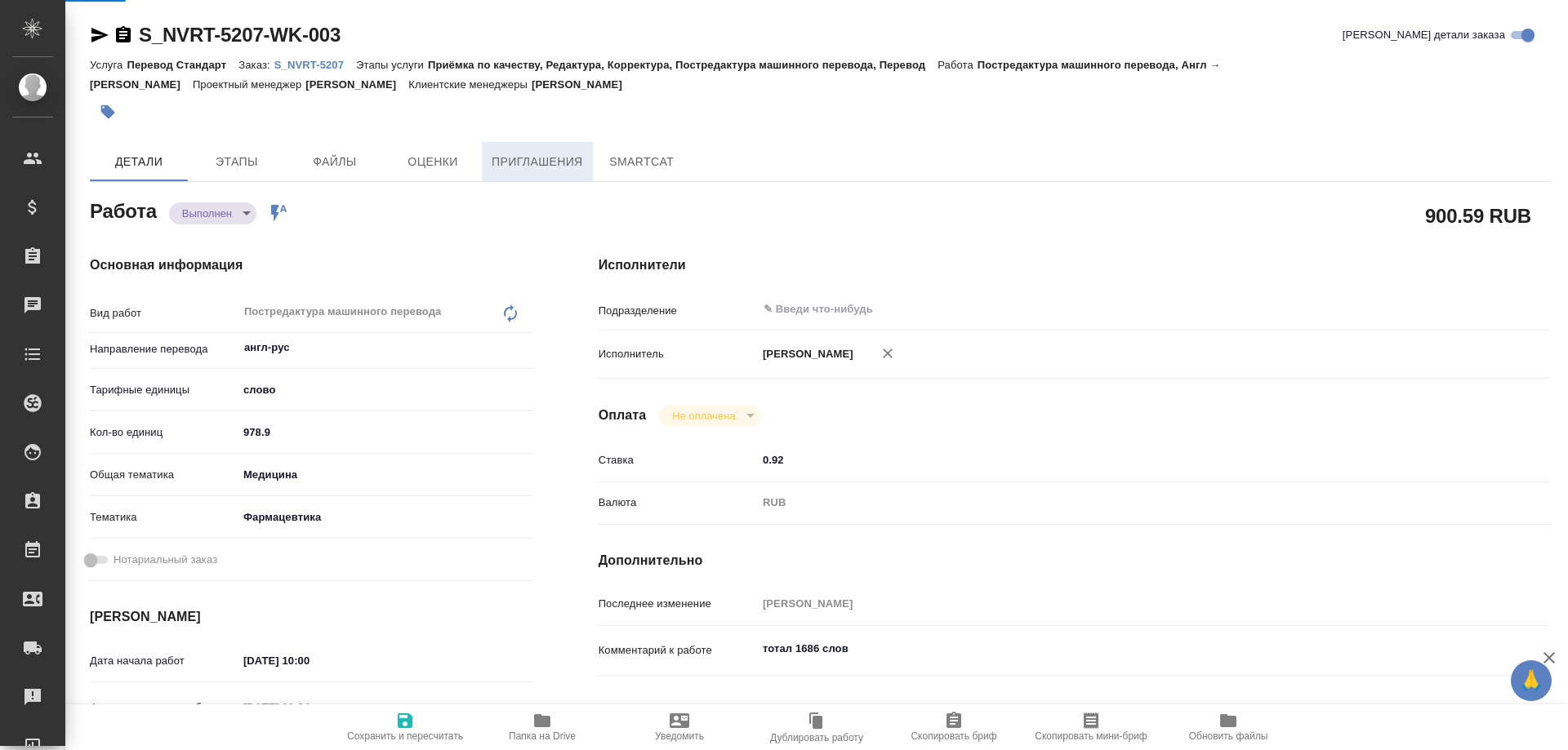
type textarea "x"
